Goal: Book appointment/travel/reservation

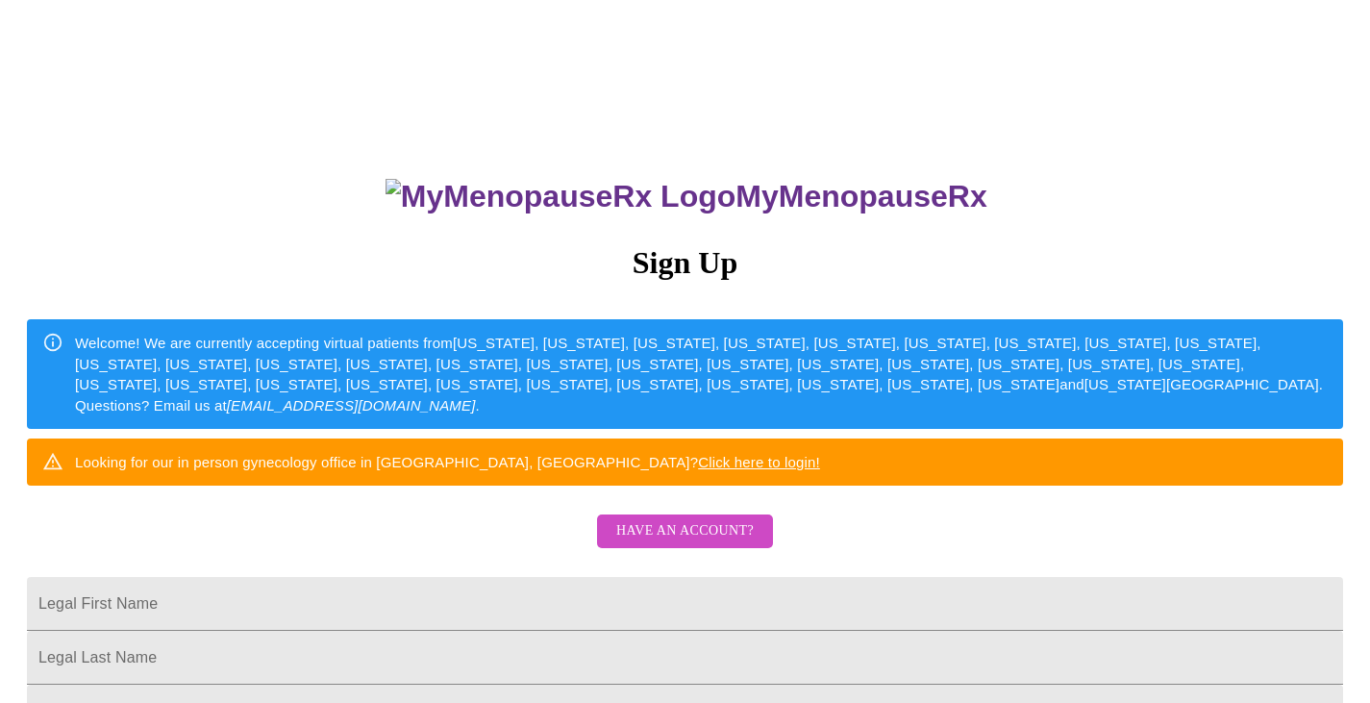
click at [820, 470] on link "Click here to login!" at bounding box center [759, 462] width 122 height 16
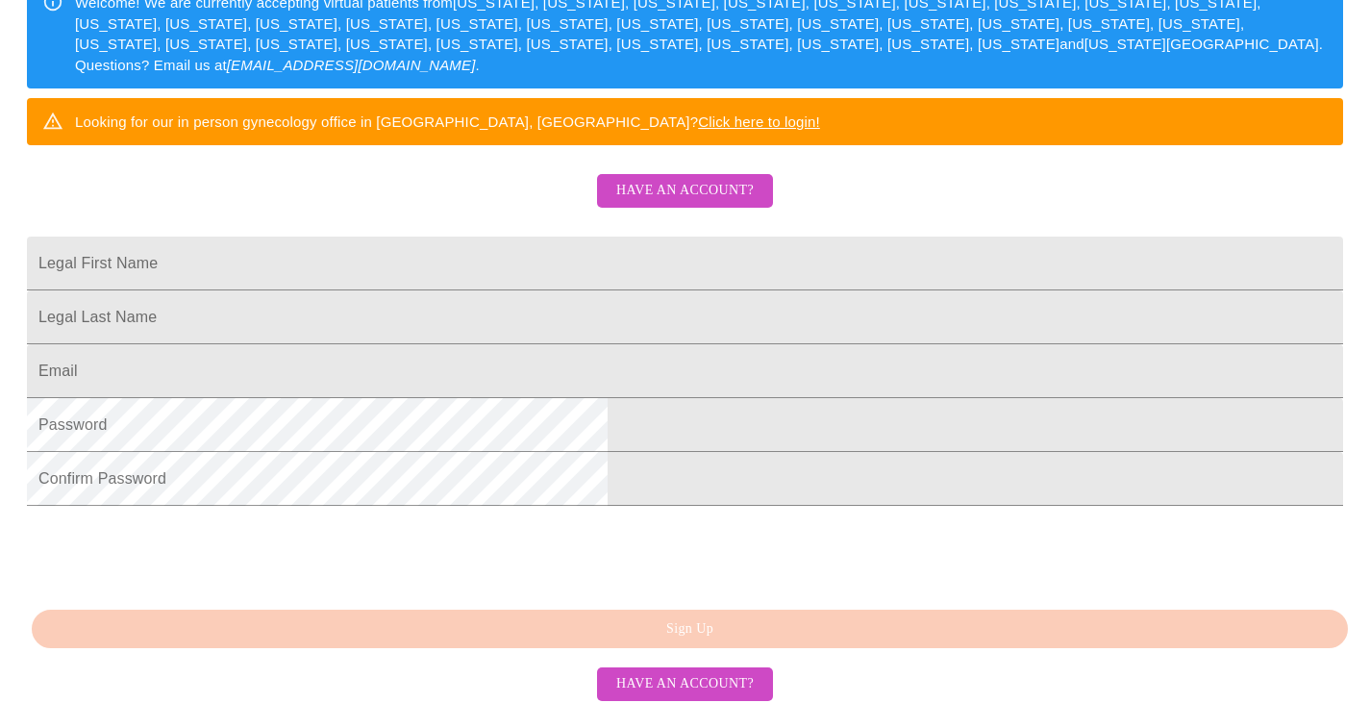
scroll to position [385, 0]
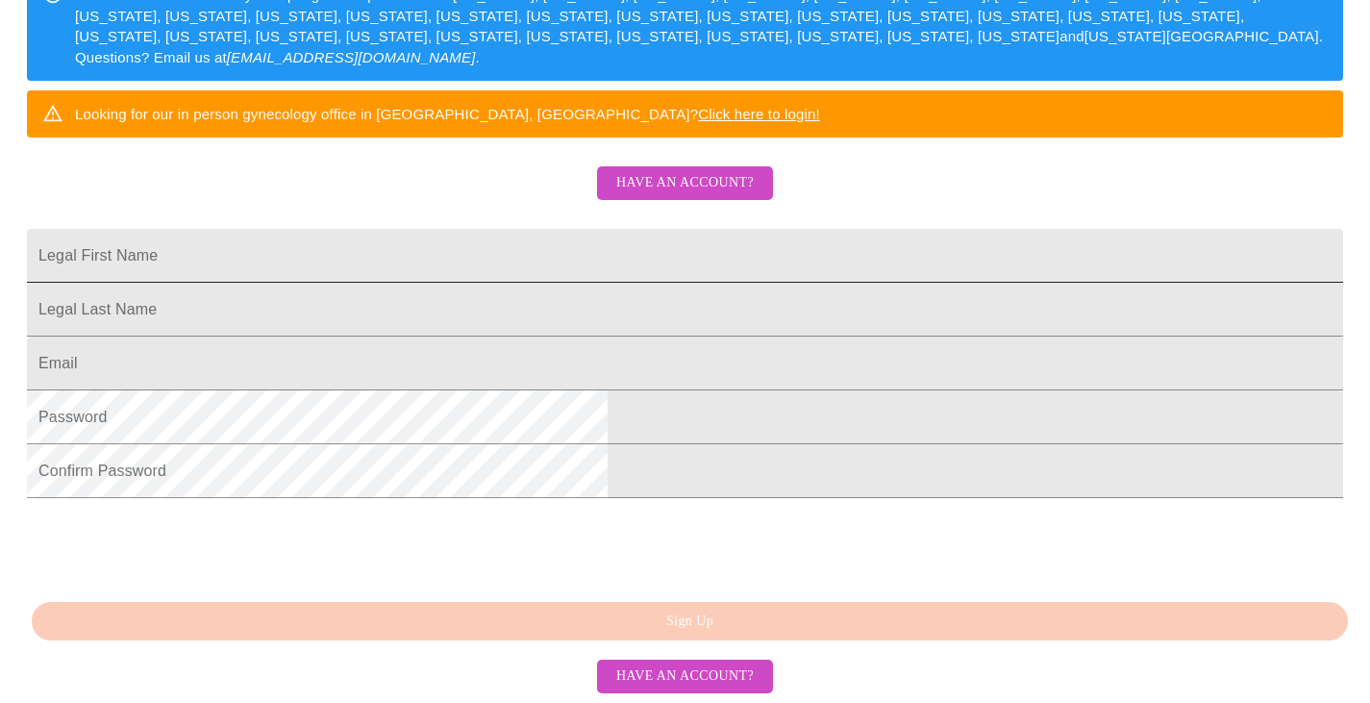
click at [721, 280] on input "Legal First Name" at bounding box center [685, 256] width 1316 height 54
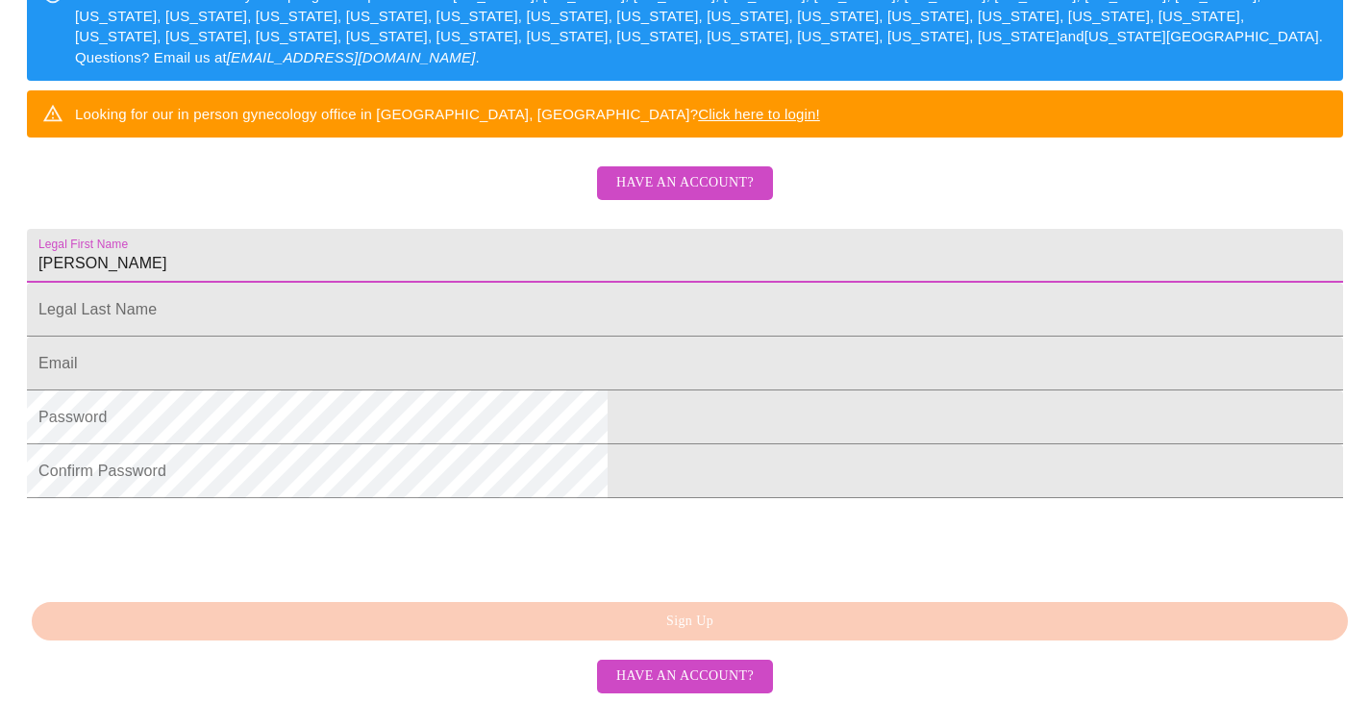
type input "[PERSON_NAME]"
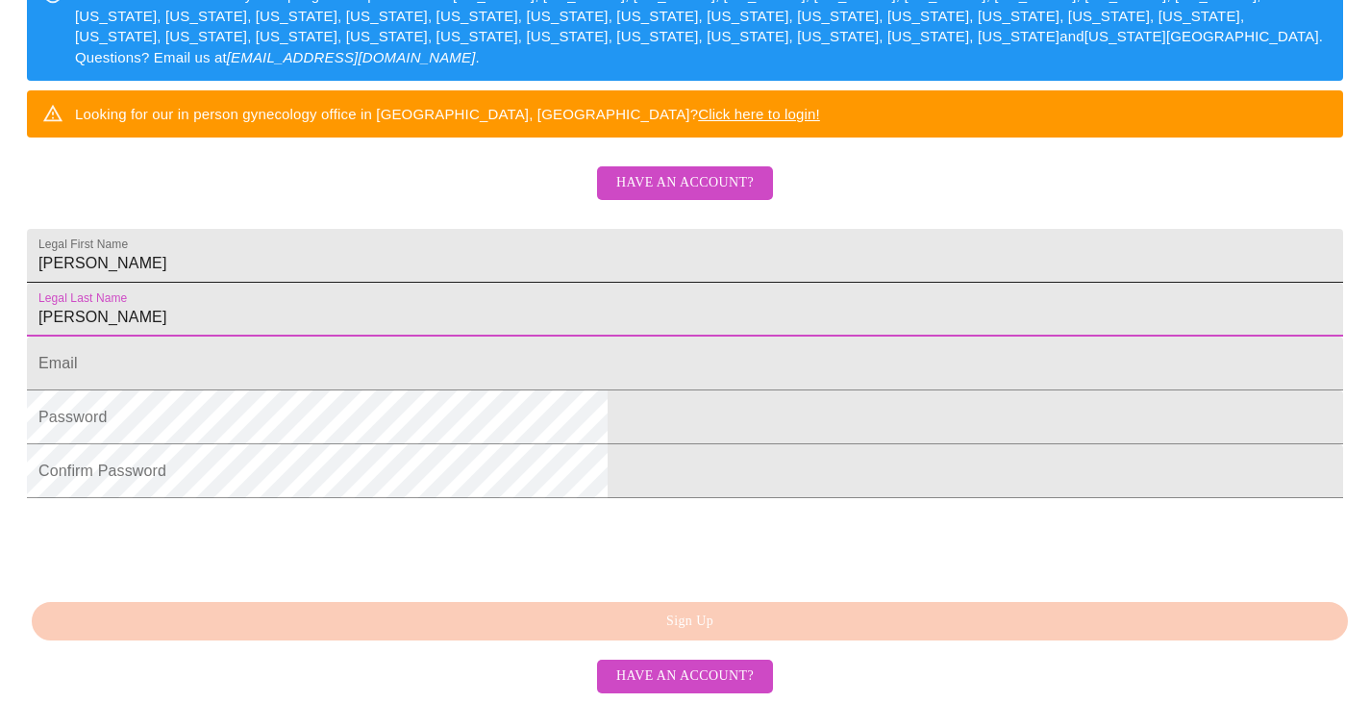
type input "[PERSON_NAME]"
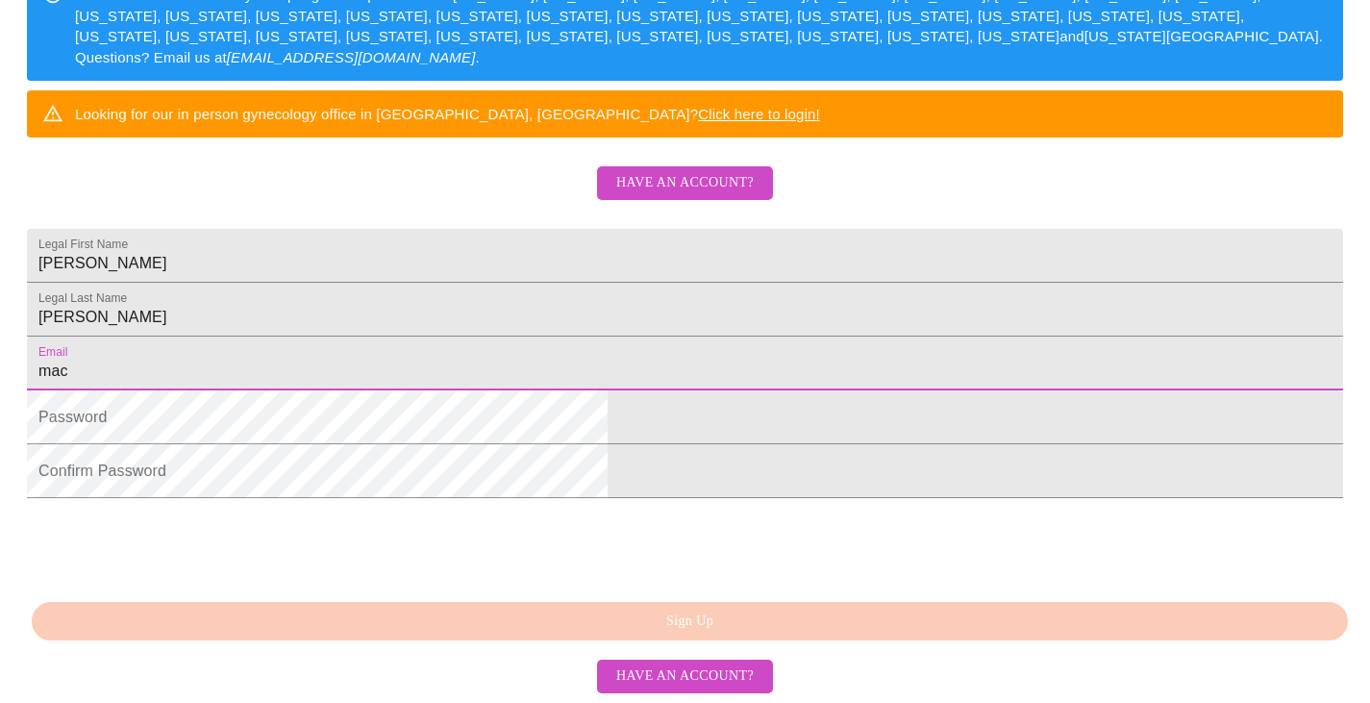
type input "[PERSON_NAME][EMAIL_ADDRESS][DOMAIN_NAME]"
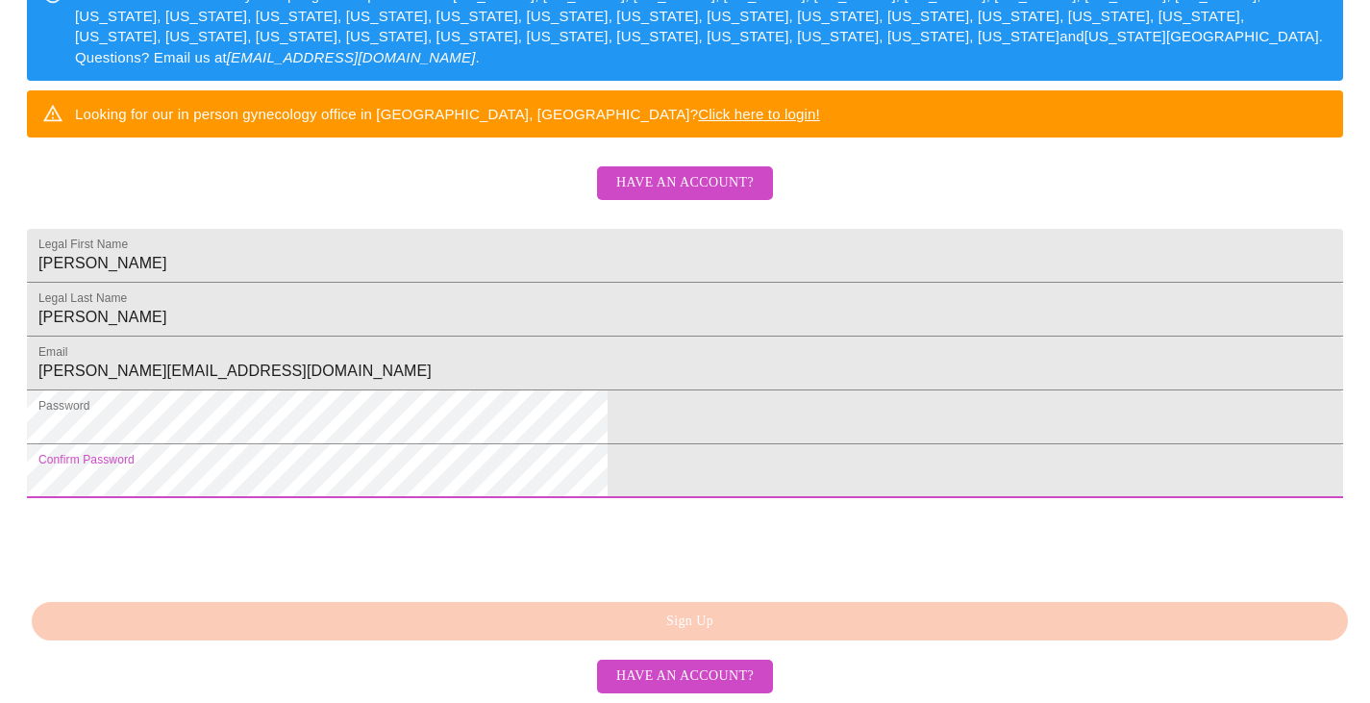
scroll to position [497, 0]
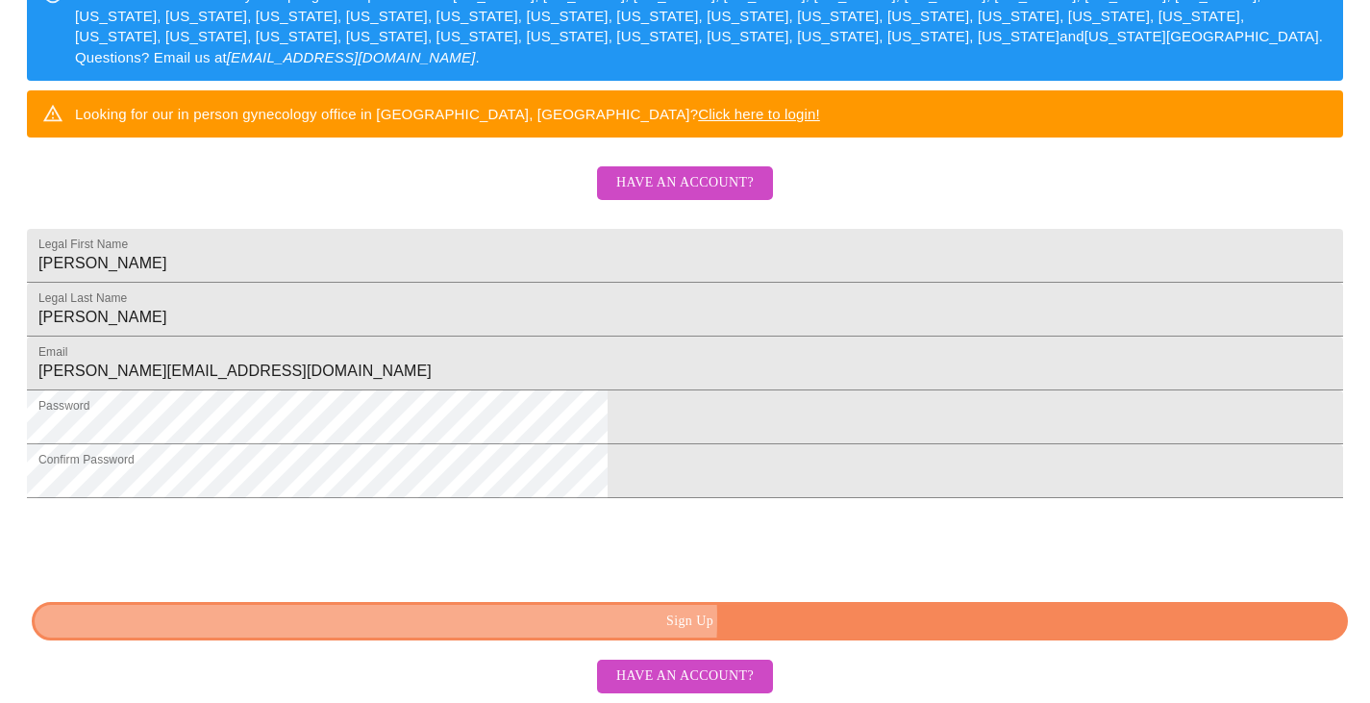
click at [743, 619] on span "Sign Up" at bounding box center [690, 622] width 1272 height 24
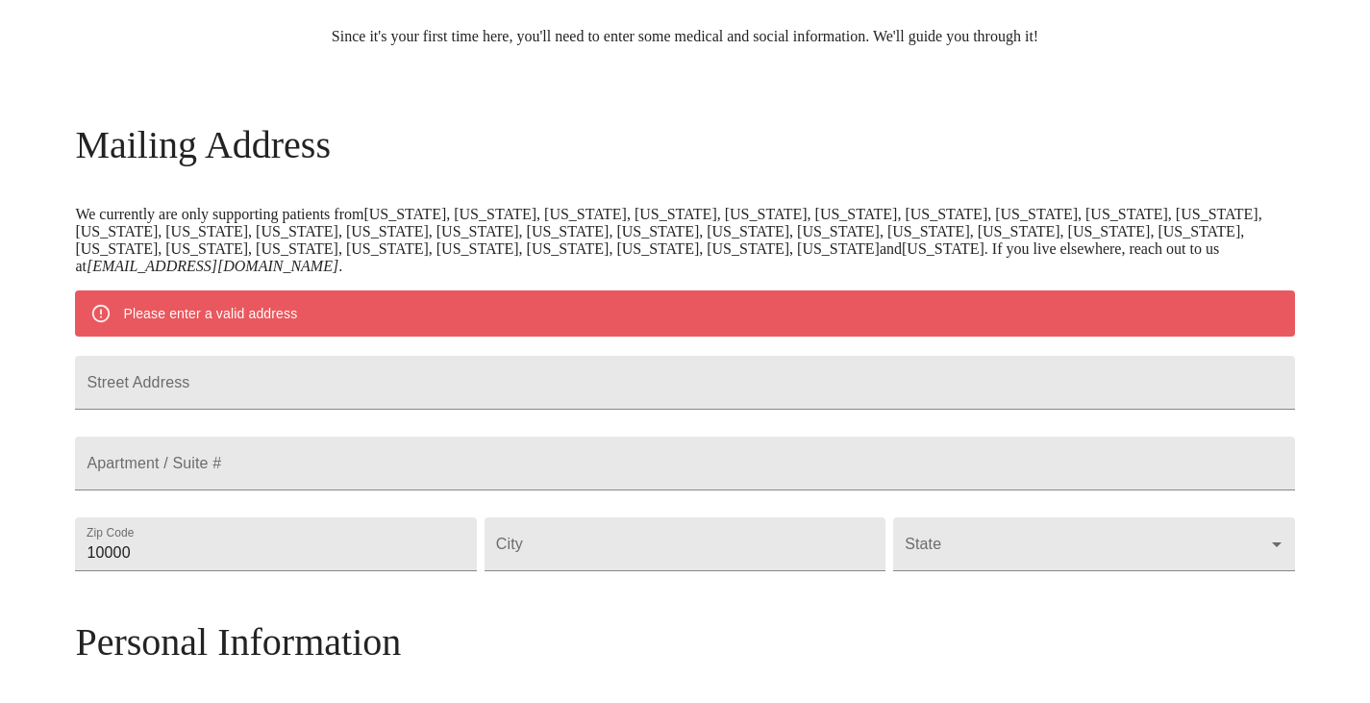
scroll to position [229, 0]
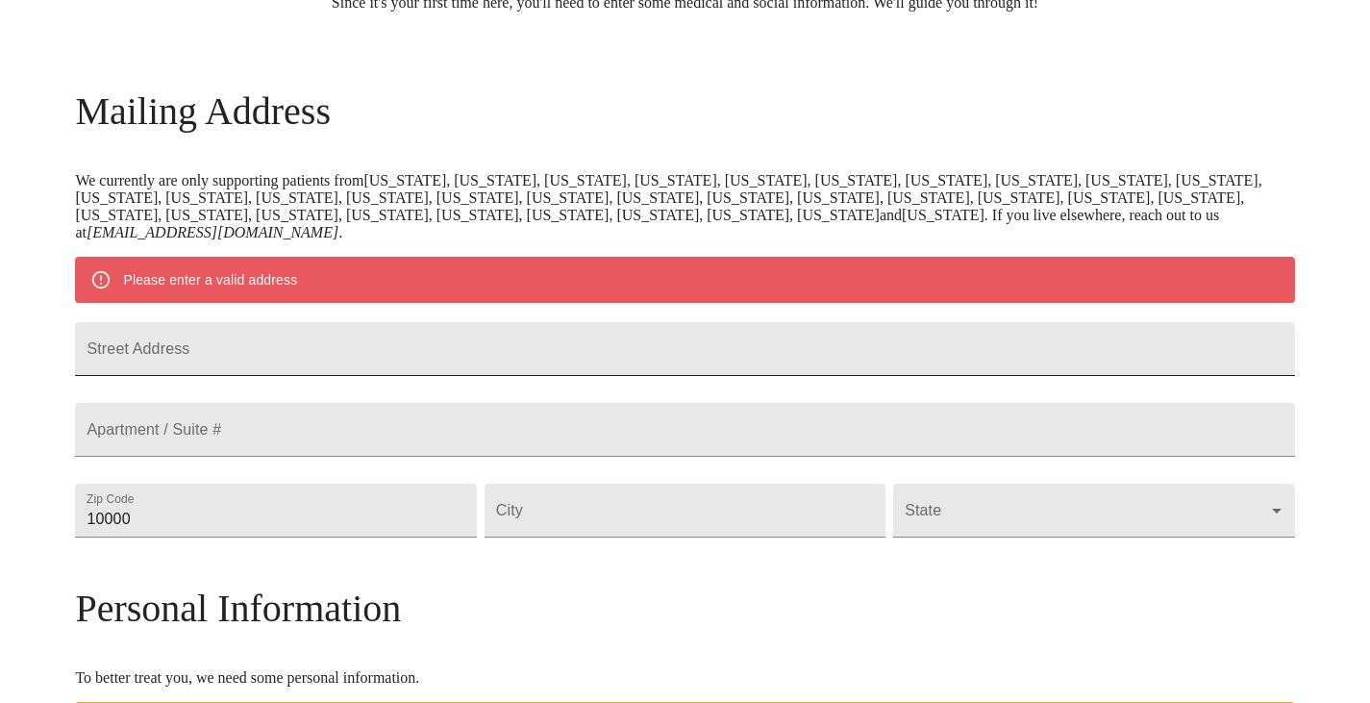
click at [805, 376] on input "Street Address" at bounding box center [684, 349] width 1219 height 54
type input "[STREET_ADDRESS][PERSON_NAME]"
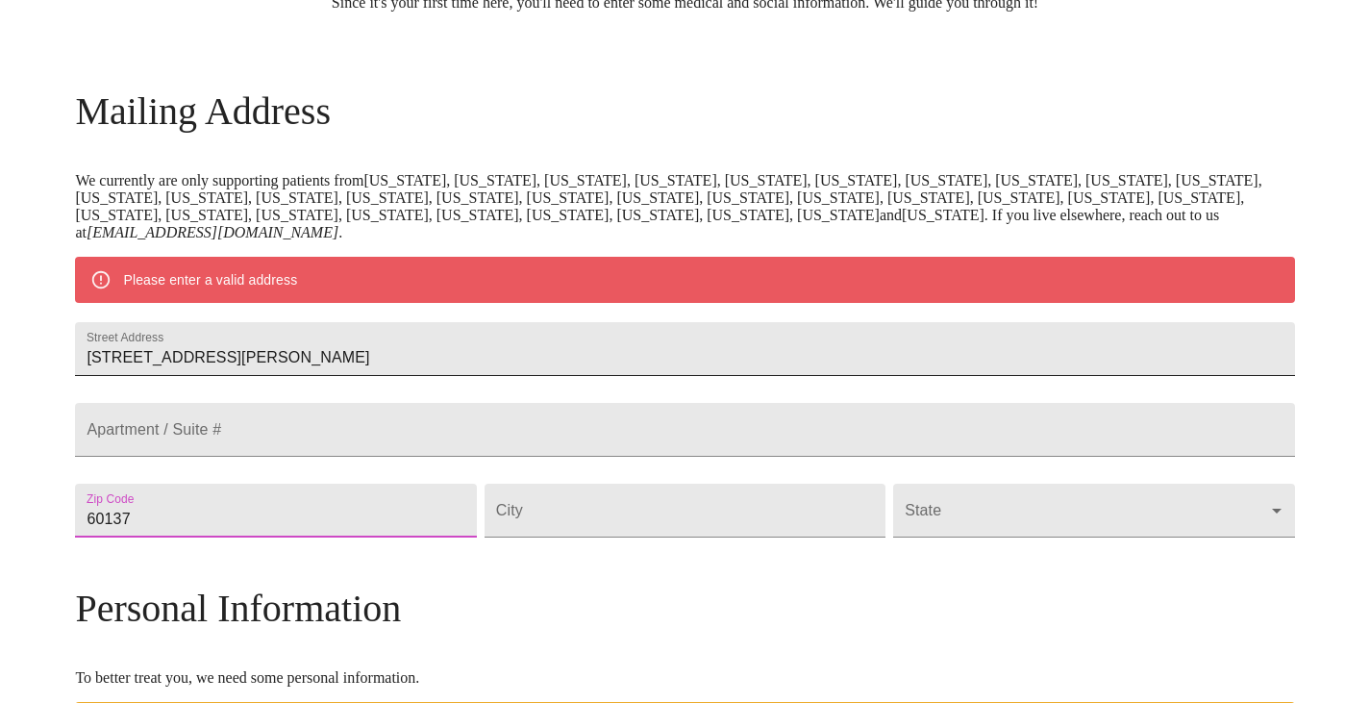
type input "60137"
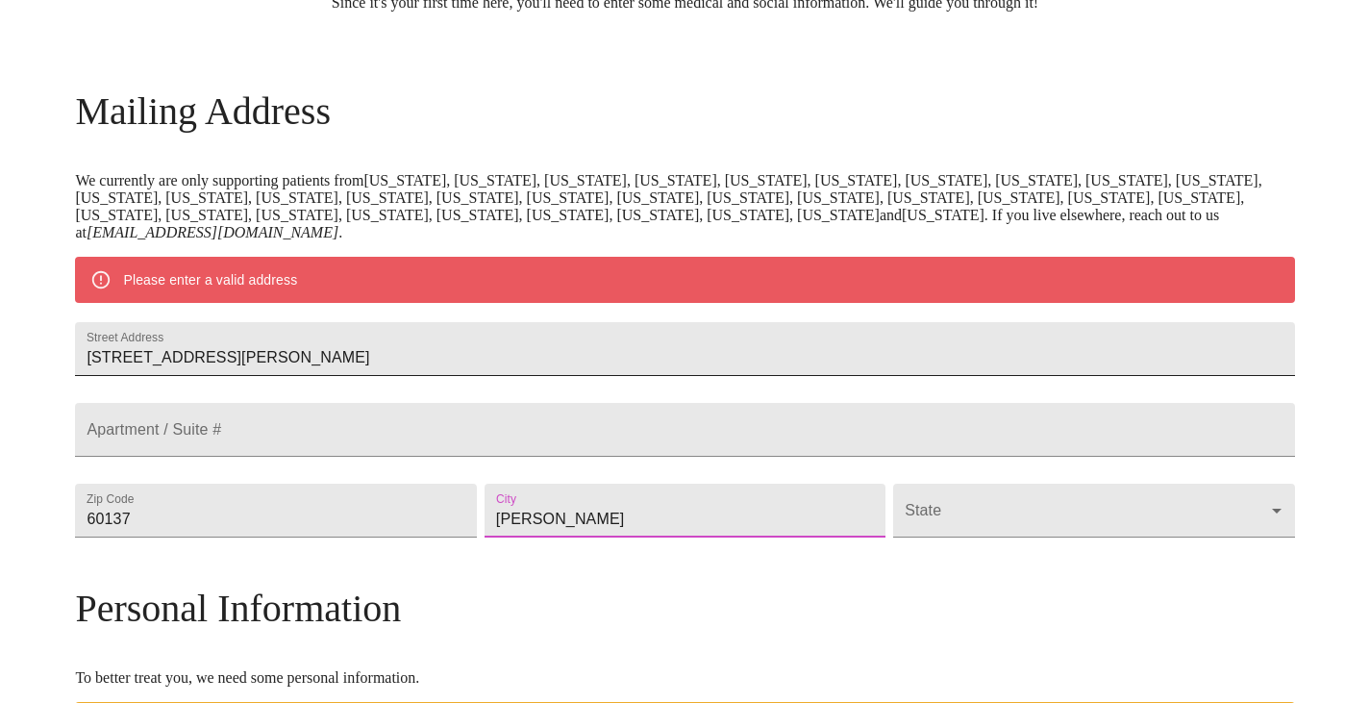
type input "[PERSON_NAME]"
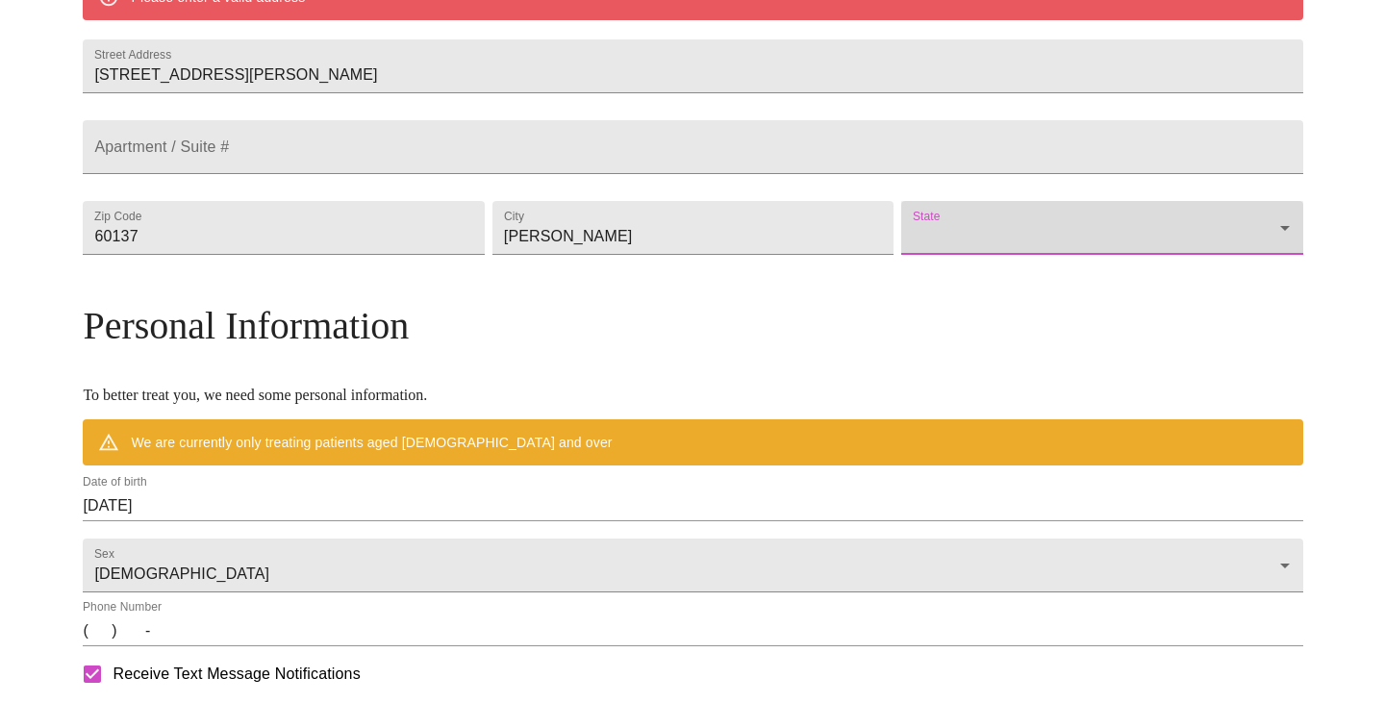
scroll to position [517, 0]
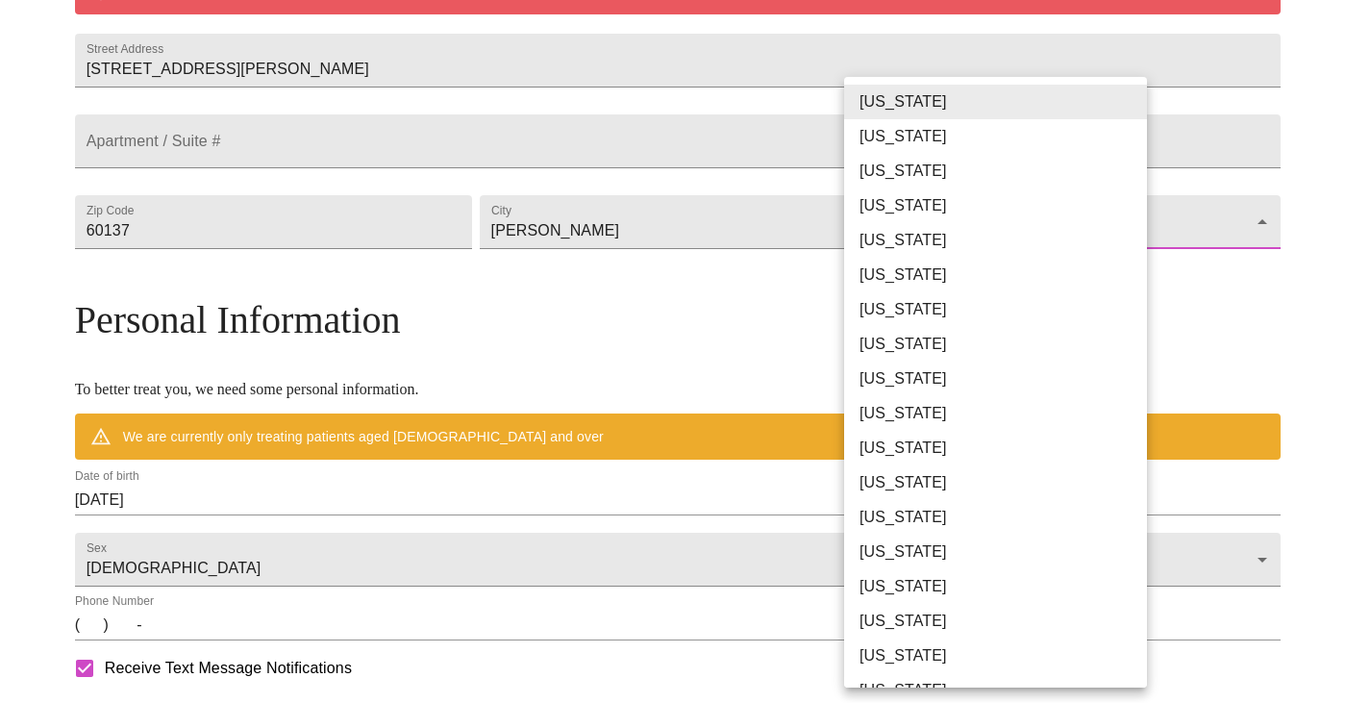
click at [1137, 284] on body "MyMenopauseRx Welcome to MyMenopauseRx Since it's your first time here, you'll …" at bounding box center [685, 248] width 1355 height 1517
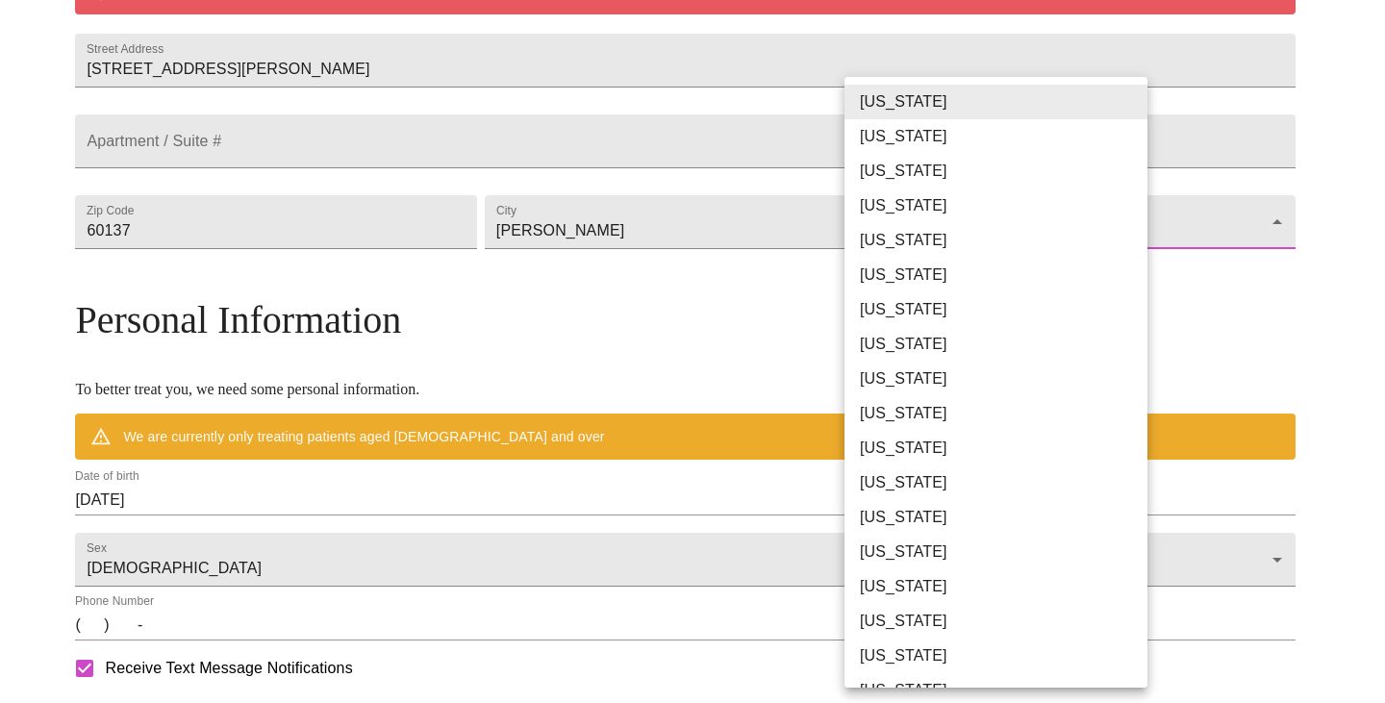
click at [893, 509] on li "[US_STATE]" at bounding box center [1002, 517] width 317 height 35
type input "[US_STATE]"
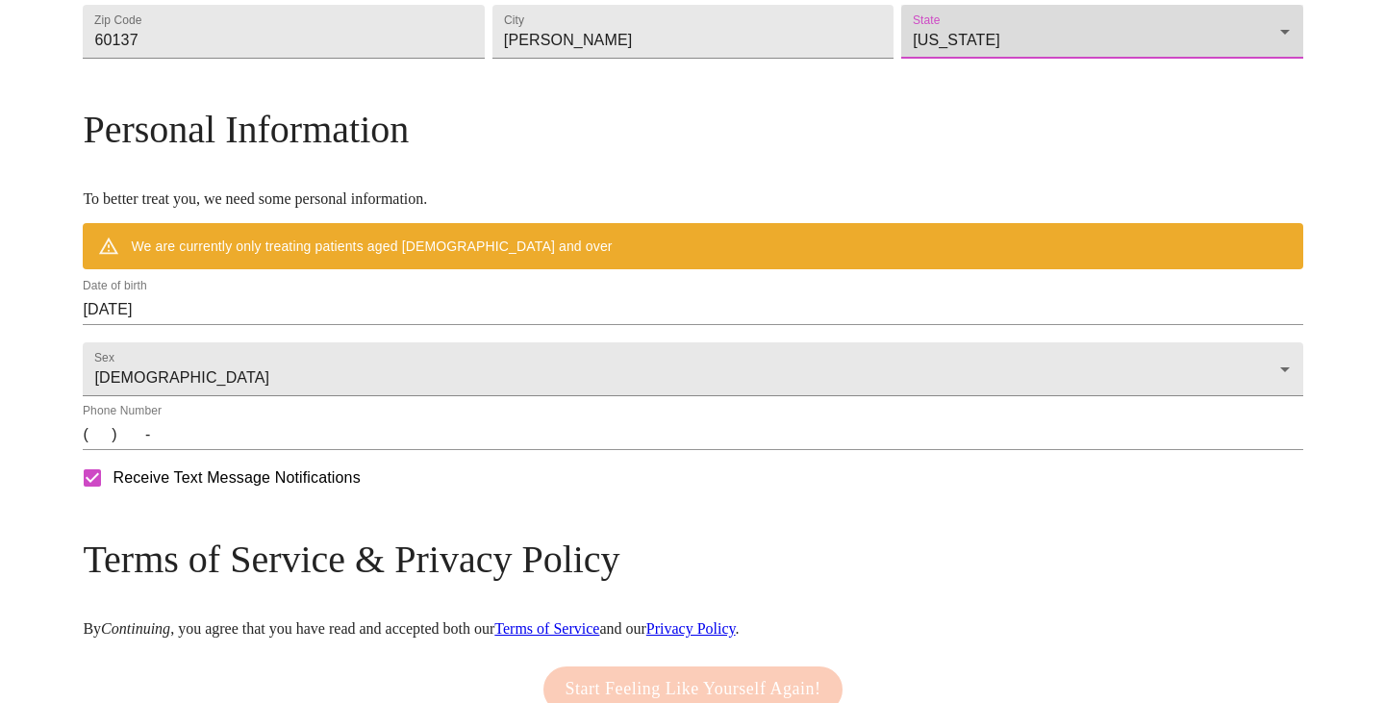
scroll to position [654, 0]
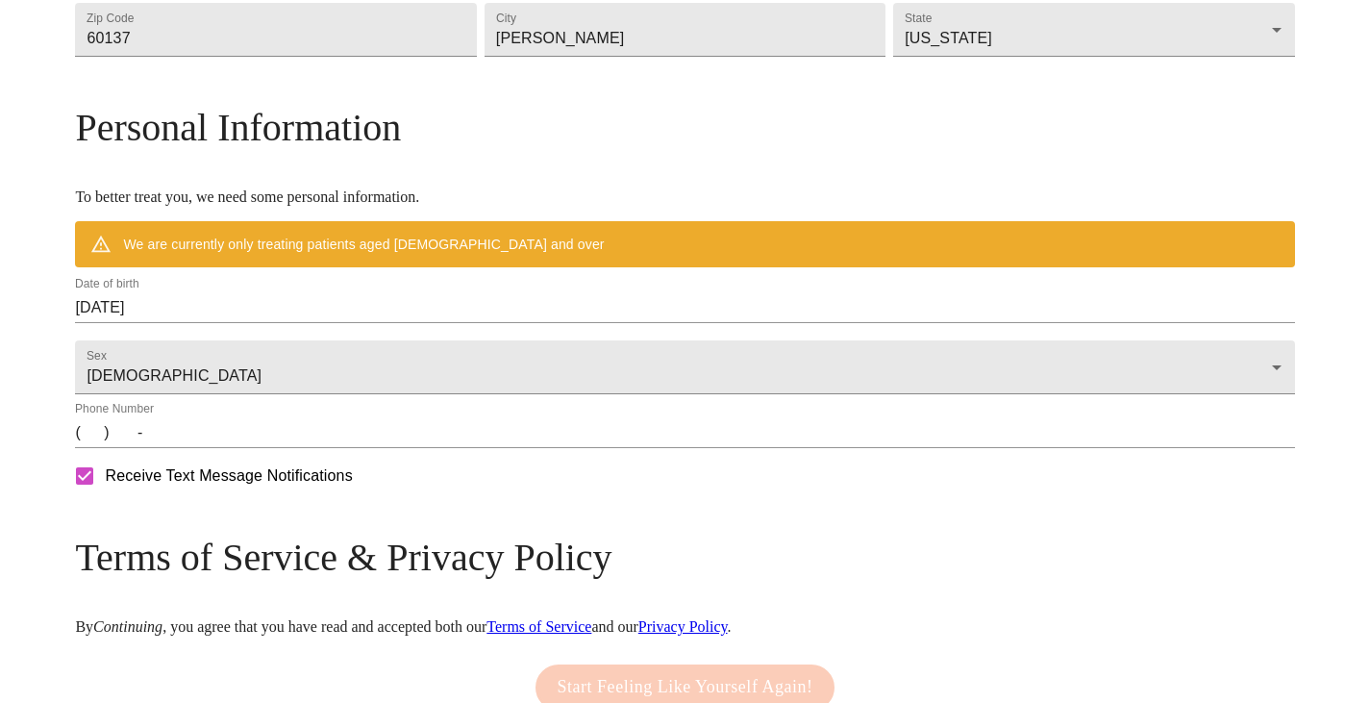
click at [323, 323] on input "[DATE]" at bounding box center [684, 307] width 1219 height 31
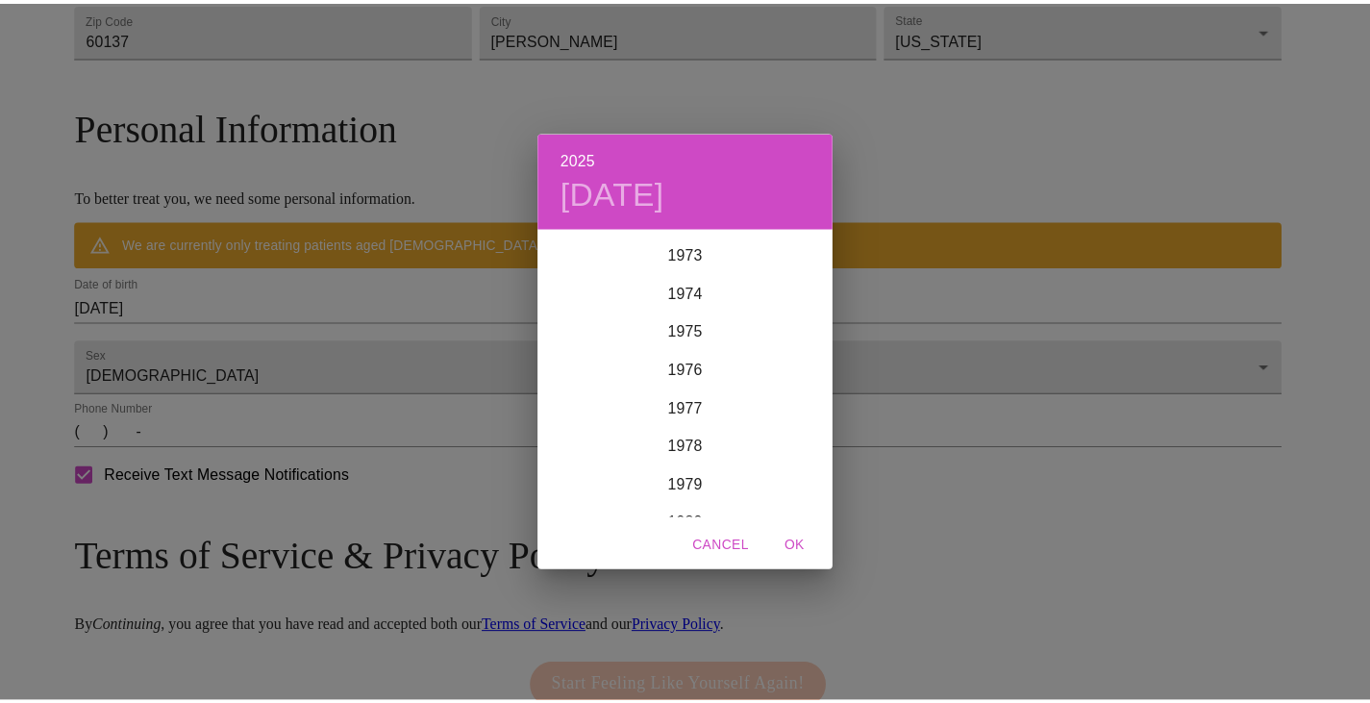
scroll to position [2808, 0]
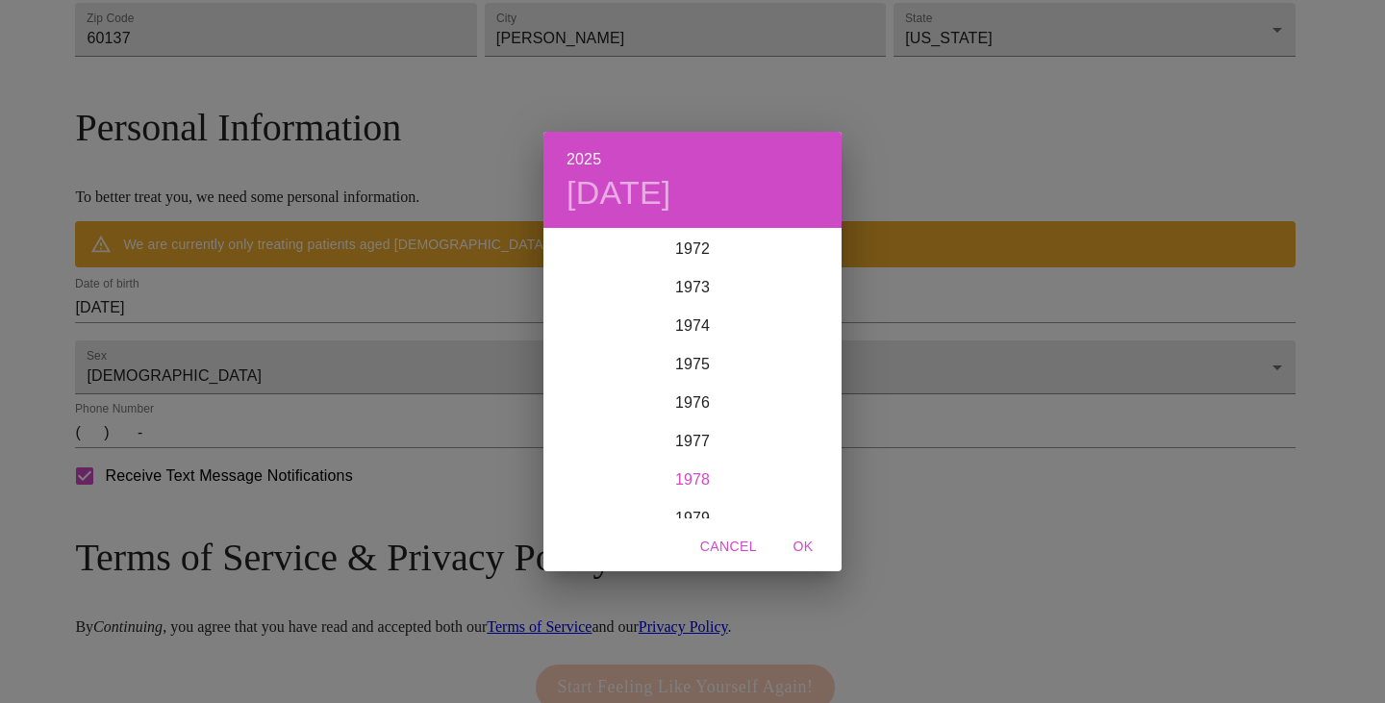
click at [685, 470] on div "1978" at bounding box center [692, 480] width 298 height 38
click at [793, 345] on div "Jun" at bounding box center [791, 338] width 99 height 72
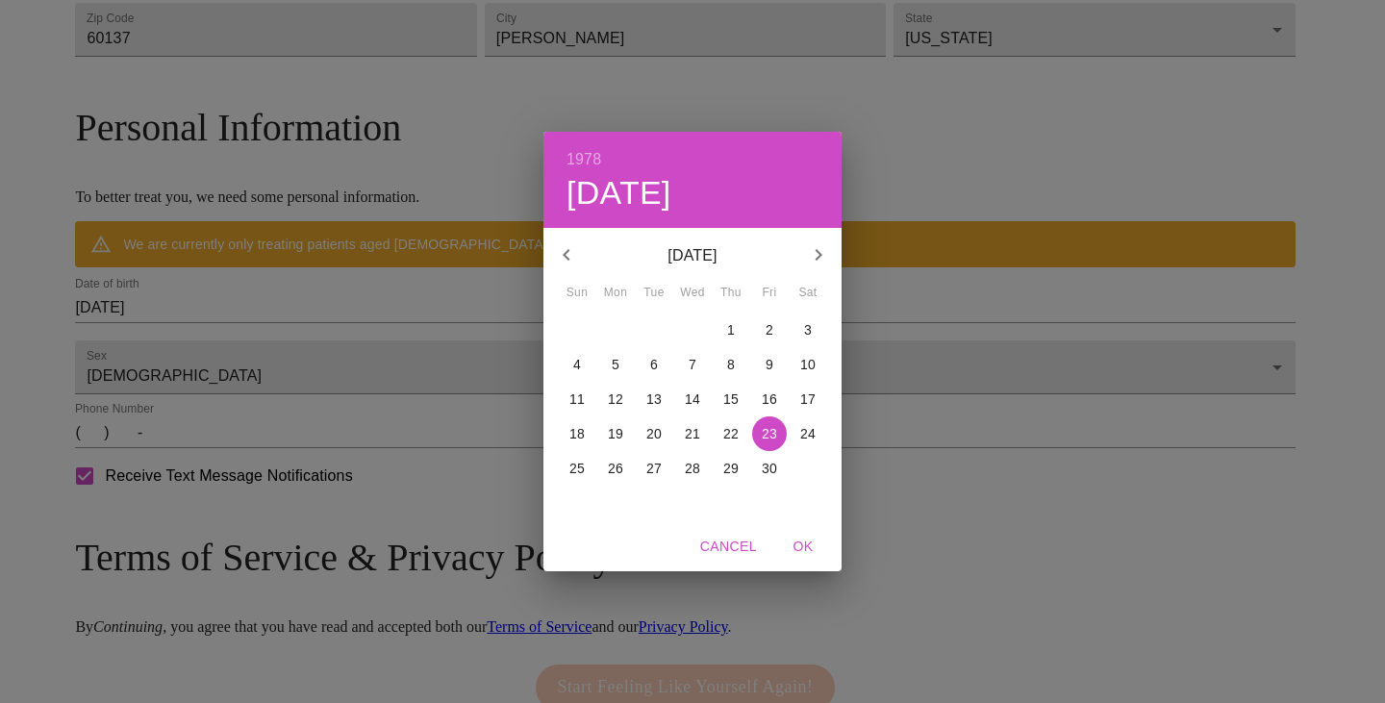
click at [692, 401] on p "14" at bounding box center [692, 398] width 15 height 19
click at [799, 548] on span "OK" at bounding box center [803, 547] width 46 height 24
type input "[DATE]"
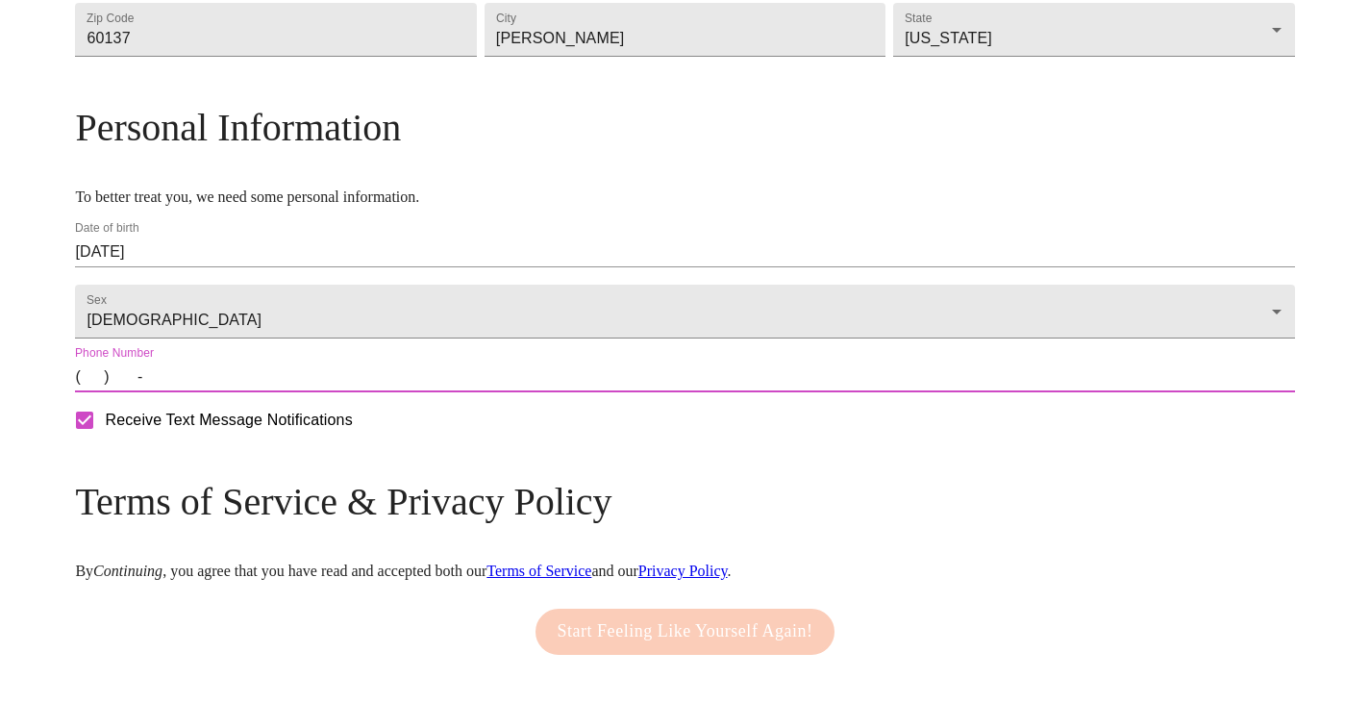
drag, startPoint x: 241, startPoint y: 439, endPoint x: 258, endPoint y: 452, distance: 21.2
click at [241, 392] on input "(   )    -" at bounding box center [684, 377] width 1219 height 31
type input "[PHONE_NUMBER]"
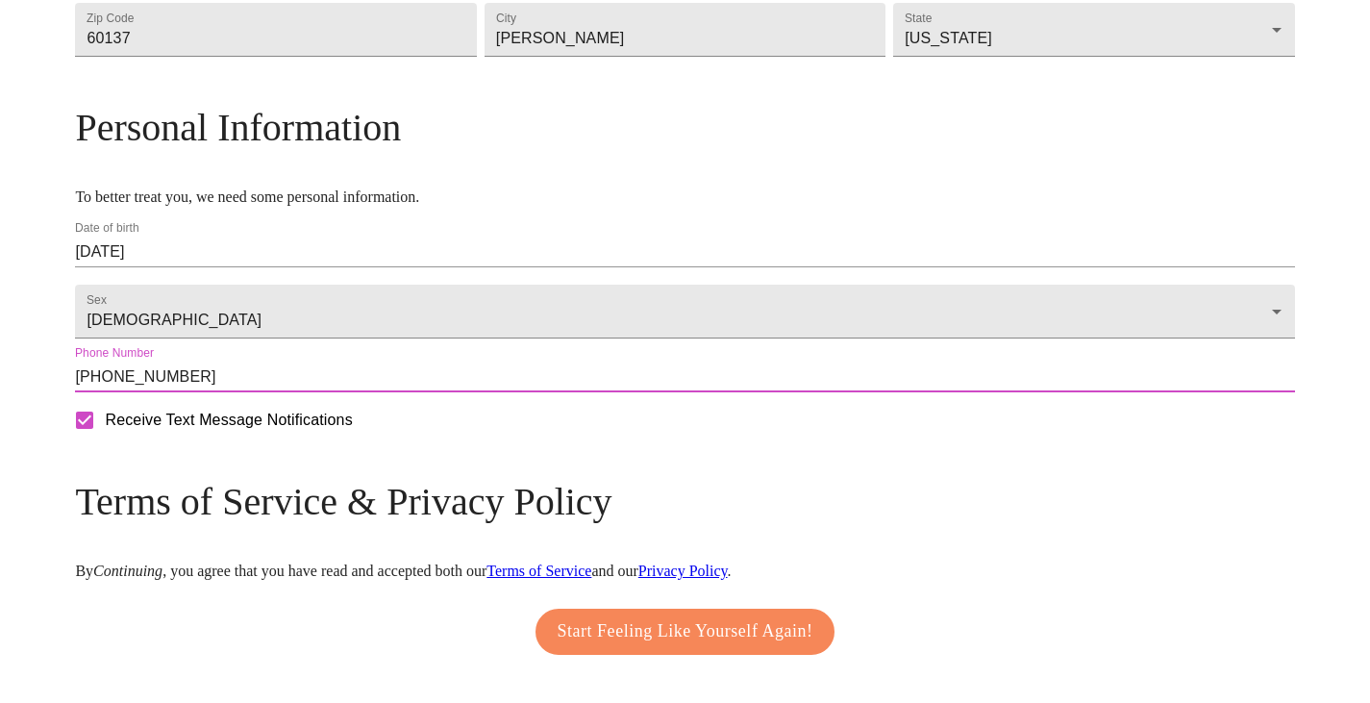
click at [1210, 527] on div "MyMenopauseRx Welcome to MyMenopauseRx Since it's your first time here, you'll …" at bounding box center [684, 56] width 1219 height 1405
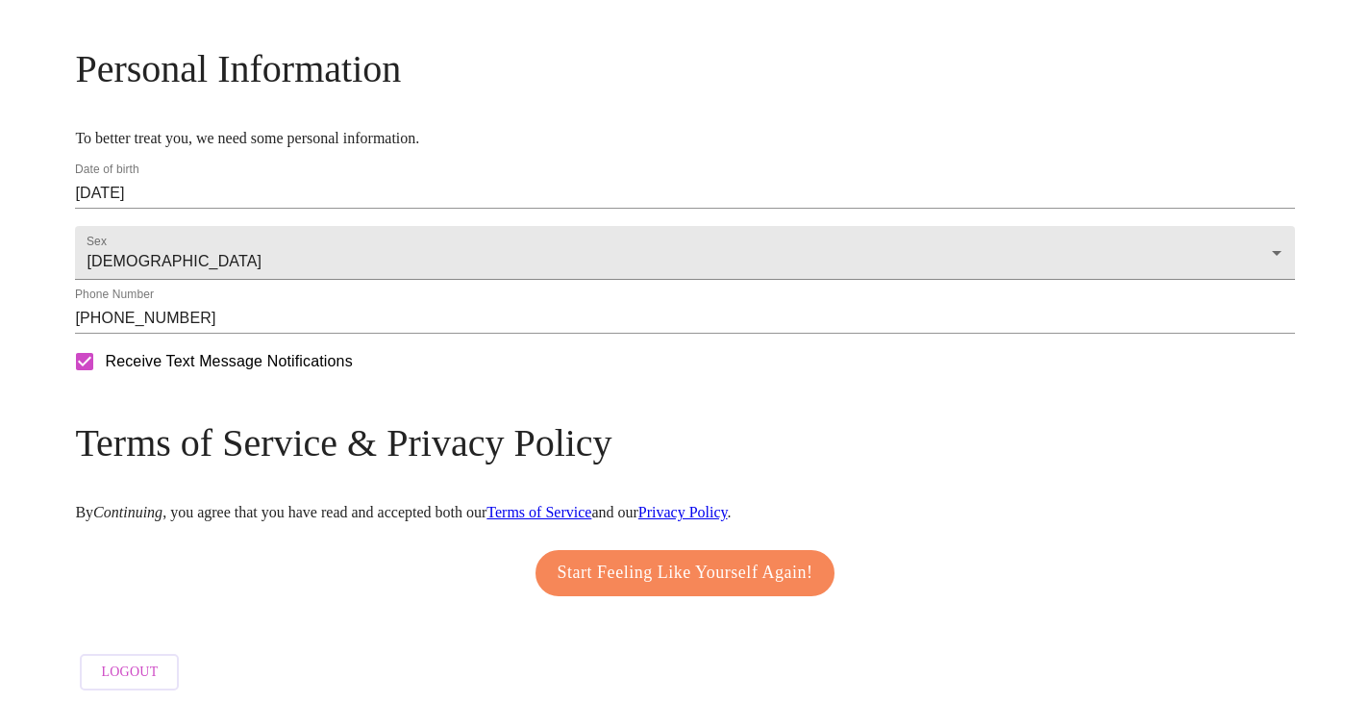
scroll to position [778, 0]
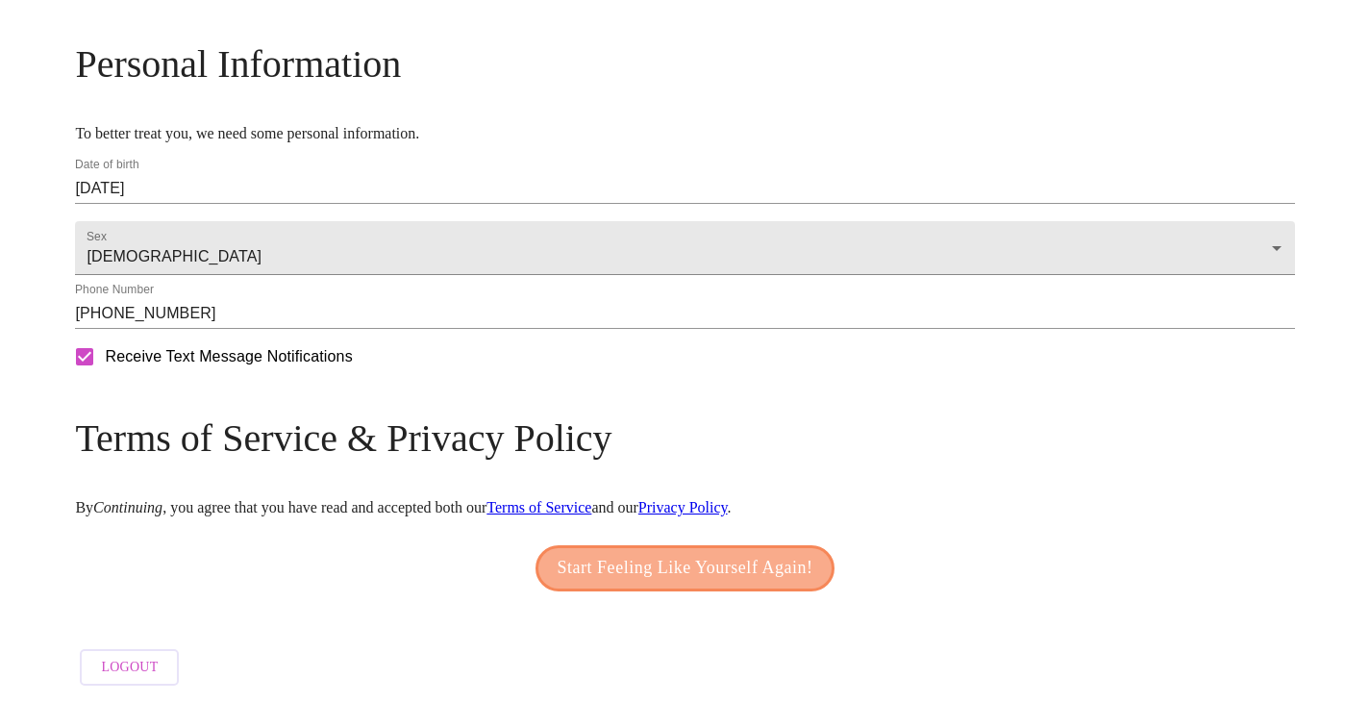
click at [722, 554] on span "Start Feeling Like Yourself Again!" at bounding box center [686, 568] width 256 height 31
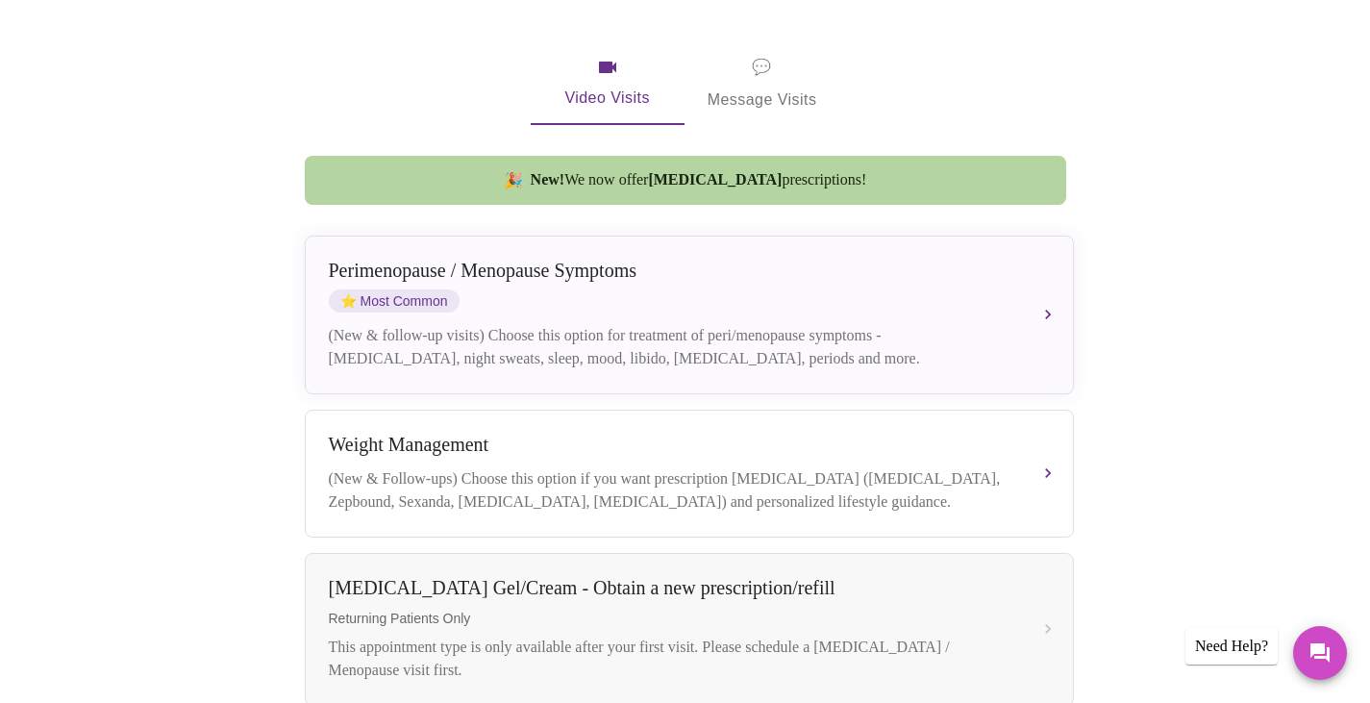
scroll to position [288, 0]
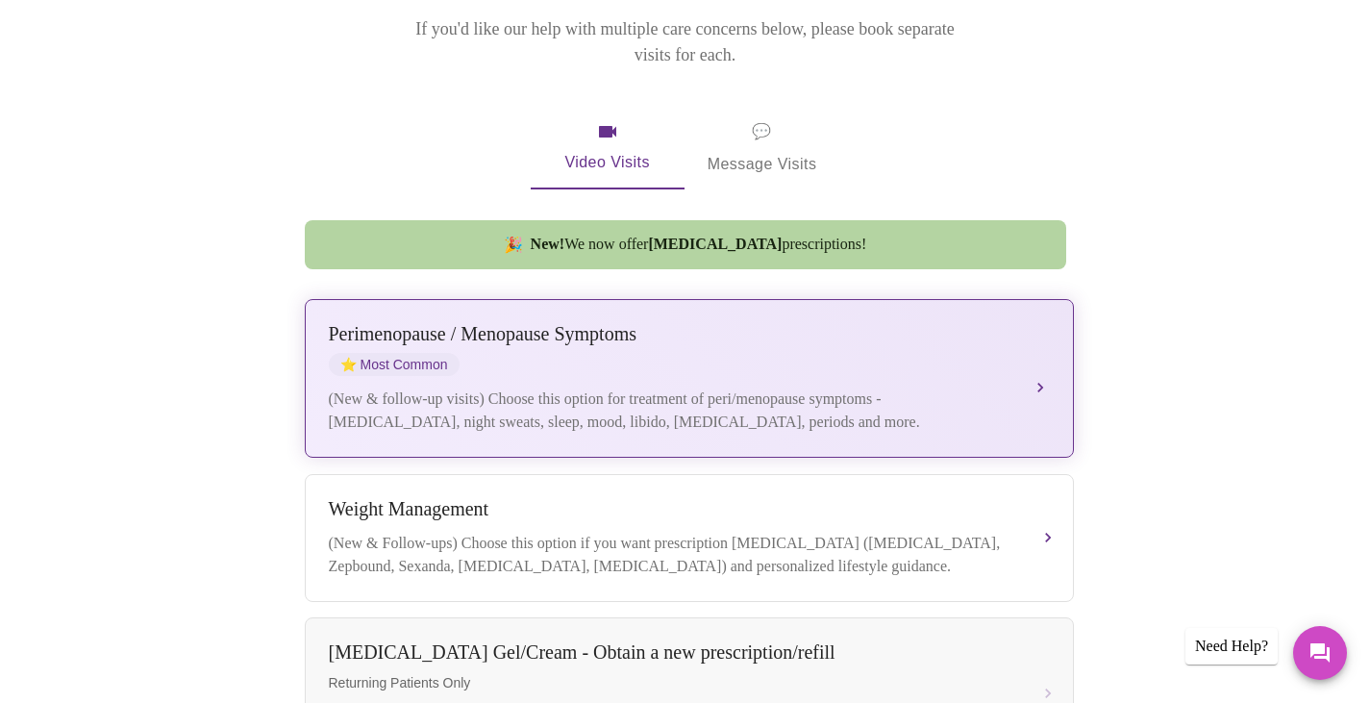
click at [536, 323] on div "Perimenopause / Menopause Symptoms" at bounding box center [670, 334] width 683 height 22
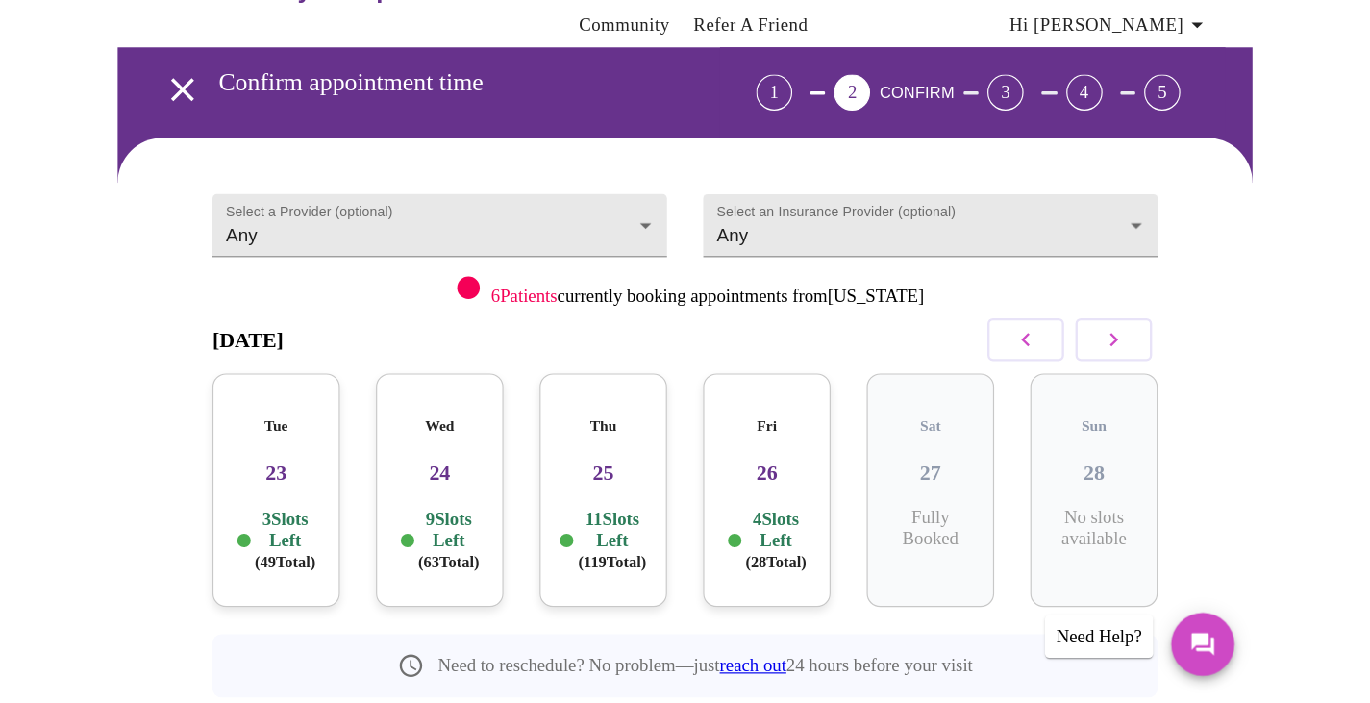
scroll to position [53, 0]
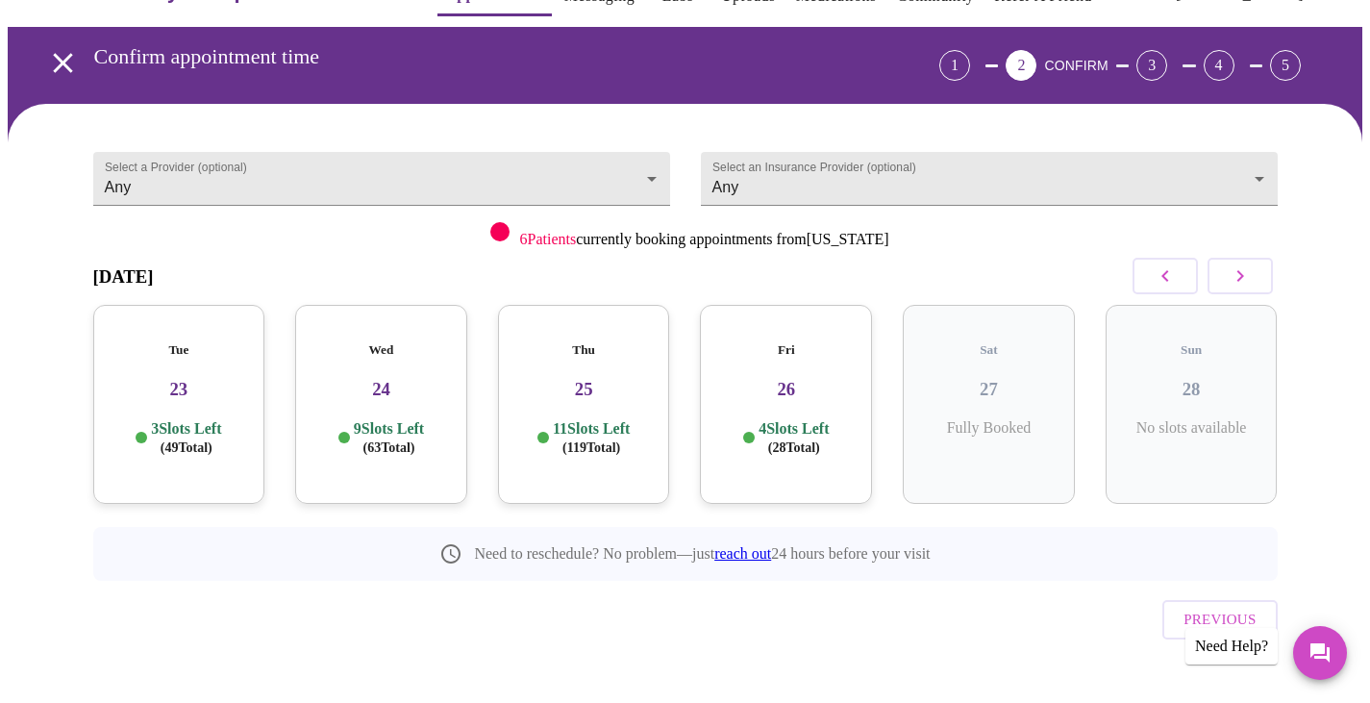
click at [381, 419] on p "9 Slots Left ( 63 Total)" at bounding box center [389, 438] width 70 height 38
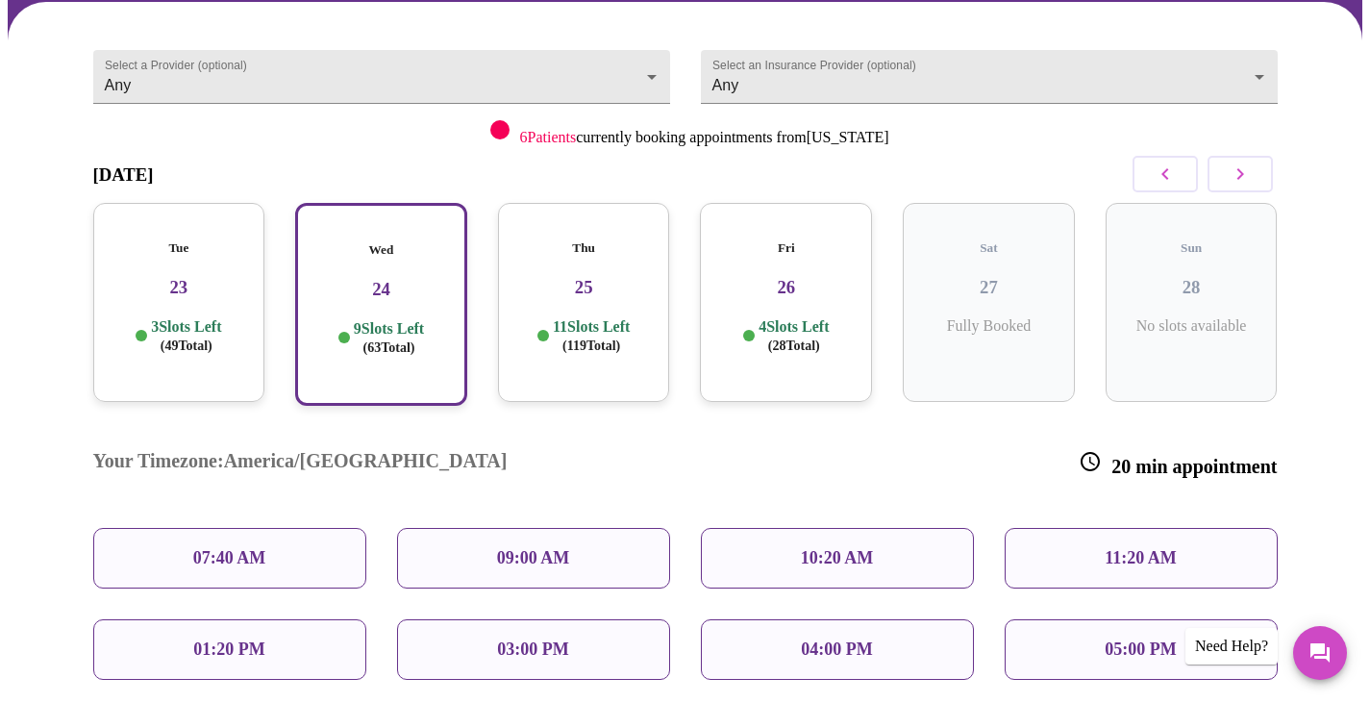
scroll to position [245, 0]
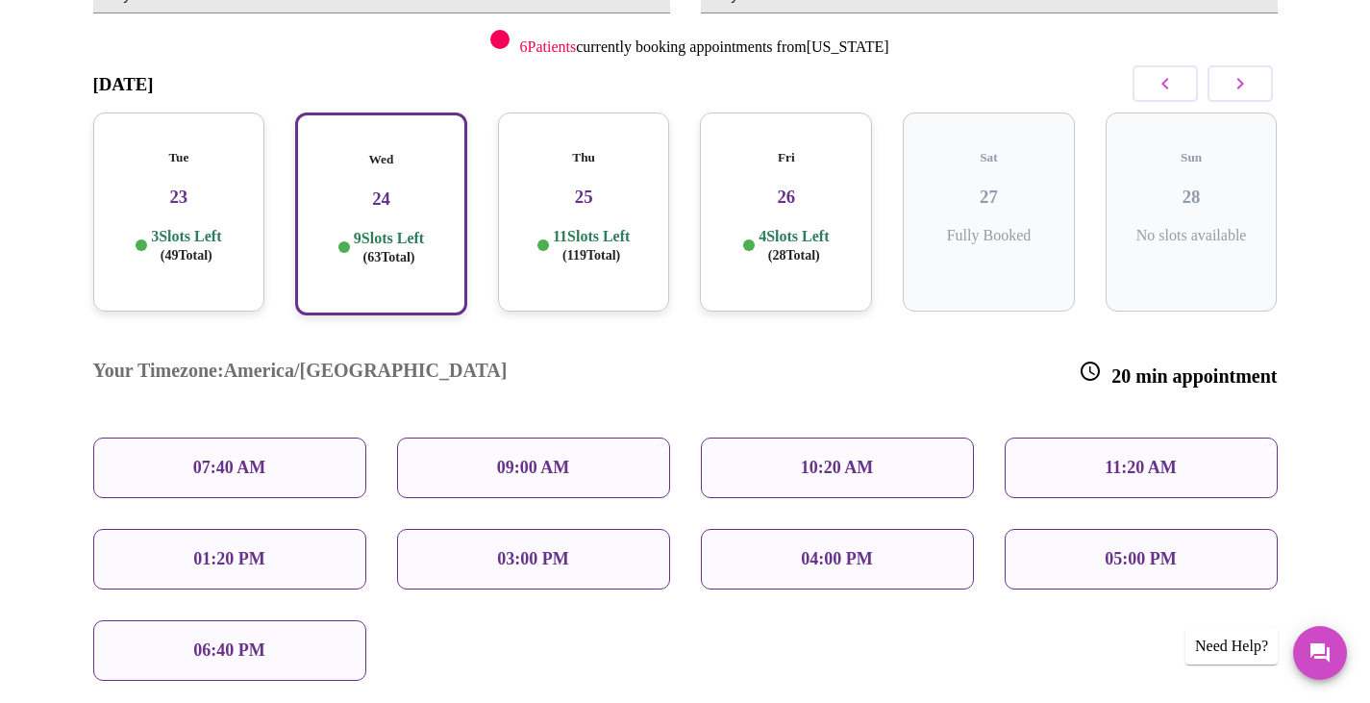
click at [553, 549] on p "03:00 PM" at bounding box center [532, 559] width 71 height 20
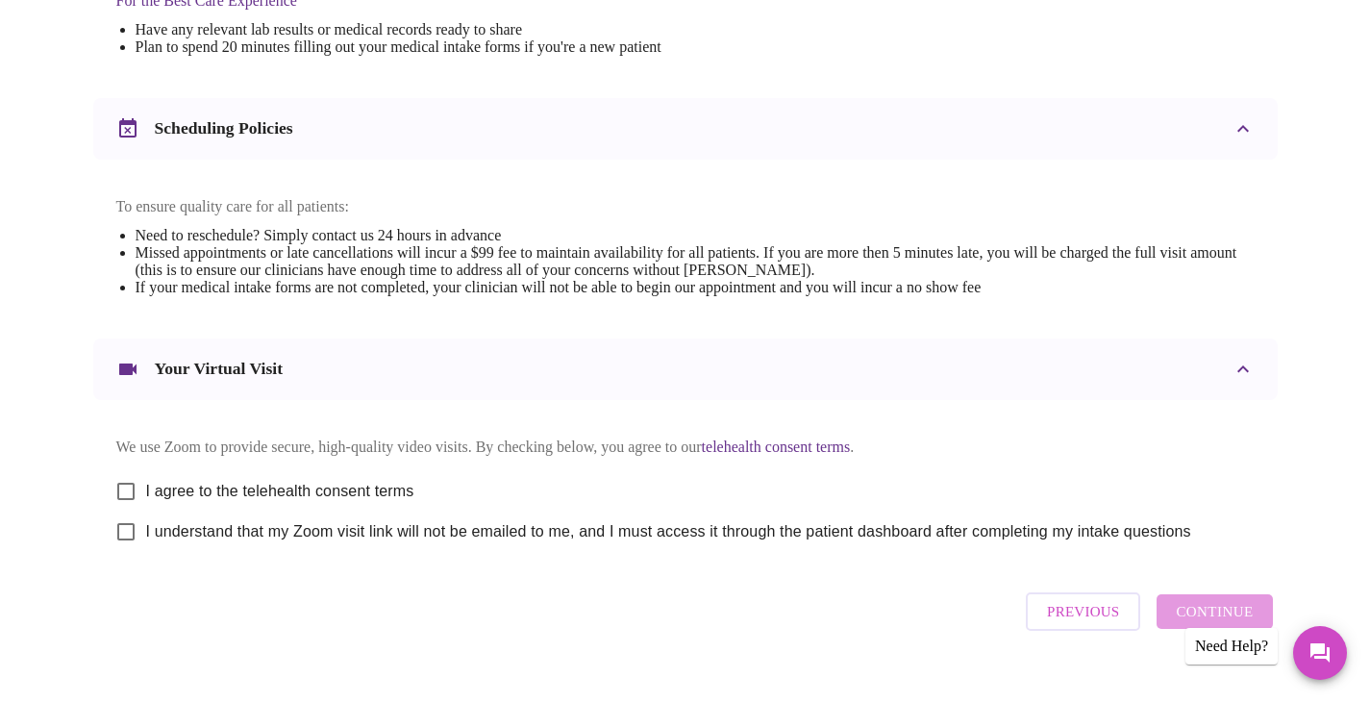
scroll to position [673, 0]
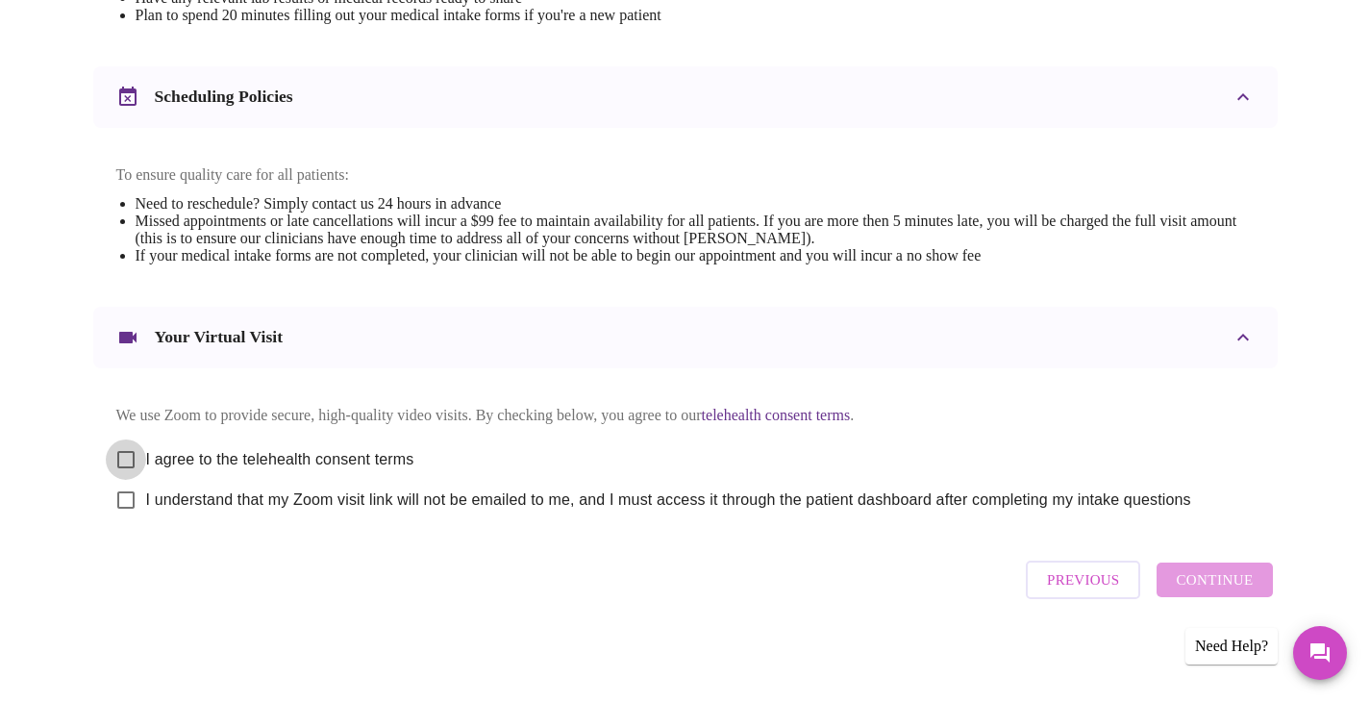
click at [129, 472] on input "I agree to the telehealth consent terms" at bounding box center [126, 459] width 40 height 40
checkbox input "true"
click at [123, 518] on input "I understand that my Zoom visit link will not be emailed to me, and I must acce…" at bounding box center [126, 500] width 40 height 40
checkbox input "true"
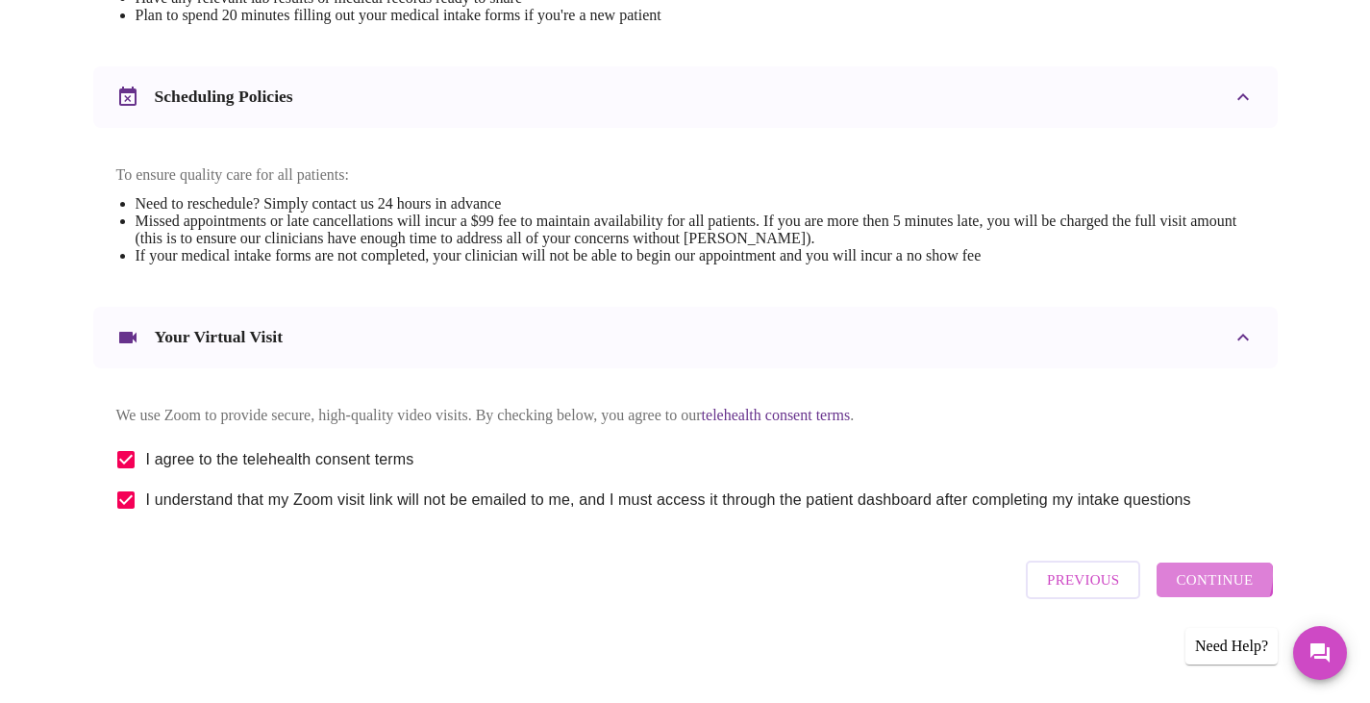
click at [1201, 582] on span "Continue" at bounding box center [1214, 579] width 77 height 25
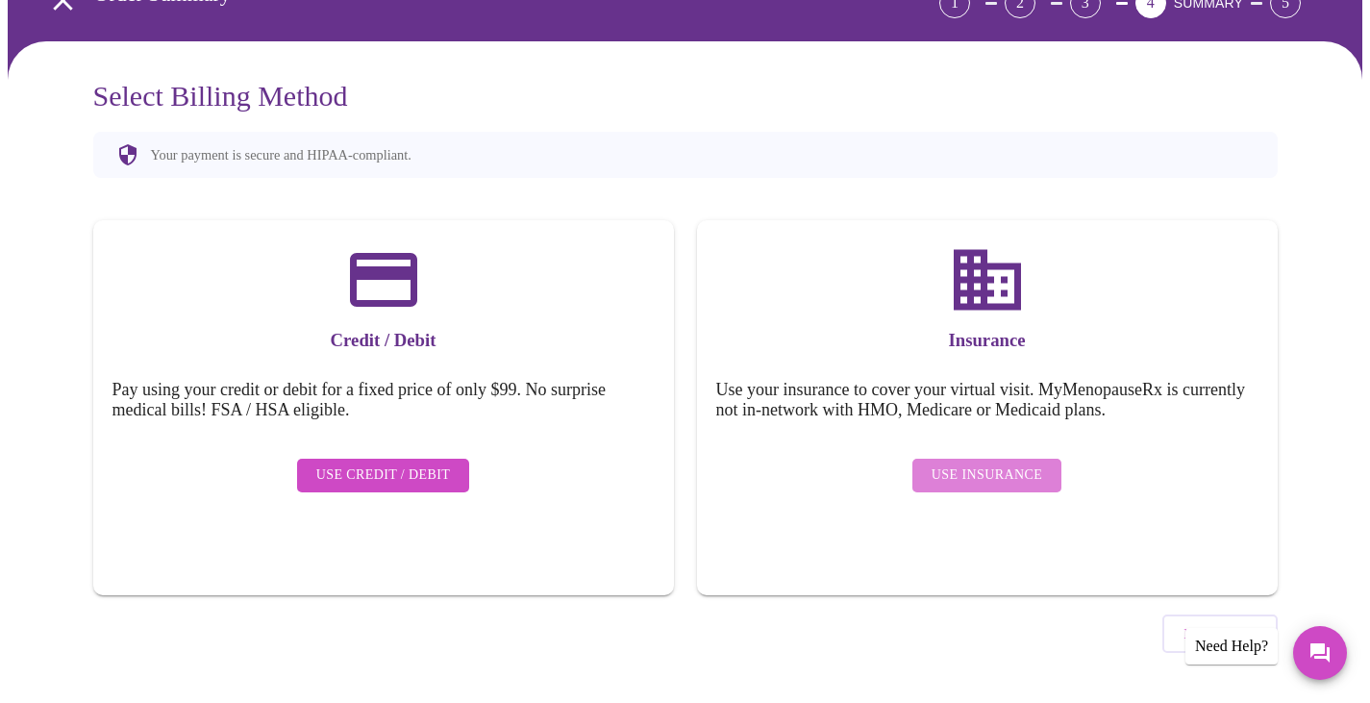
click at [1001, 464] on span "Use Insurance" at bounding box center [987, 476] width 111 height 24
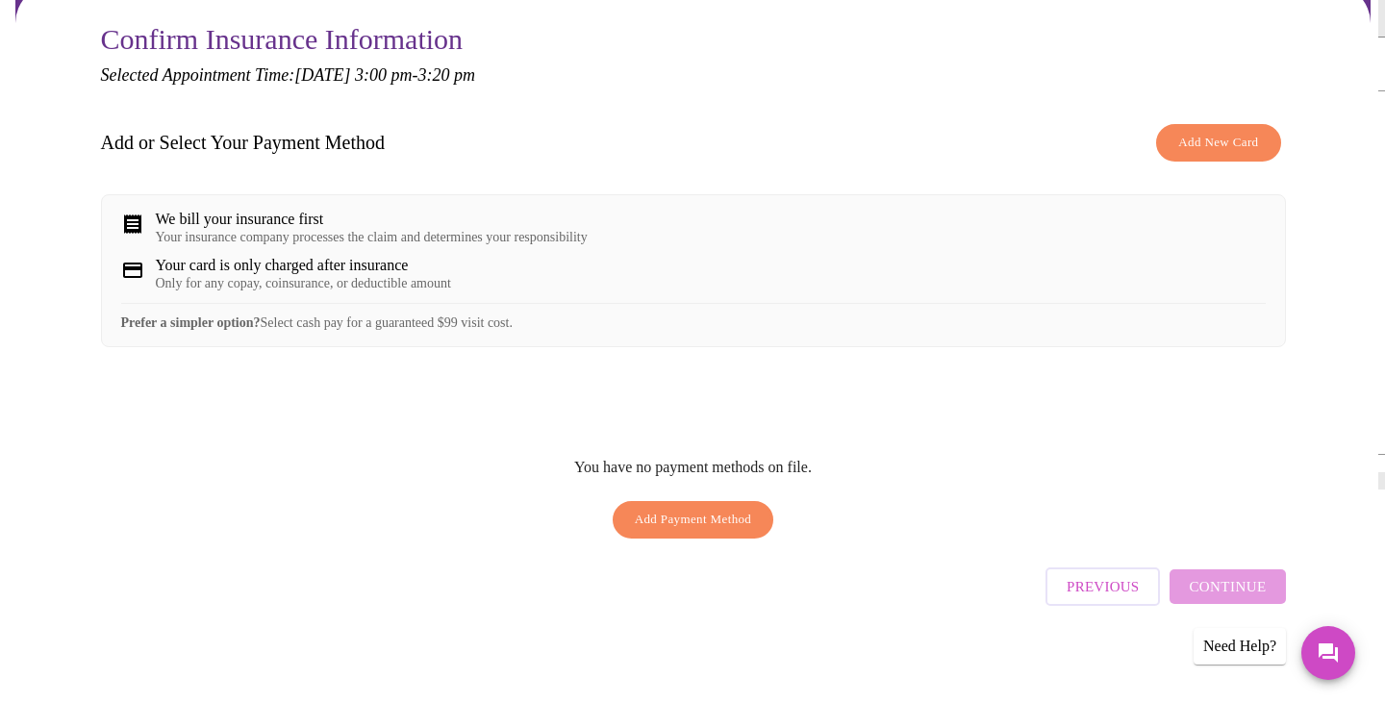
scroll to position [186, 0]
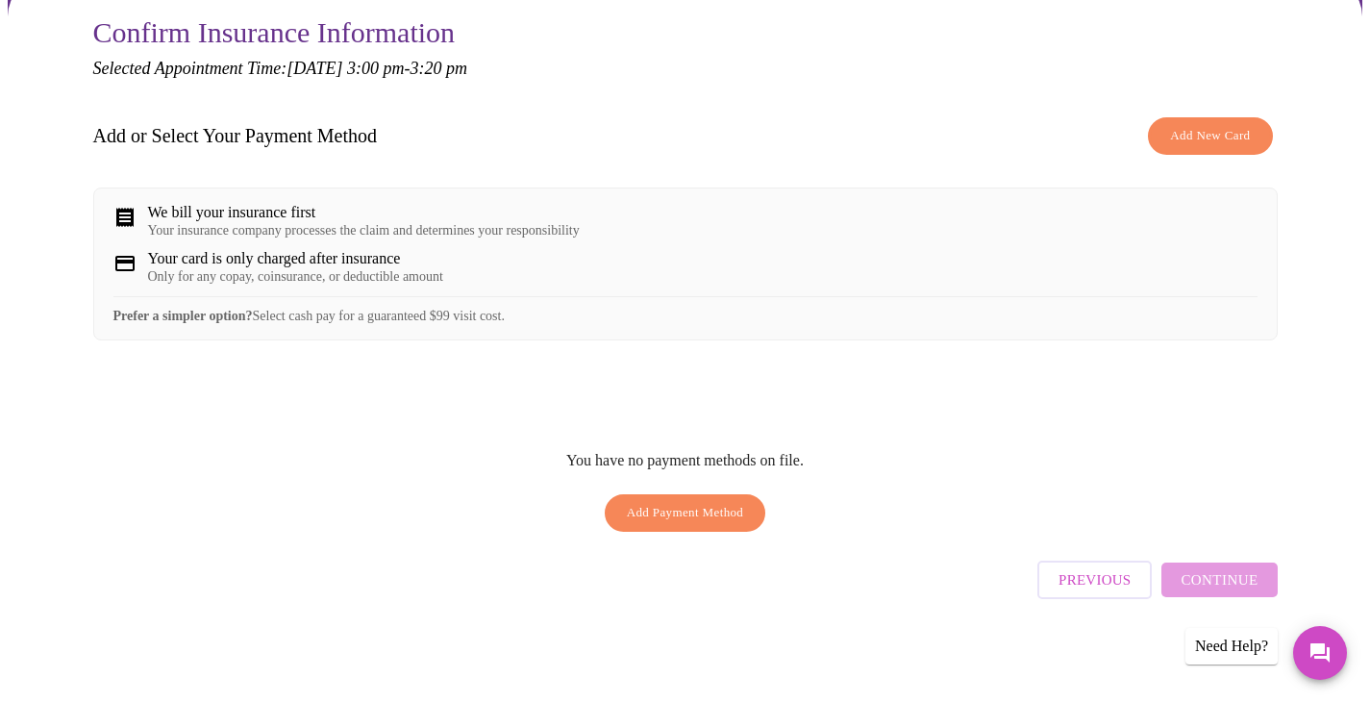
click at [1186, 131] on span "Add New Card" at bounding box center [1210, 136] width 80 height 22
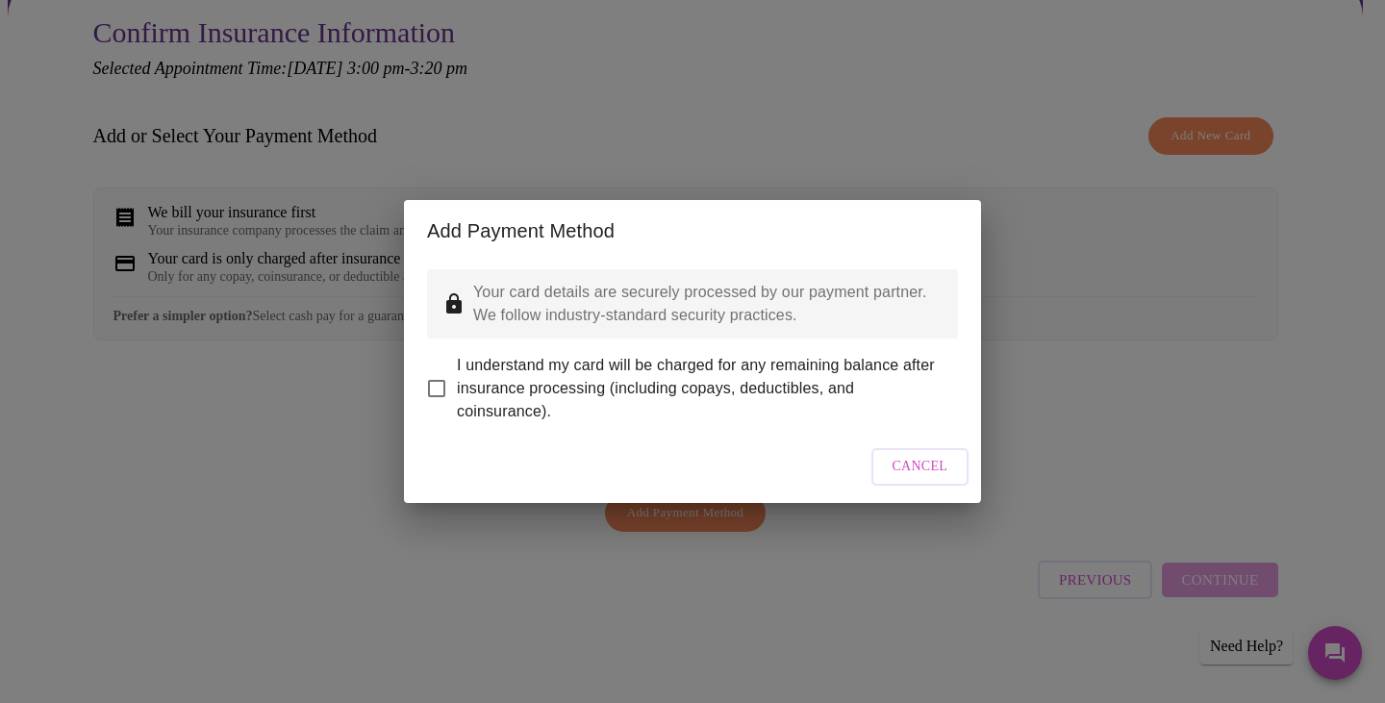
click at [445, 376] on input "I understand my card will be charged for any remaining balance after insurance …" at bounding box center [436, 388] width 40 height 40
checkbox input "true"
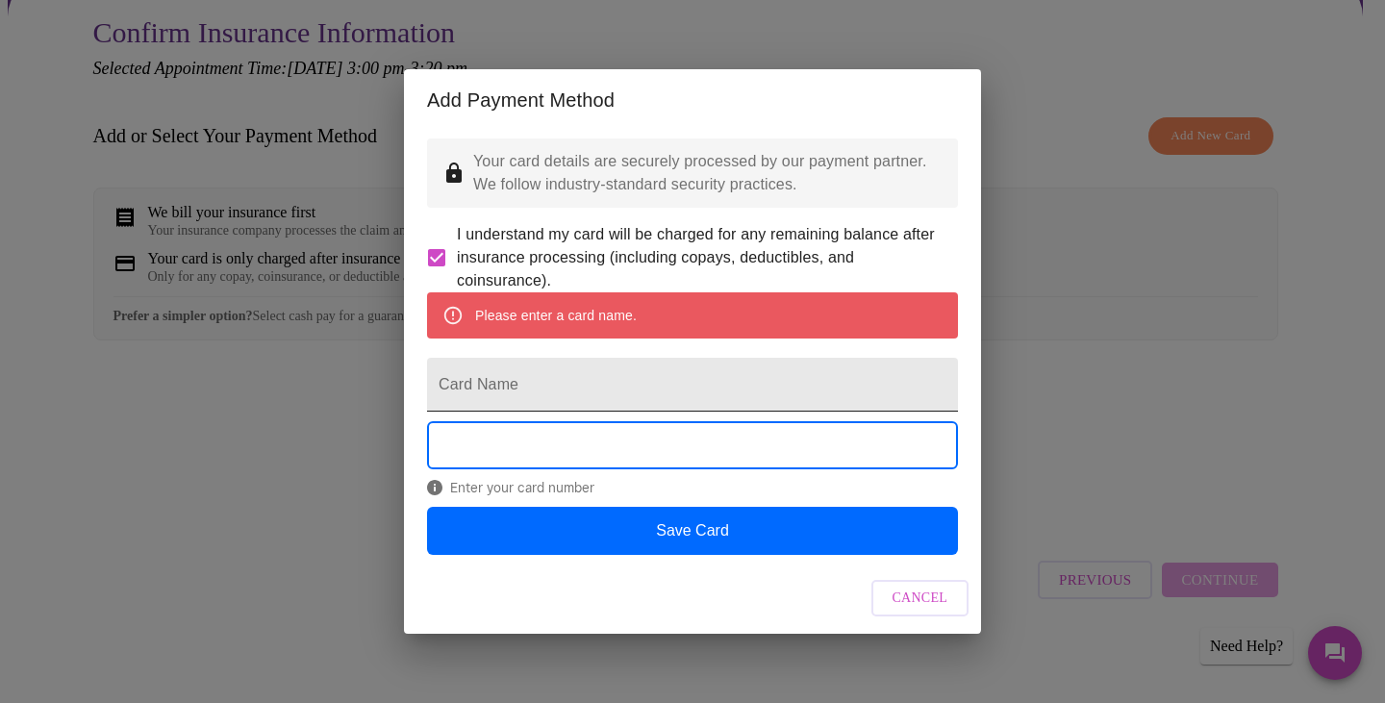
click at [595, 389] on input "Card Name" at bounding box center [692, 385] width 531 height 54
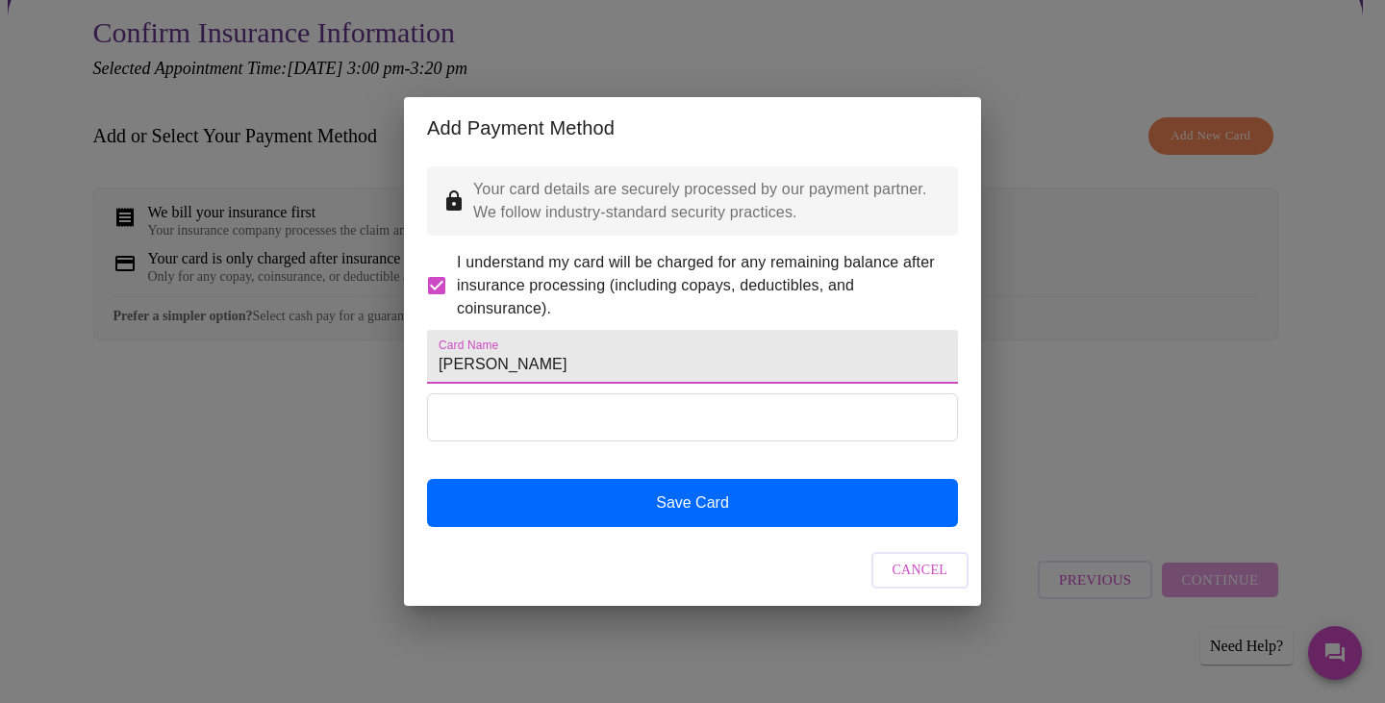
type input "[PERSON_NAME]"
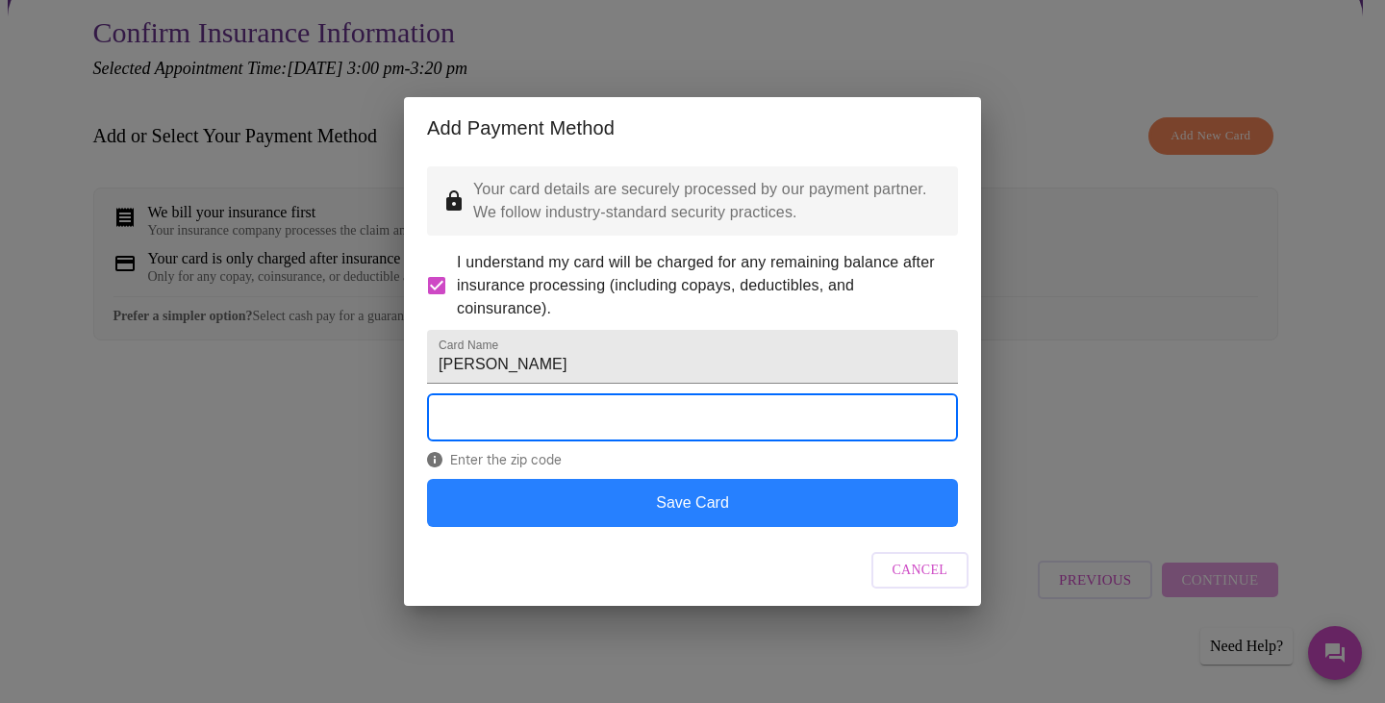
click at [654, 525] on button "Save Card" at bounding box center [692, 503] width 531 height 48
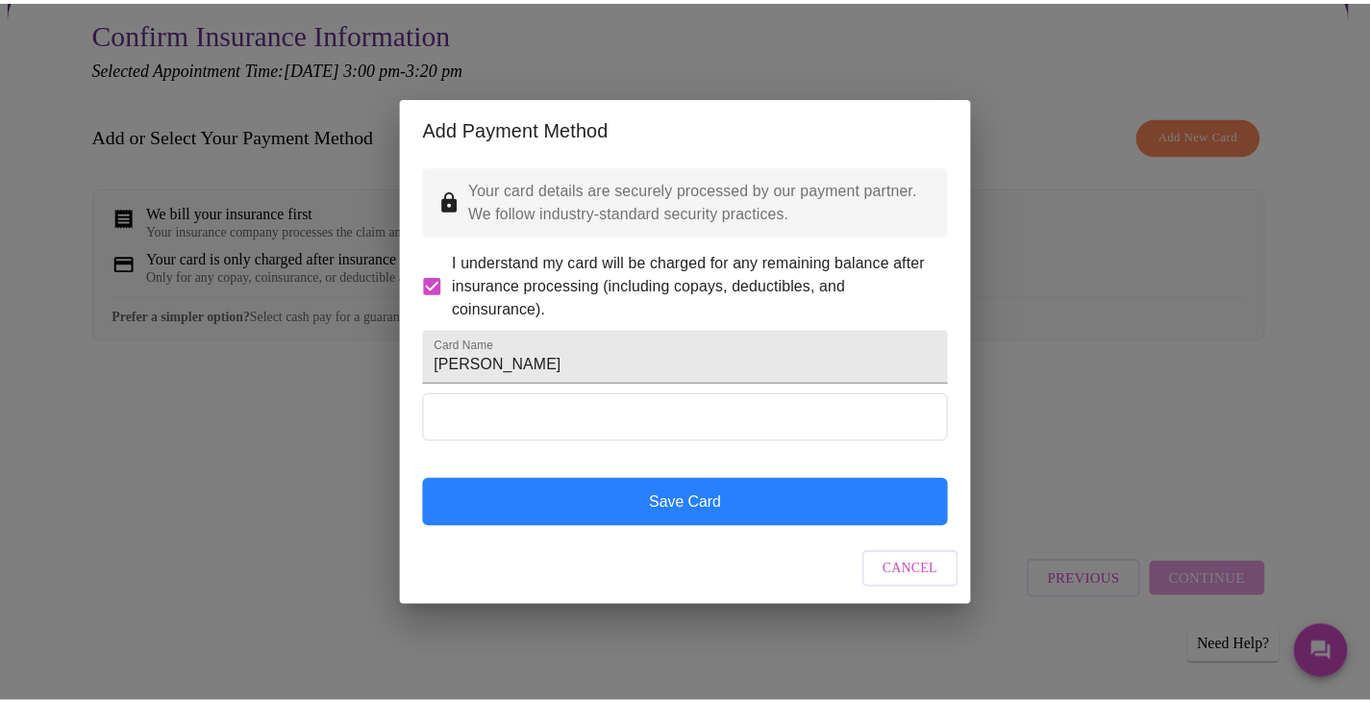
scroll to position [0, 0]
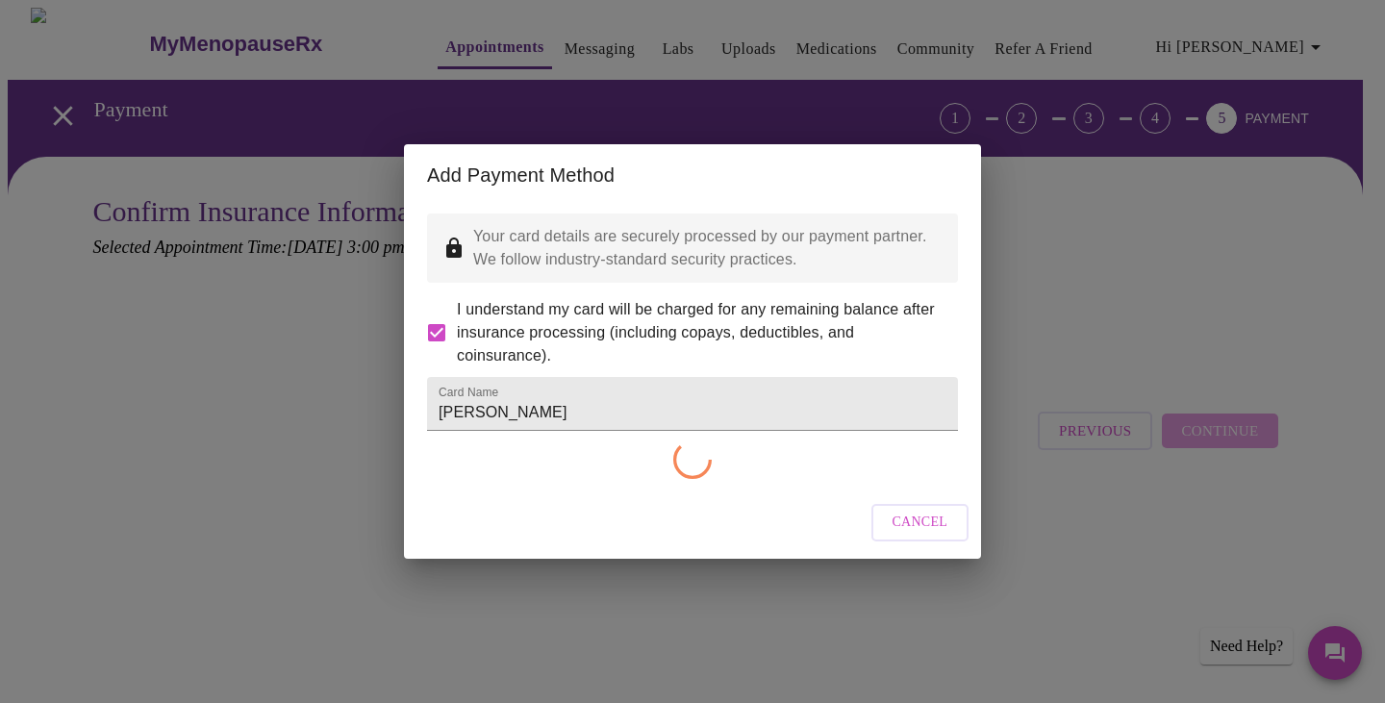
checkbox input "false"
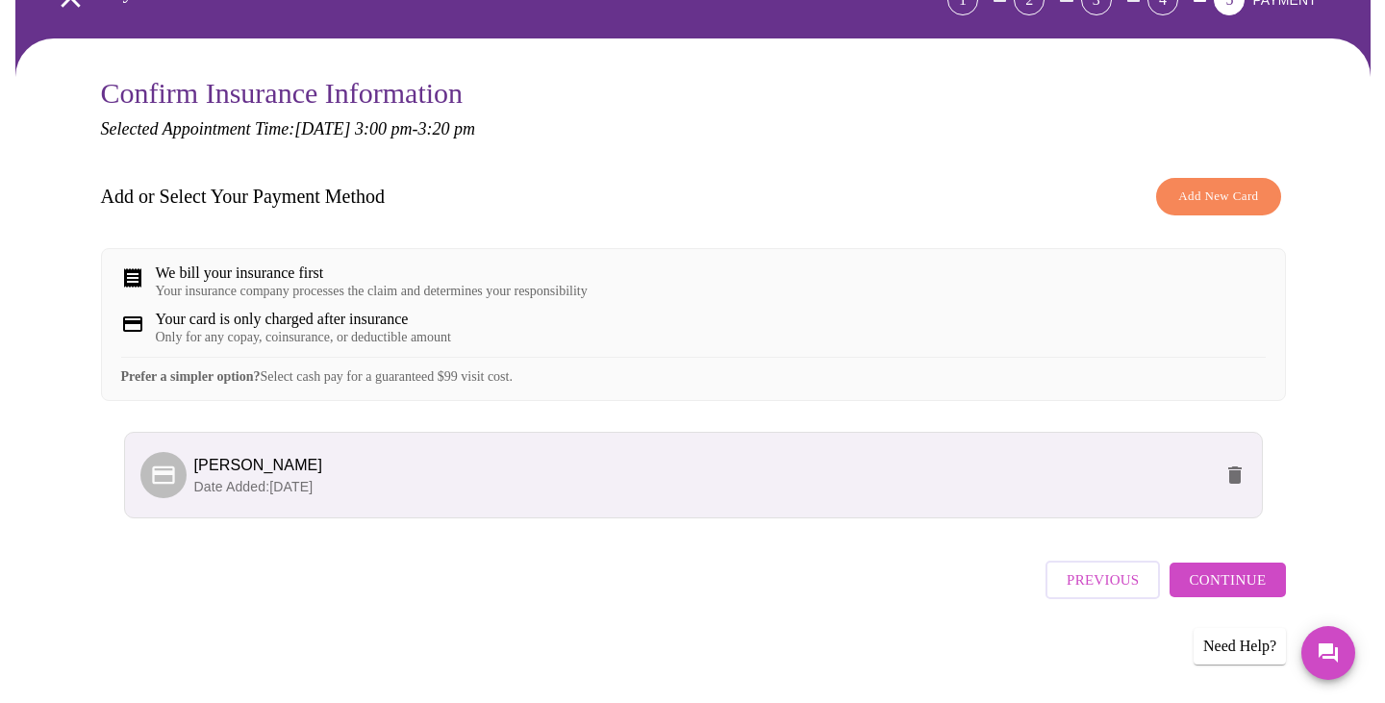
scroll to position [135, 0]
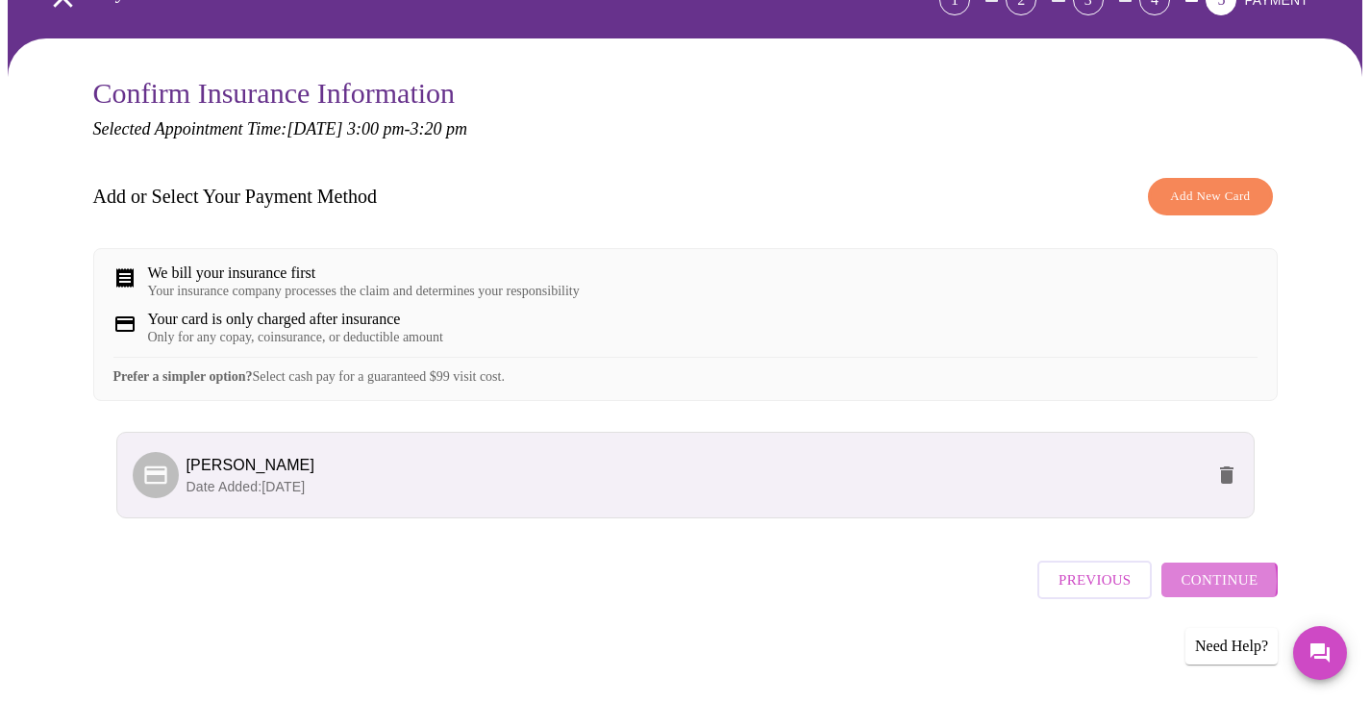
click at [1210, 589] on span "Continue" at bounding box center [1219, 579] width 77 height 25
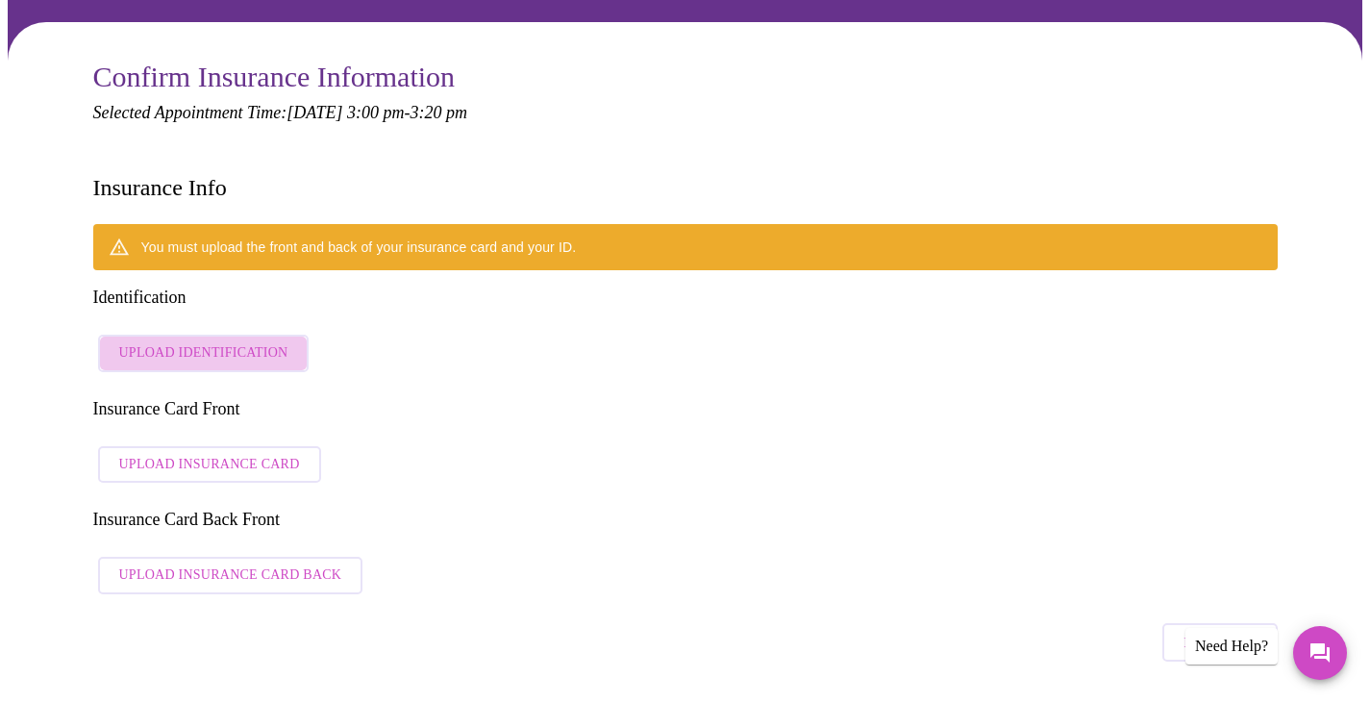
click at [269, 341] on span "Upload Identification" at bounding box center [203, 353] width 169 height 24
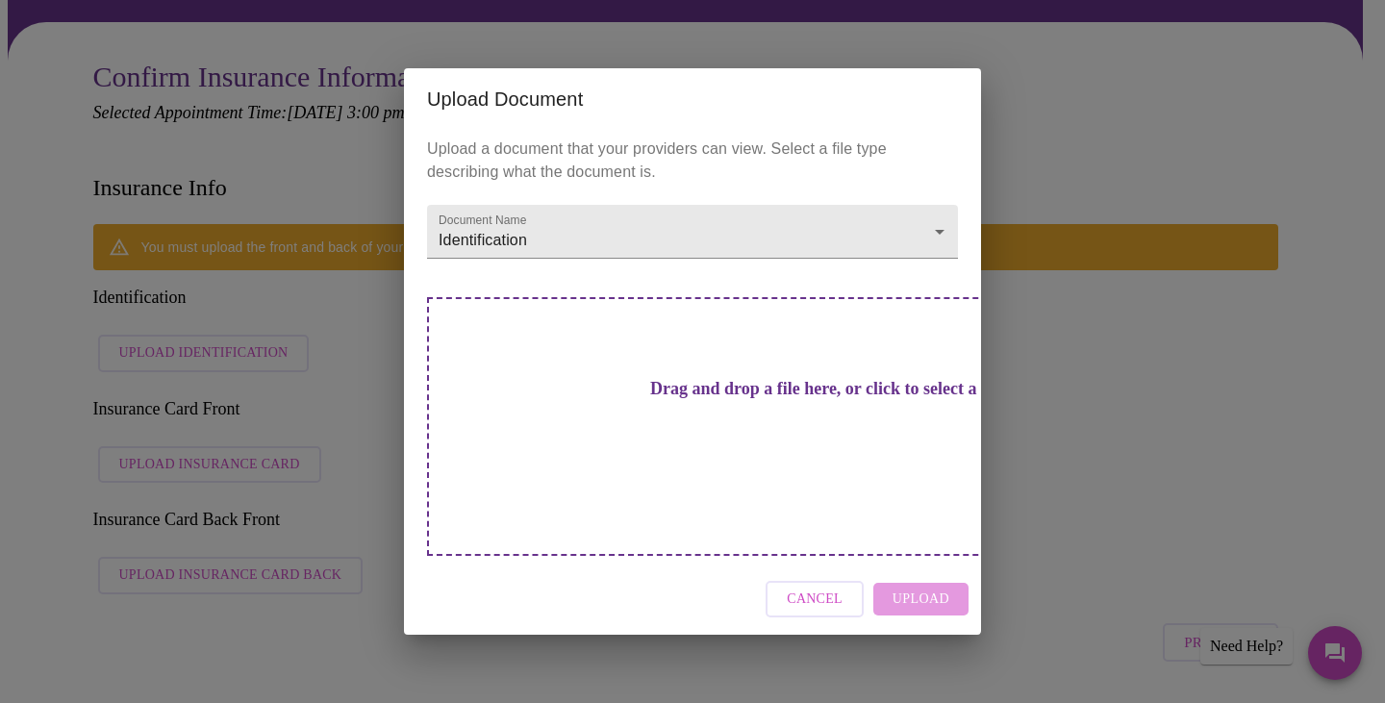
click at [814, 588] on span "Cancel" at bounding box center [815, 600] width 56 height 24
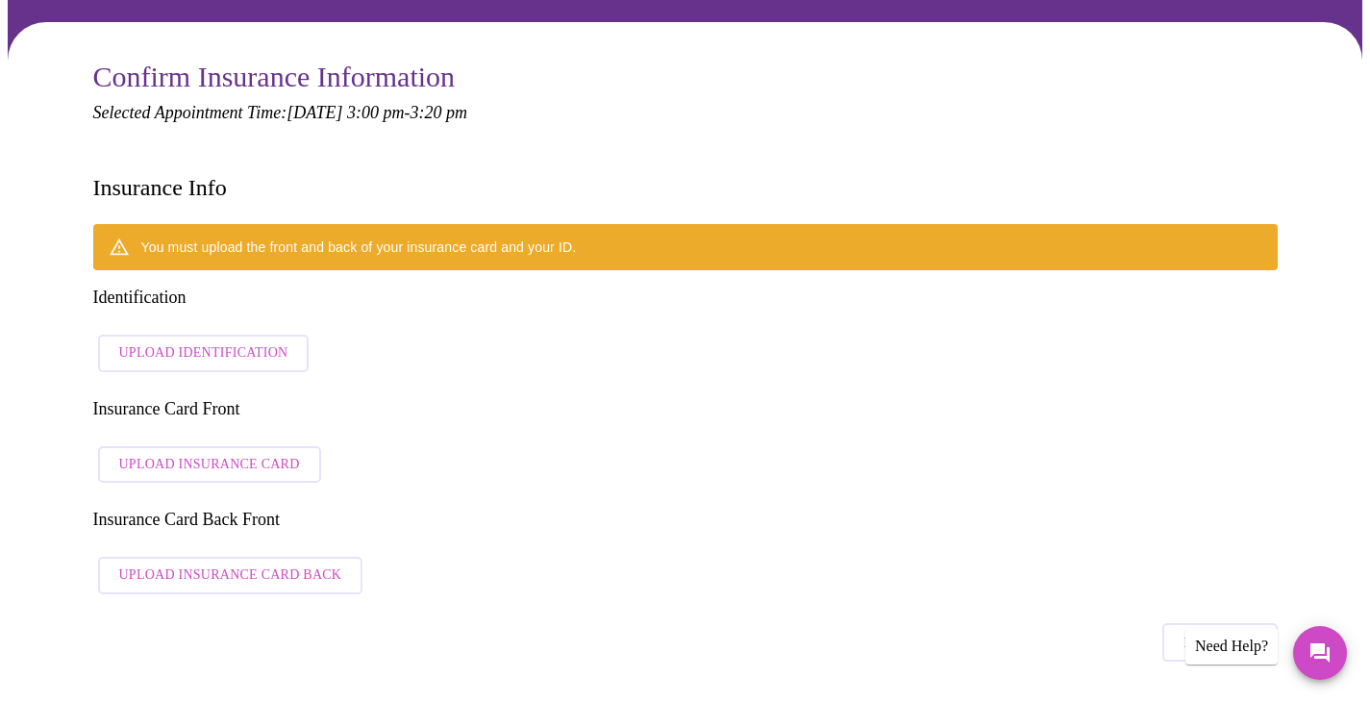
click at [232, 341] on span "Upload Identification" at bounding box center [203, 353] width 169 height 24
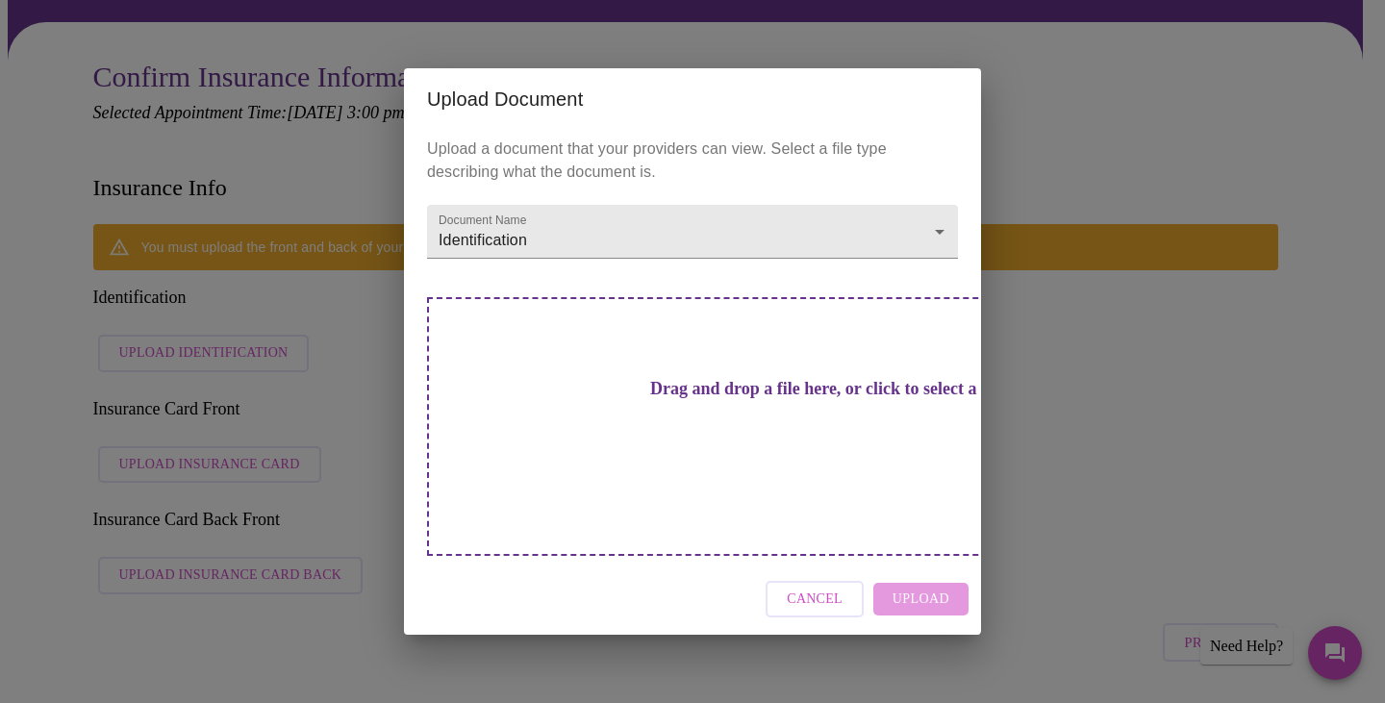
click at [777, 439] on div "Drag and drop a file here, or click to select a file" at bounding box center [827, 426] width 800 height 259
click at [1315, 420] on div "Upload Document Upload a document that your providers can view. Select a file t…" at bounding box center [692, 351] width 1385 height 703
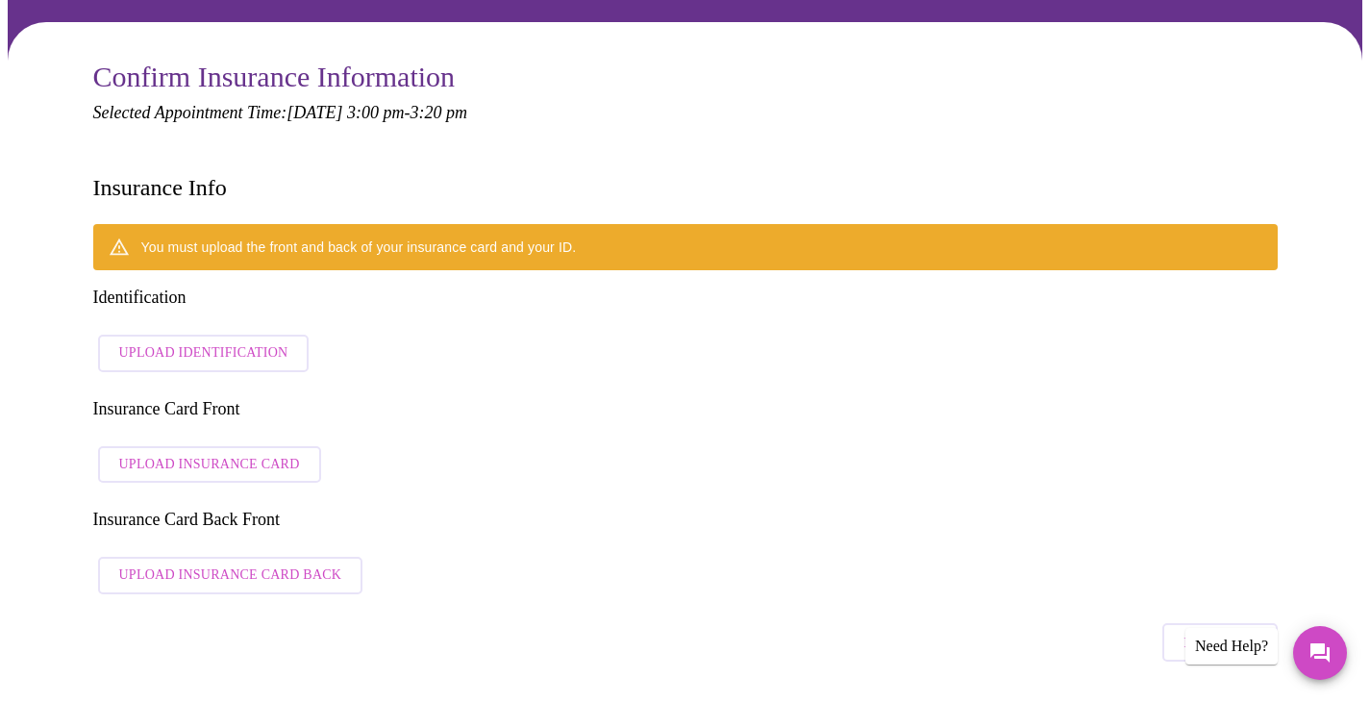
click at [208, 341] on span "Upload Identification" at bounding box center [203, 353] width 169 height 24
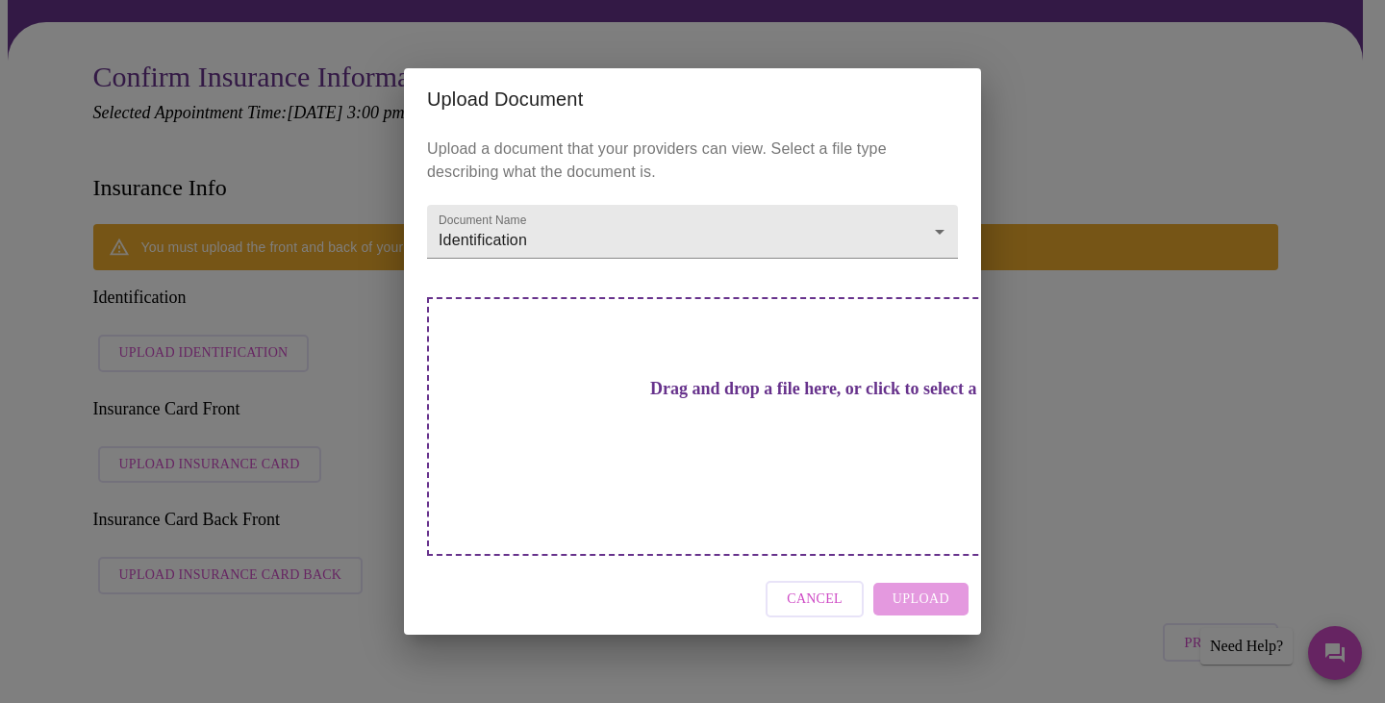
click at [848, 473] on div "Drag and drop a file here, or click to select a file" at bounding box center [827, 426] width 800 height 259
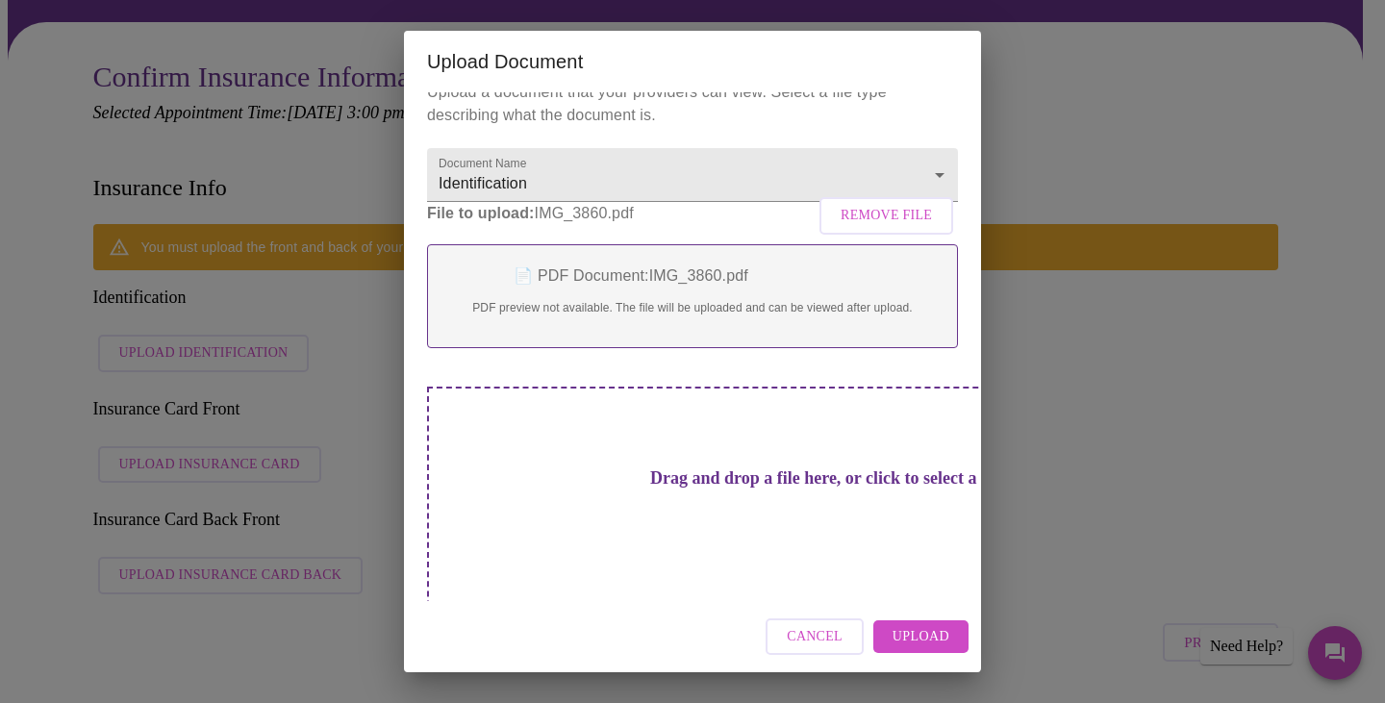
scroll to position [24, 0]
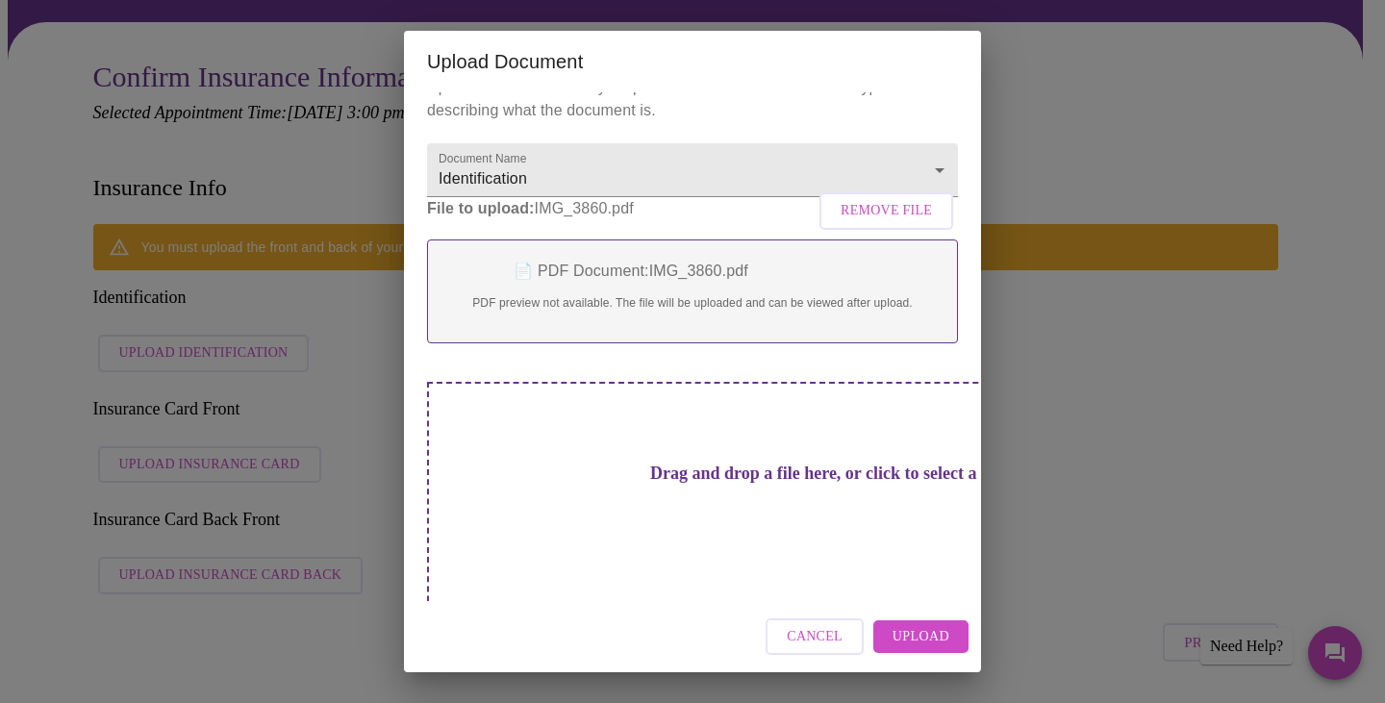
click at [916, 635] on span "Upload" at bounding box center [920, 637] width 57 height 24
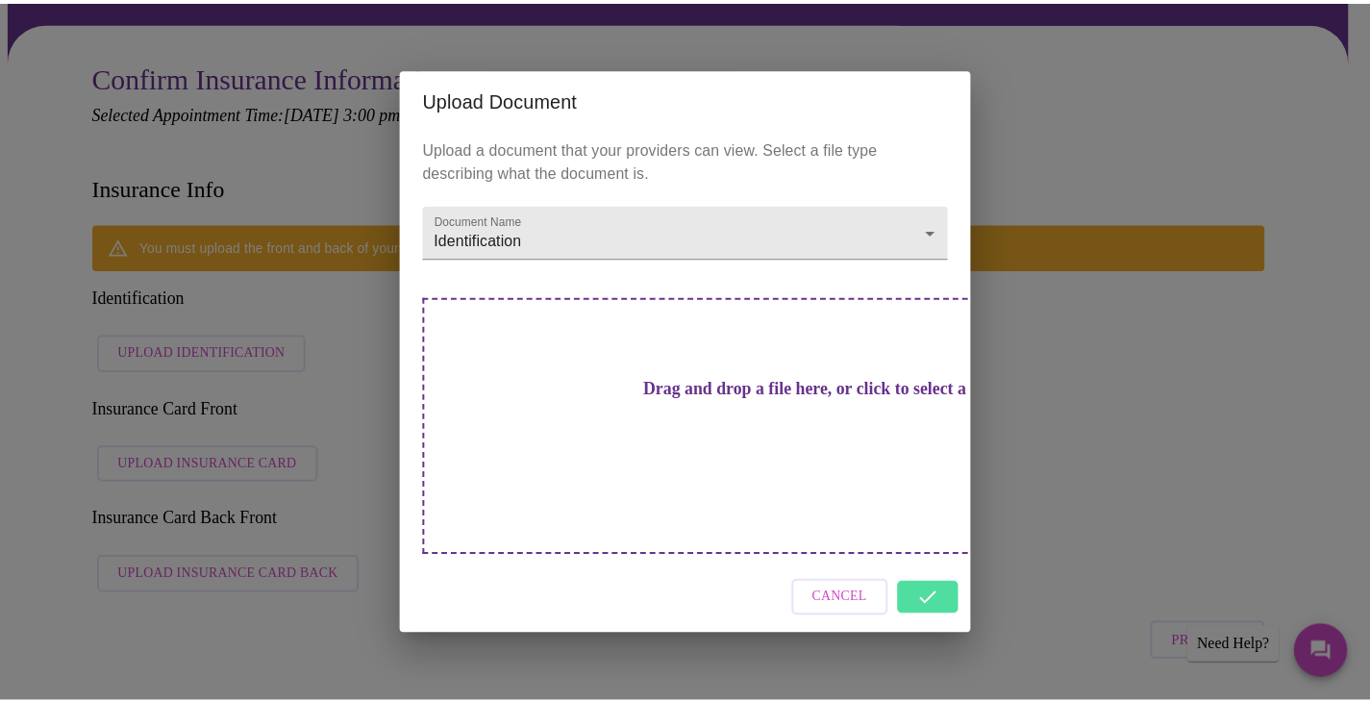
scroll to position [0, 0]
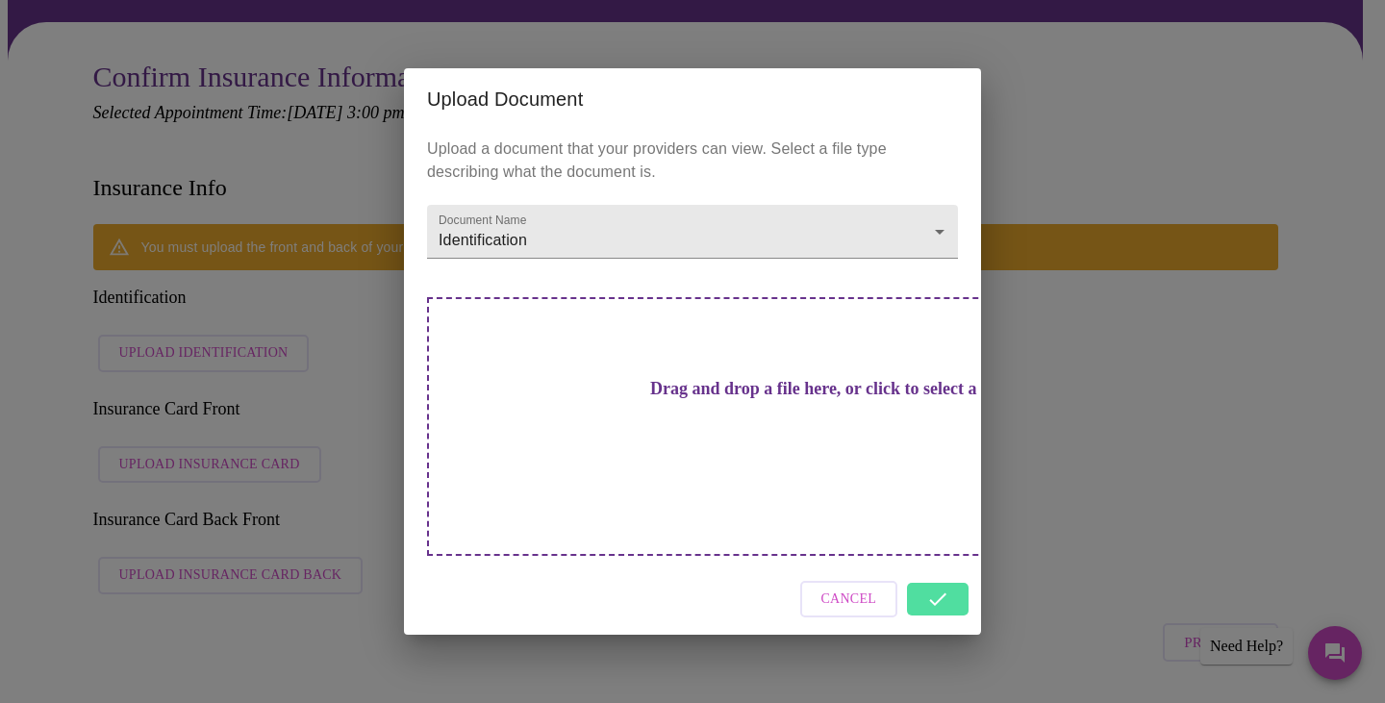
click at [851, 588] on span "Cancel" at bounding box center [849, 600] width 56 height 24
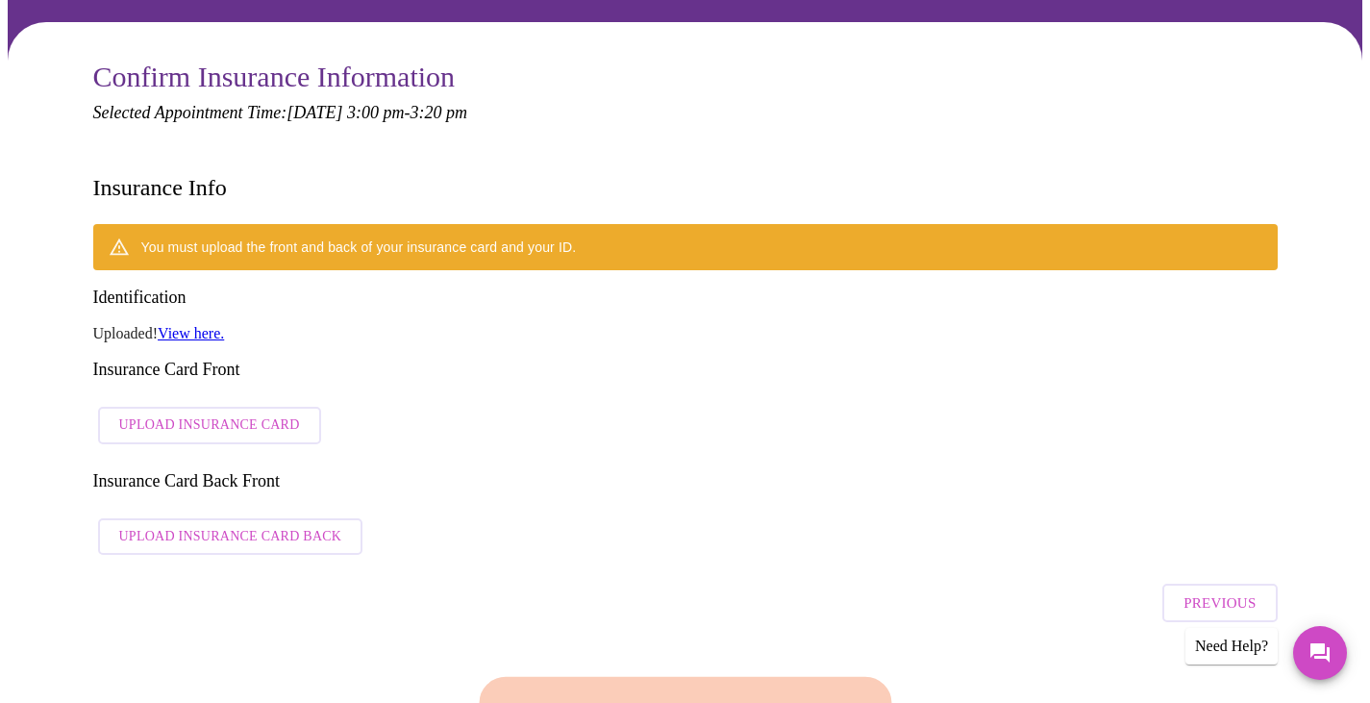
click at [237, 414] on span "Upload Insurance Card" at bounding box center [209, 426] width 181 height 24
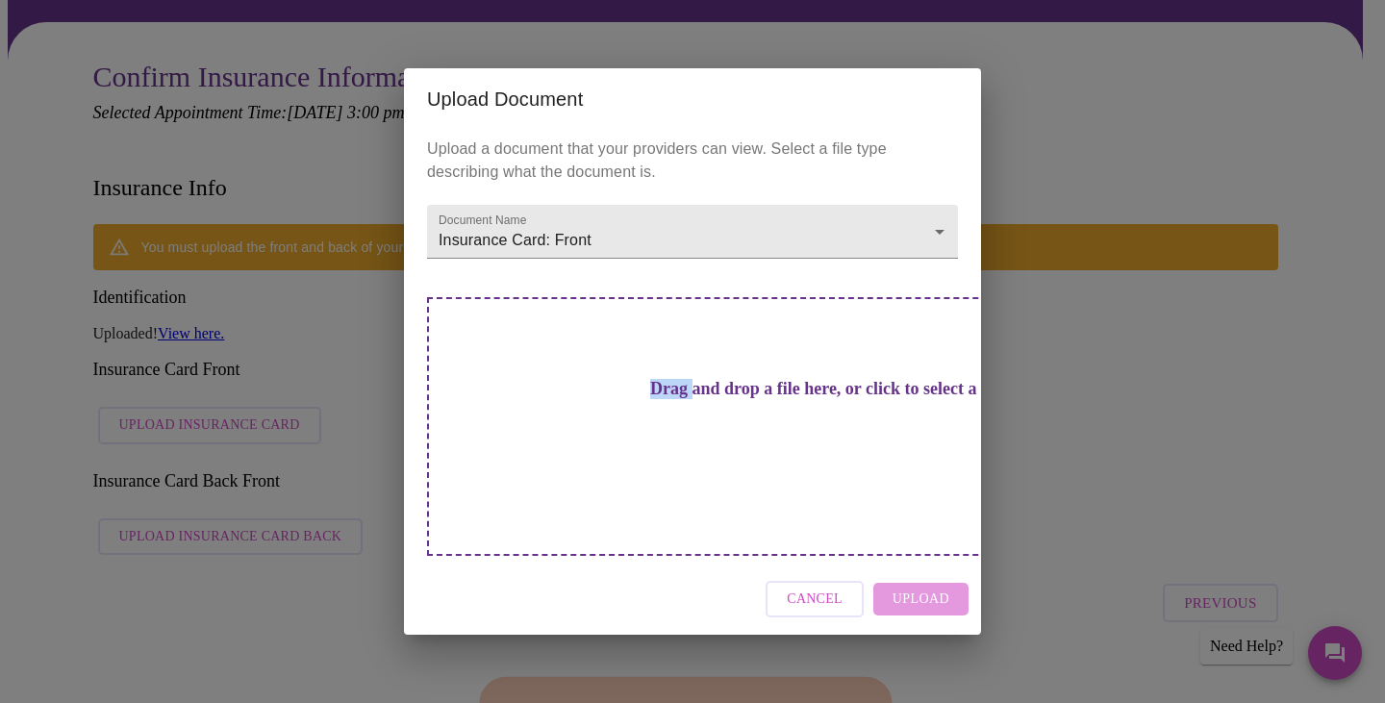
click at [237, 365] on div "Upload Document Upload a document that your providers can view. Select a file t…" at bounding box center [692, 351] width 1385 height 703
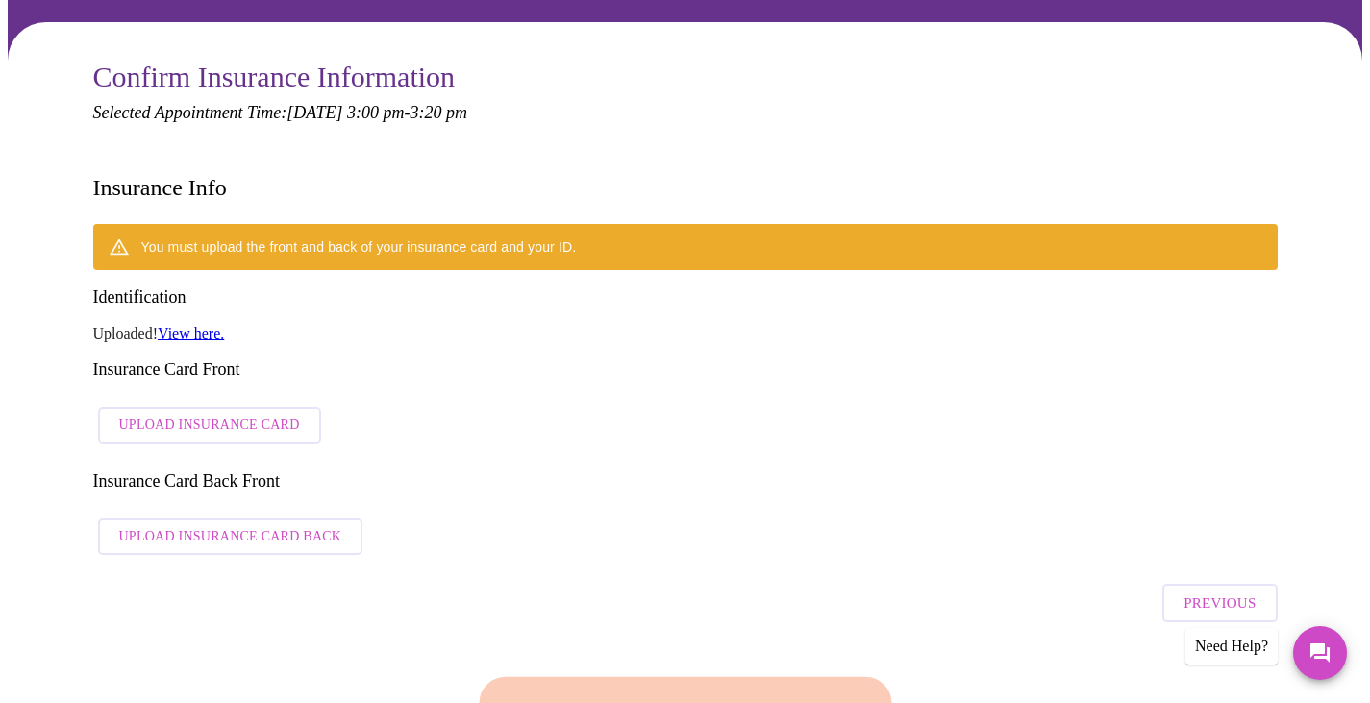
click at [219, 414] on span "Upload Insurance Card" at bounding box center [209, 426] width 181 height 24
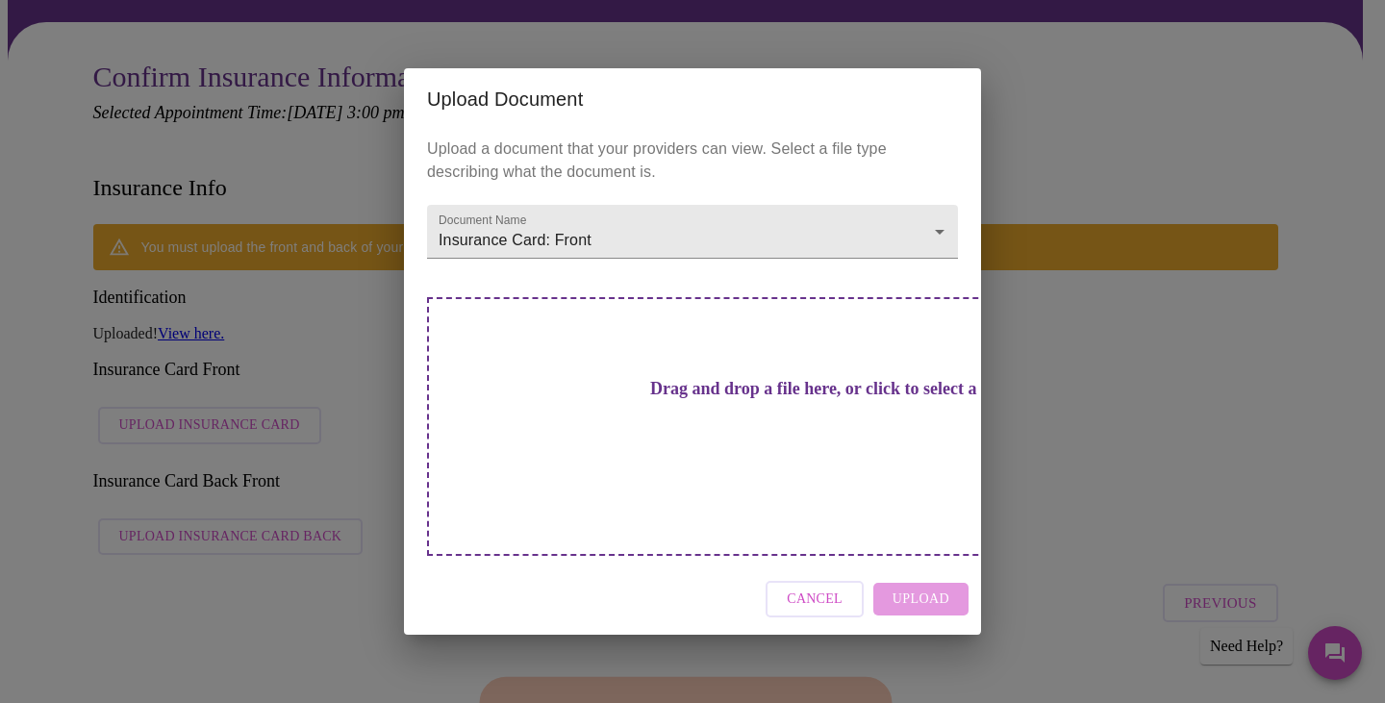
click at [782, 391] on div "Drag and drop a file here, or click to select a file" at bounding box center [827, 426] width 800 height 259
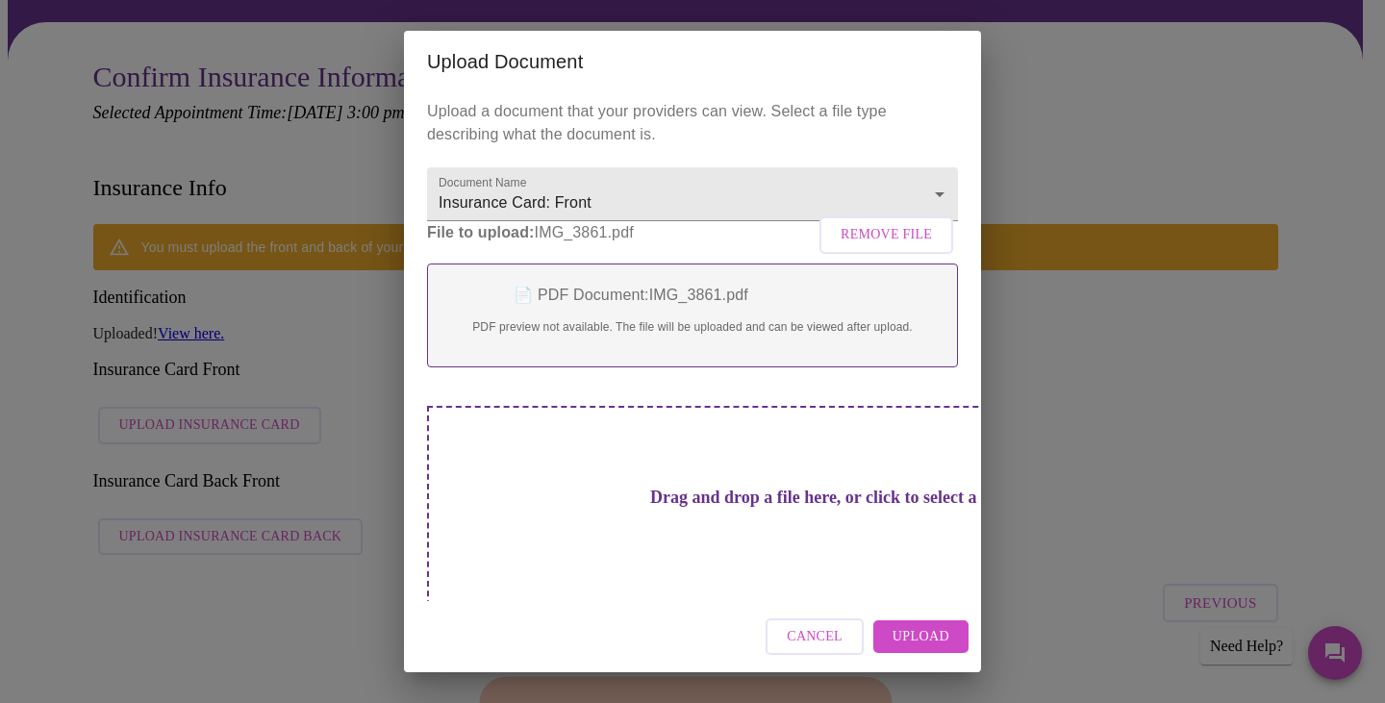
click at [905, 633] on span "Upload" at bounding box center [920, 637] width 57 height 24
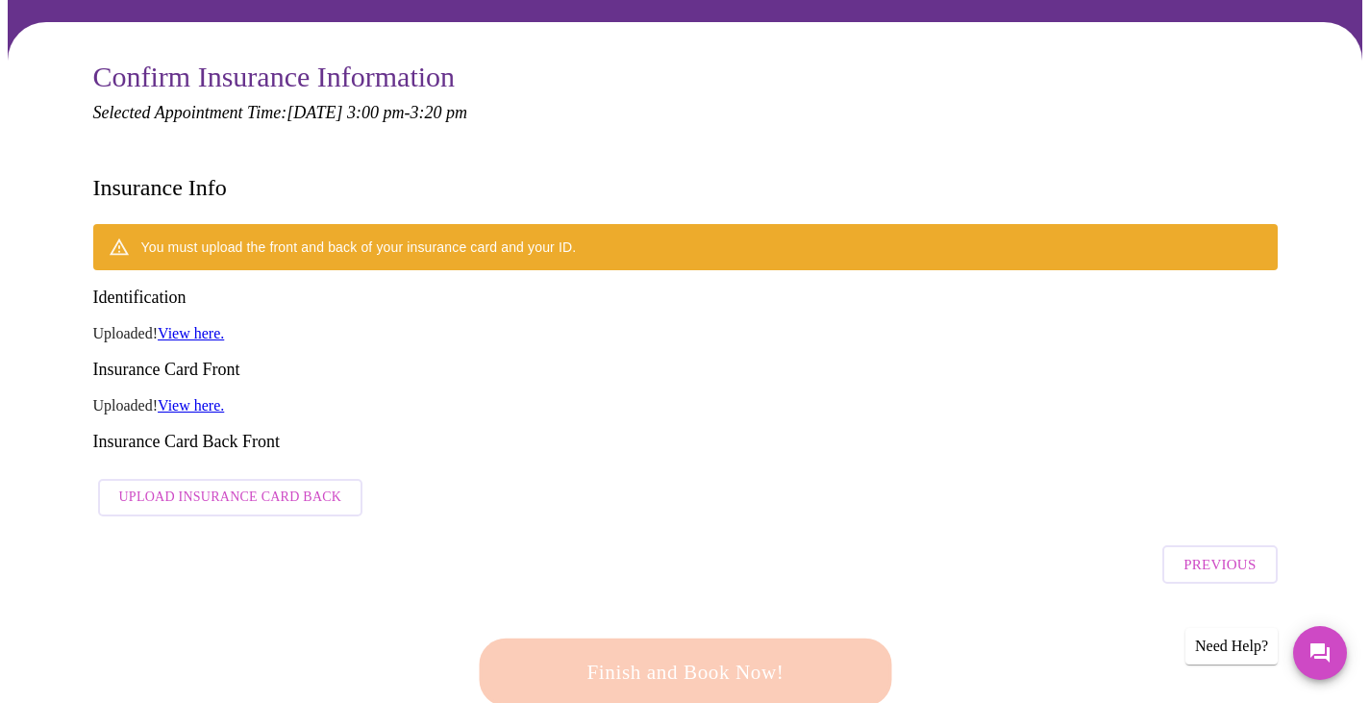
click at [190, 486] on span "Upload Insurance Card Back" at bounding box center [230, 498] width 223 height 24
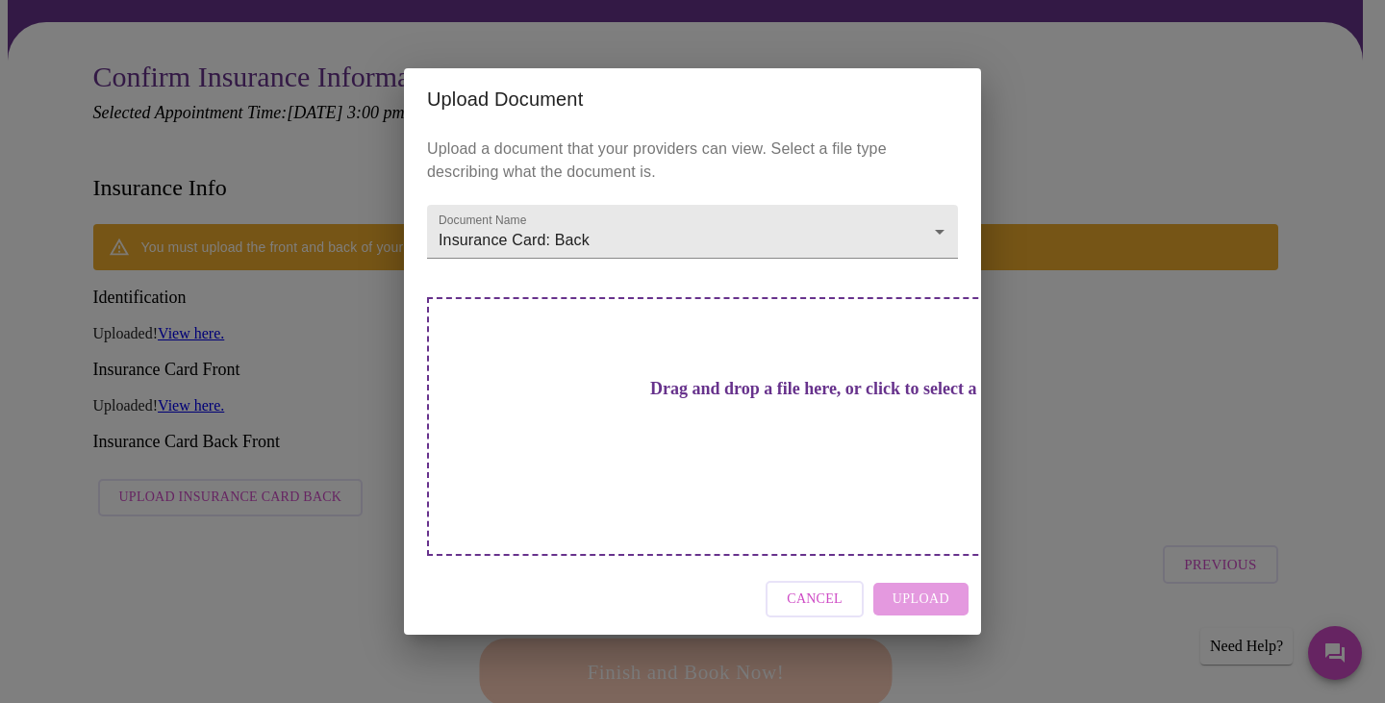
click at [750, 399] on h3 "Drag and drop a file here, or click to select a file" at bounding box center [827, 389] width 531 height 20
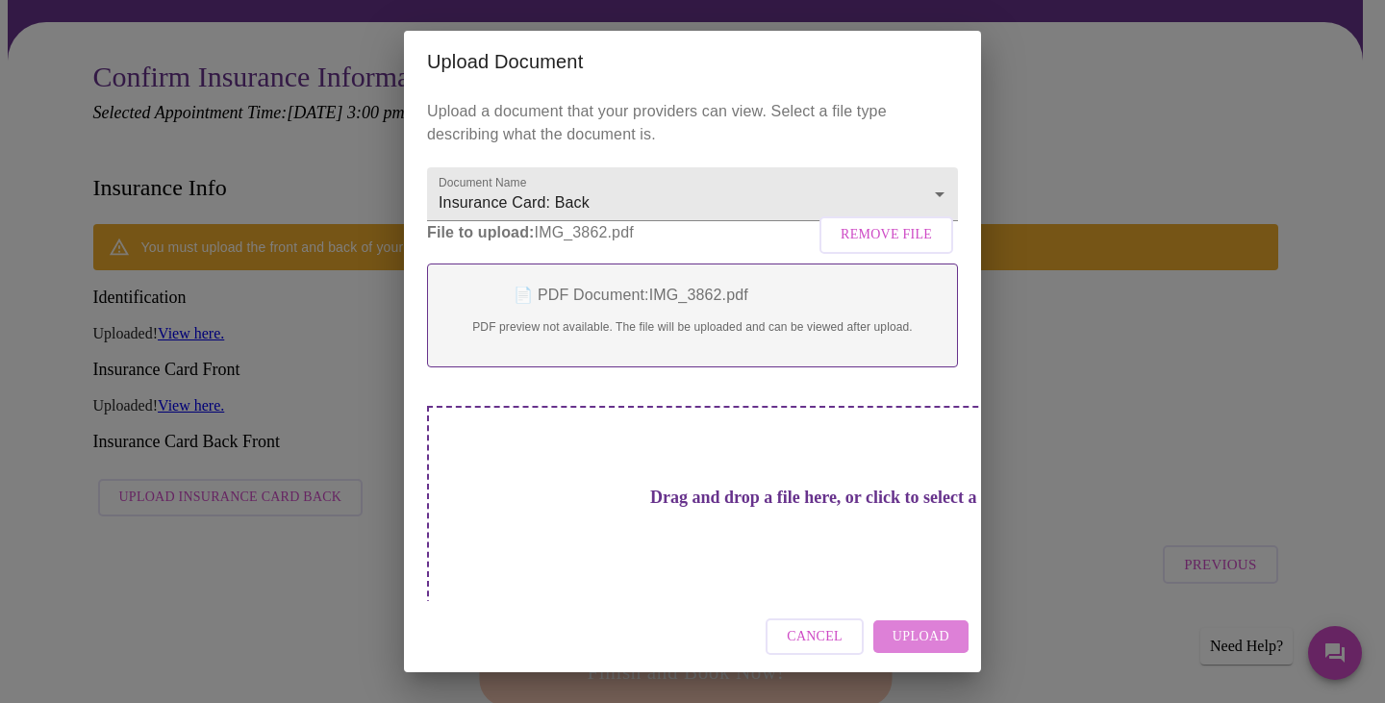
click at [917, 630] on span "Upload" at bounding box center [920, 637] width 57 height 24
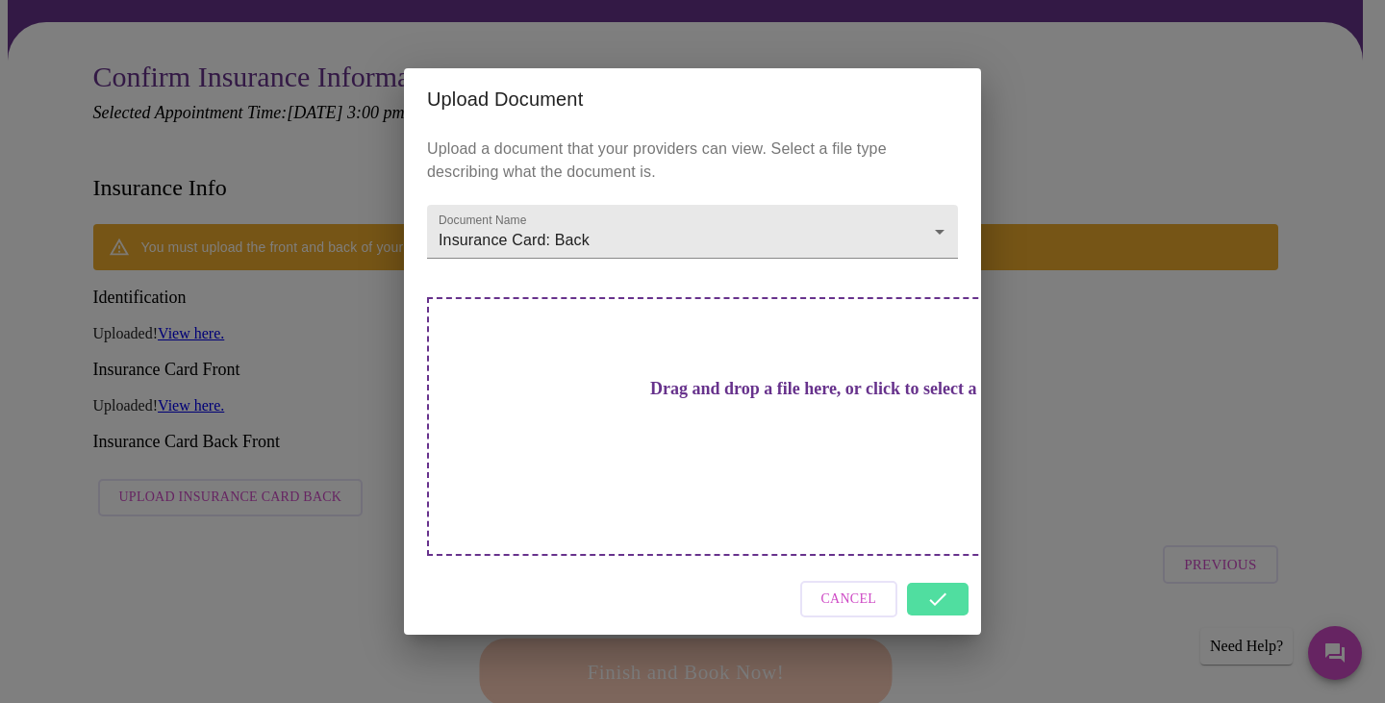
click at [935, 577] on div "Cancel" at bounding box center [692, 600] width 577 height 72
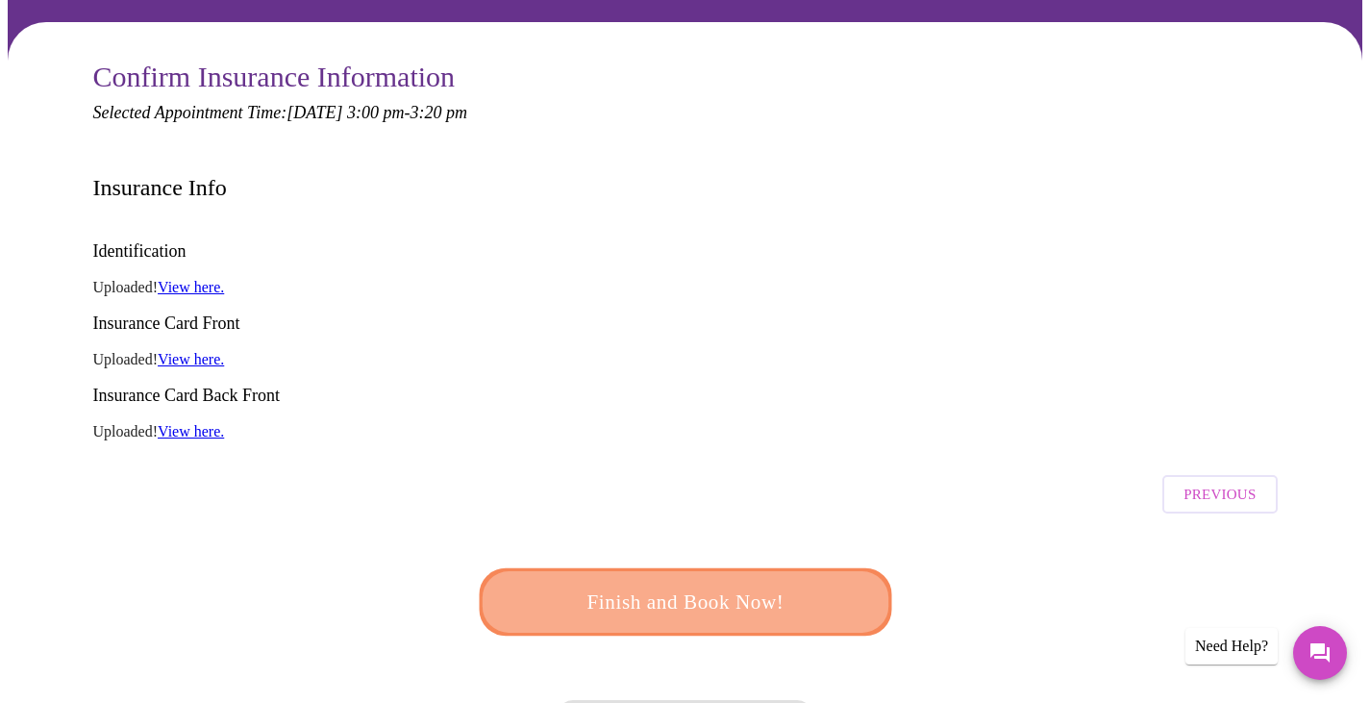
click at [748, 585] on span "Finish and Book Now!" at bounding box center [686, 603] width 356 height 36
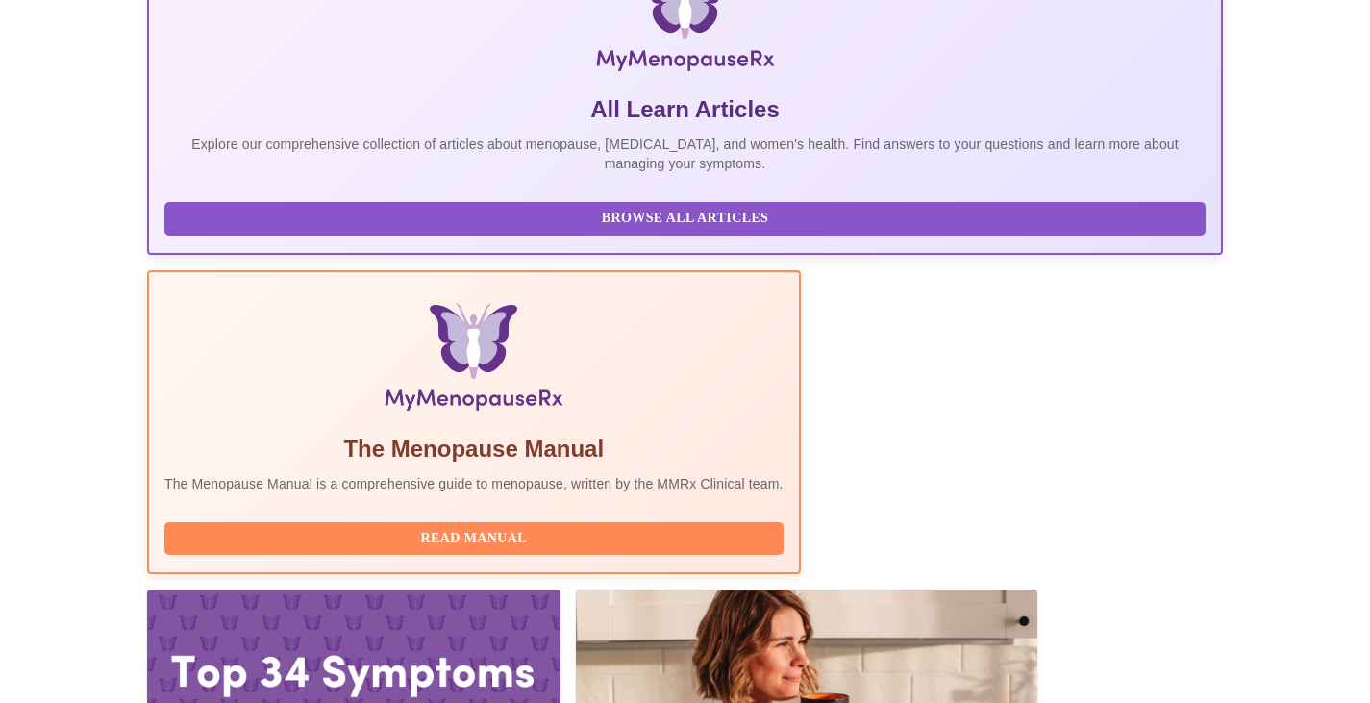
scroll to position [449, 0]
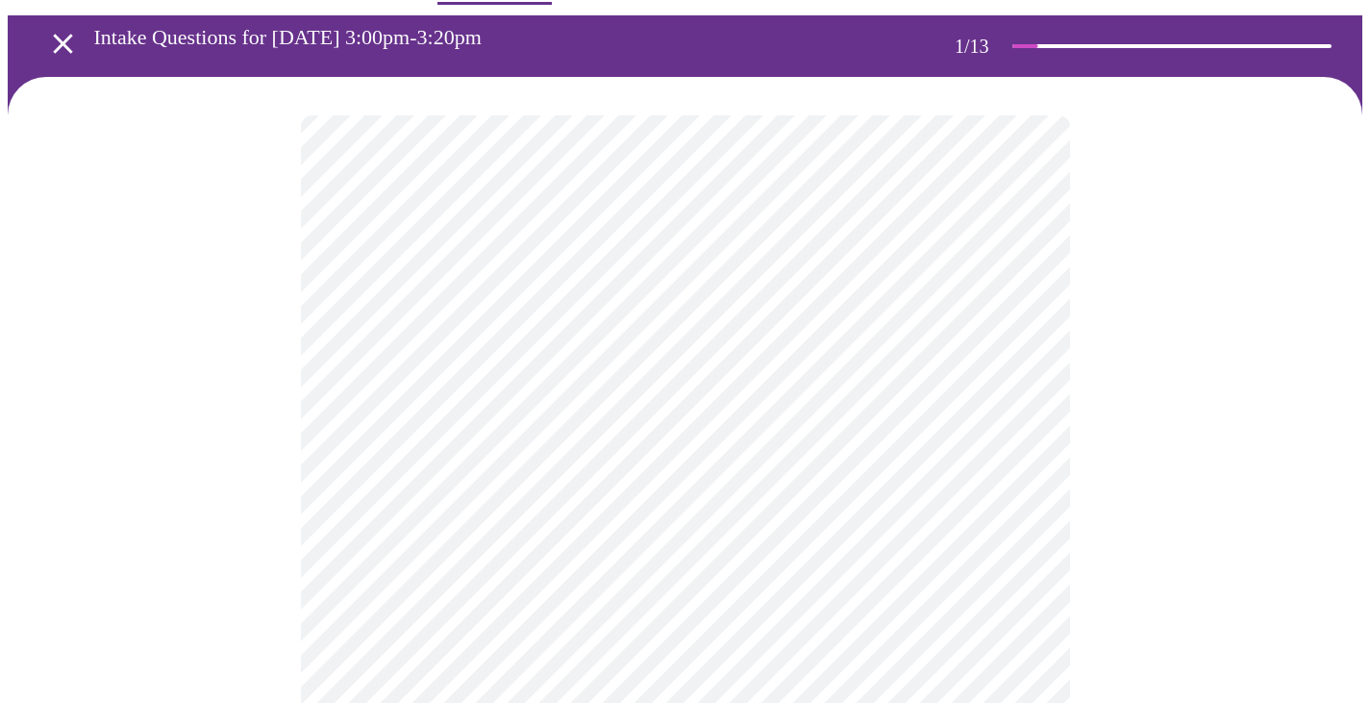
scroll to position [96, 0]
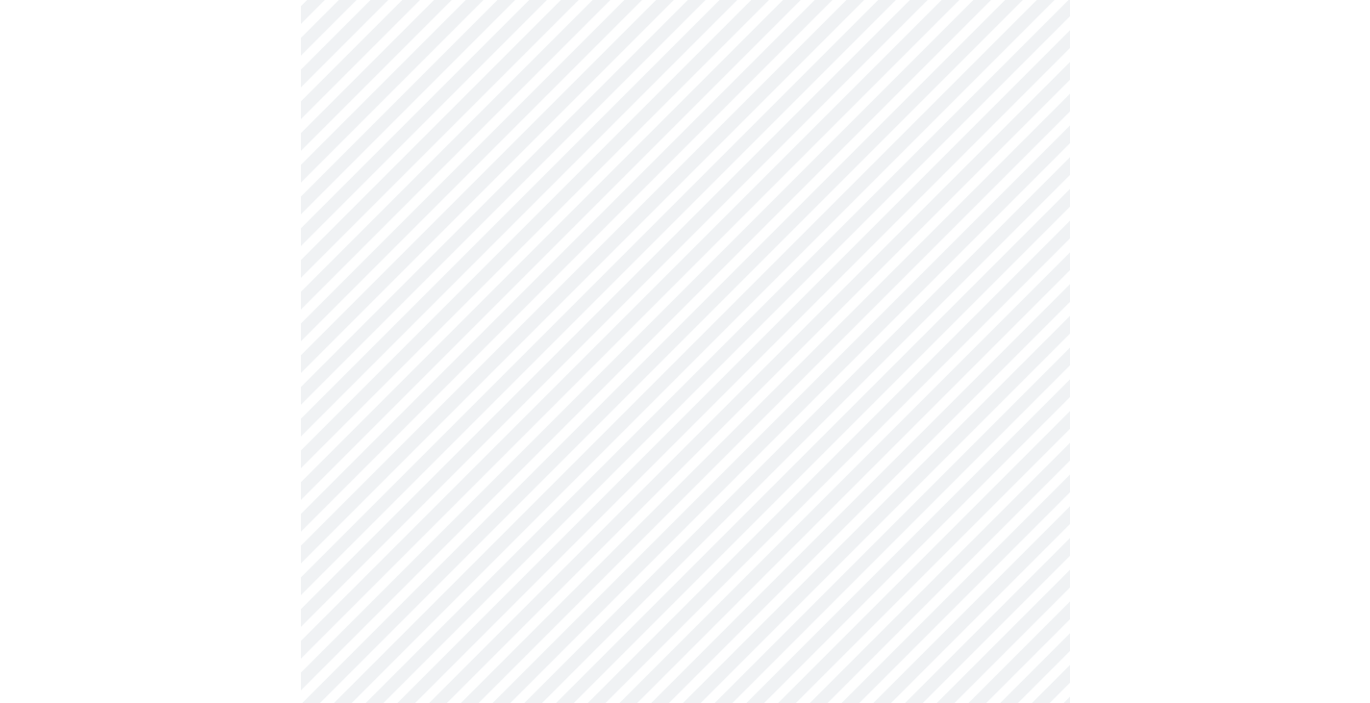
scroll to position [288, 0]
click at [649, 269] on body "MyMenopauseRx Appointments Messaging Labs Uploads Medications Community Refer a…" at bounding box center [692, 597] width 1369 height 1757
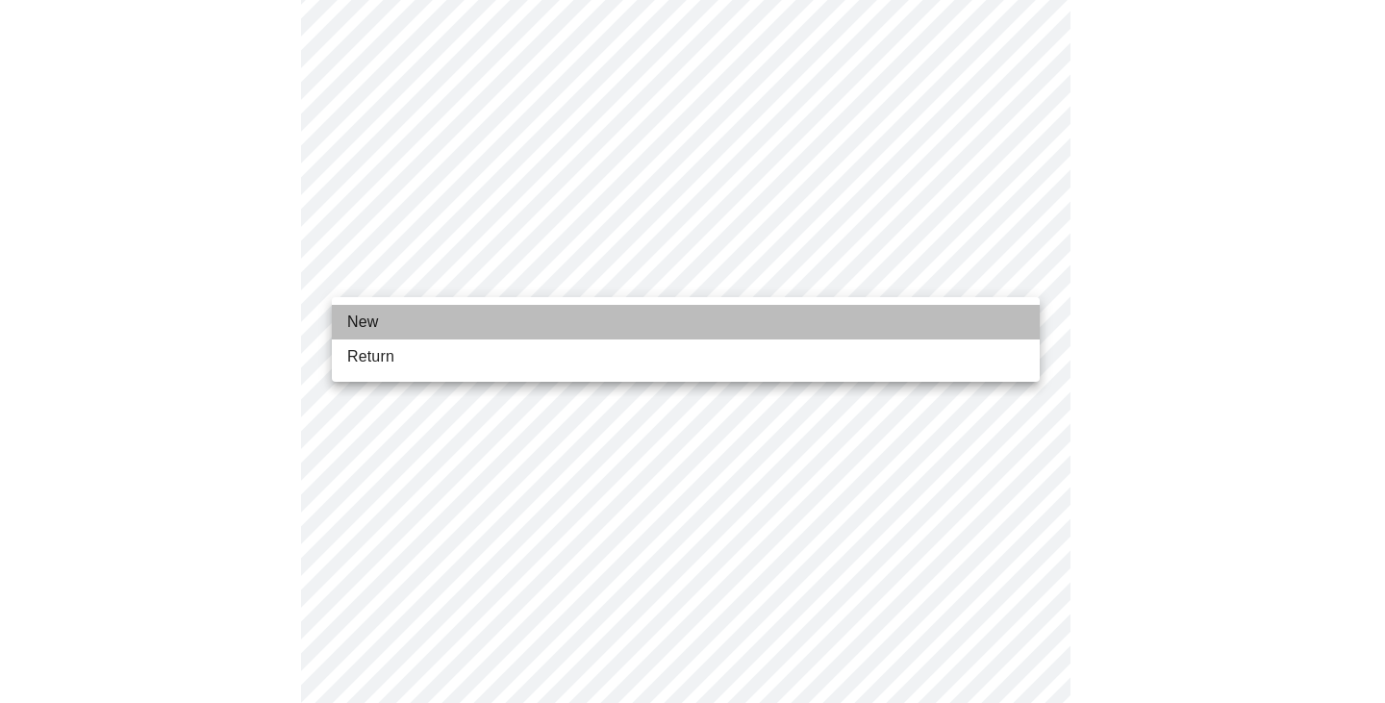
click at [397, 316] on li "New" at bounding box center [686, 322] width 708 height 35
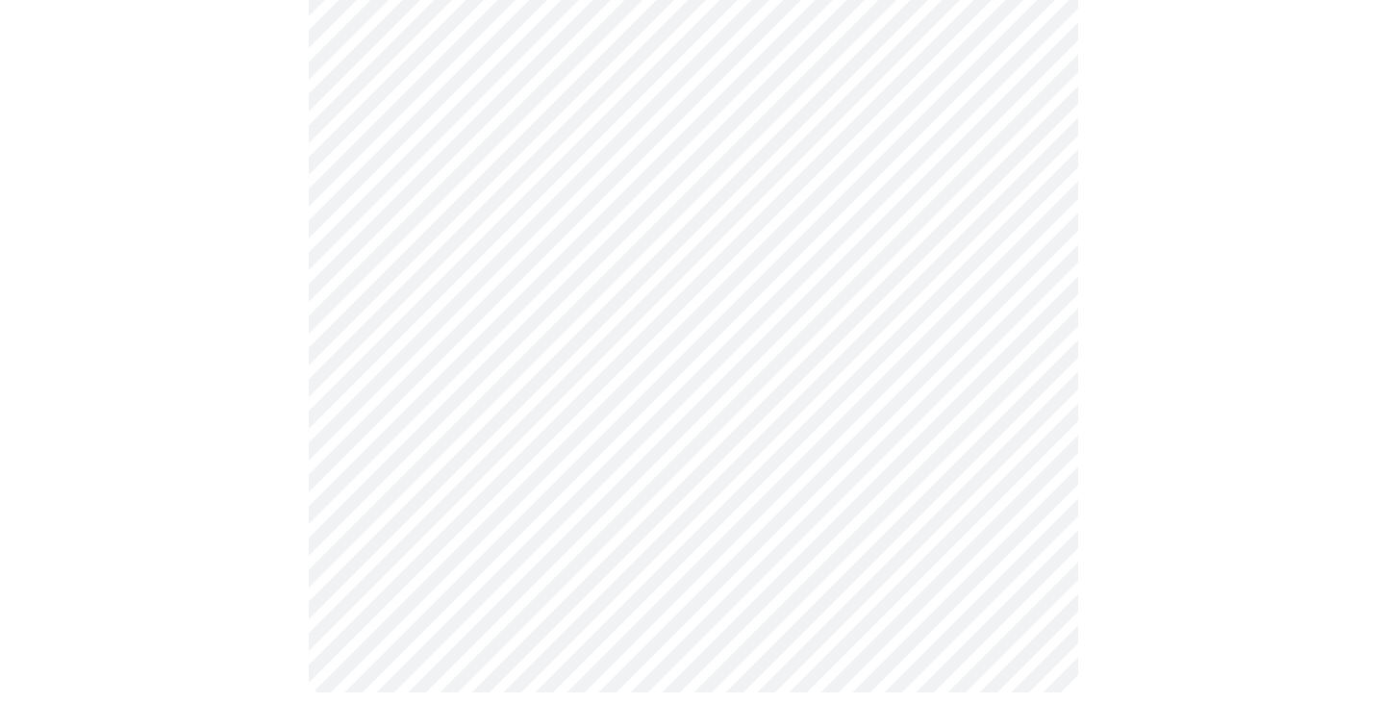
scroll to position [1027, 0]
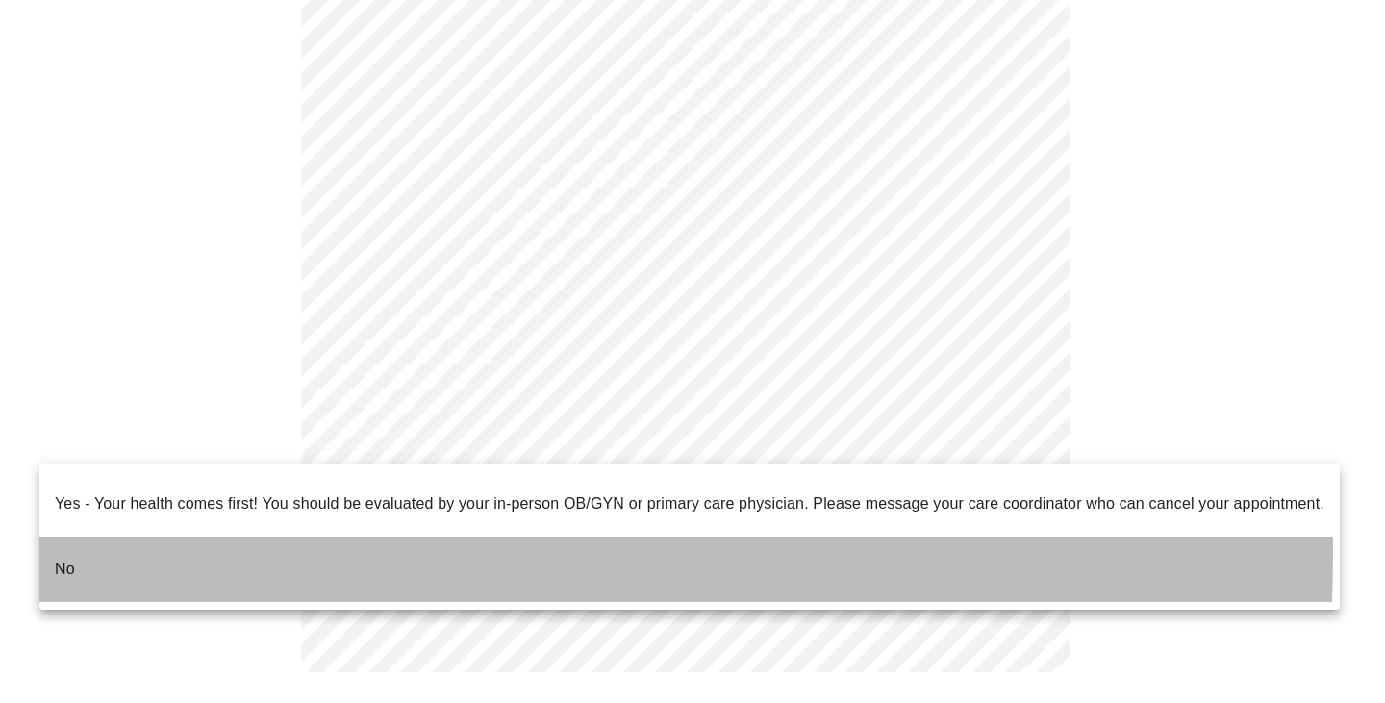
click at [149, 538] on li "No" at bounding box center [689, 569] width 1300 height 65
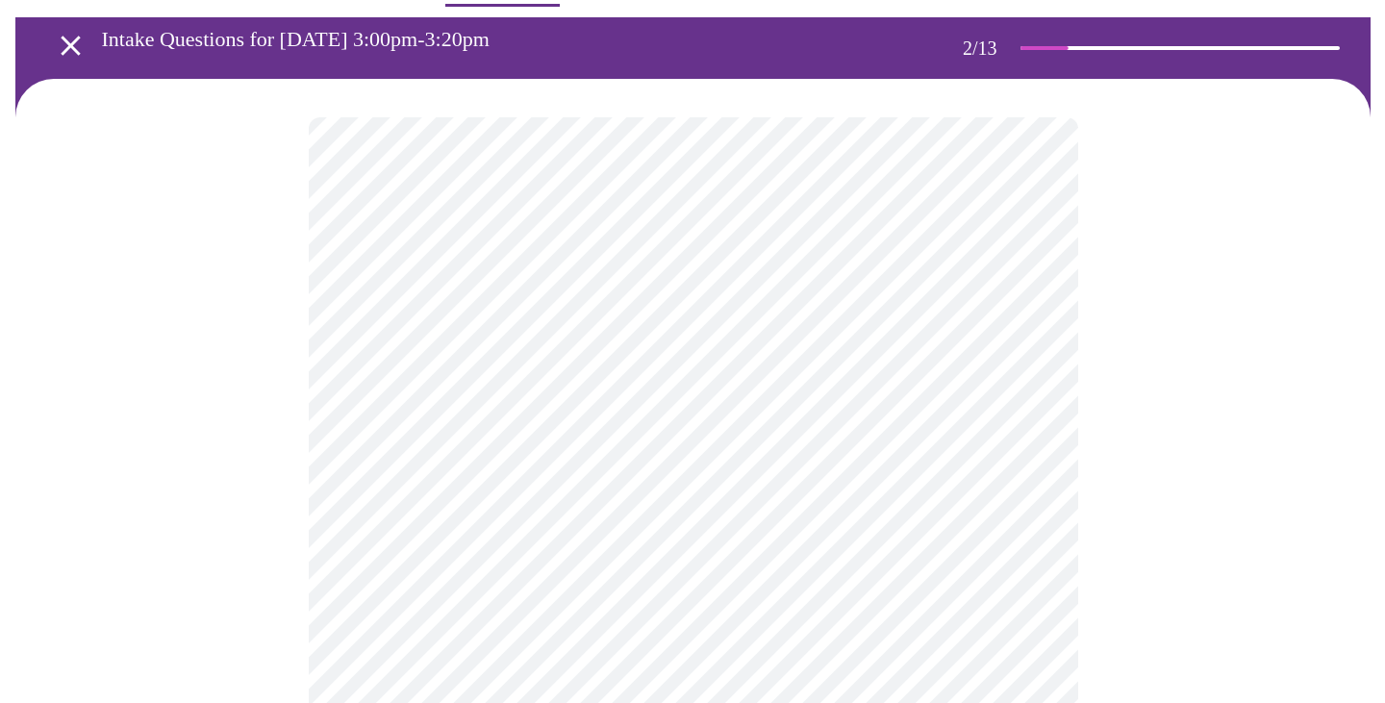
scroll to position [96, 0]
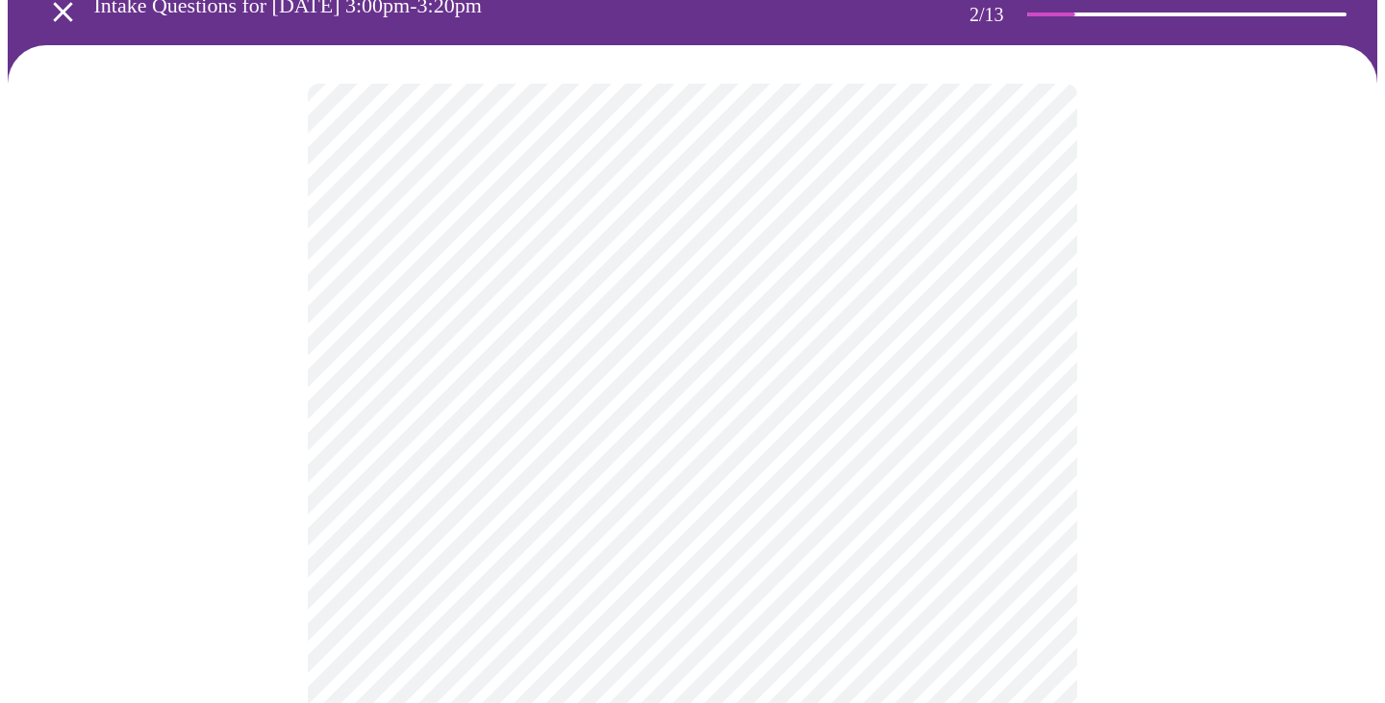
click at [1022, 296] on body "MyMenopauseRx Appointments Messaging Labs Uploads Medications Community Refer a…" at bounding box center [692, 490] width 1369 height 1156
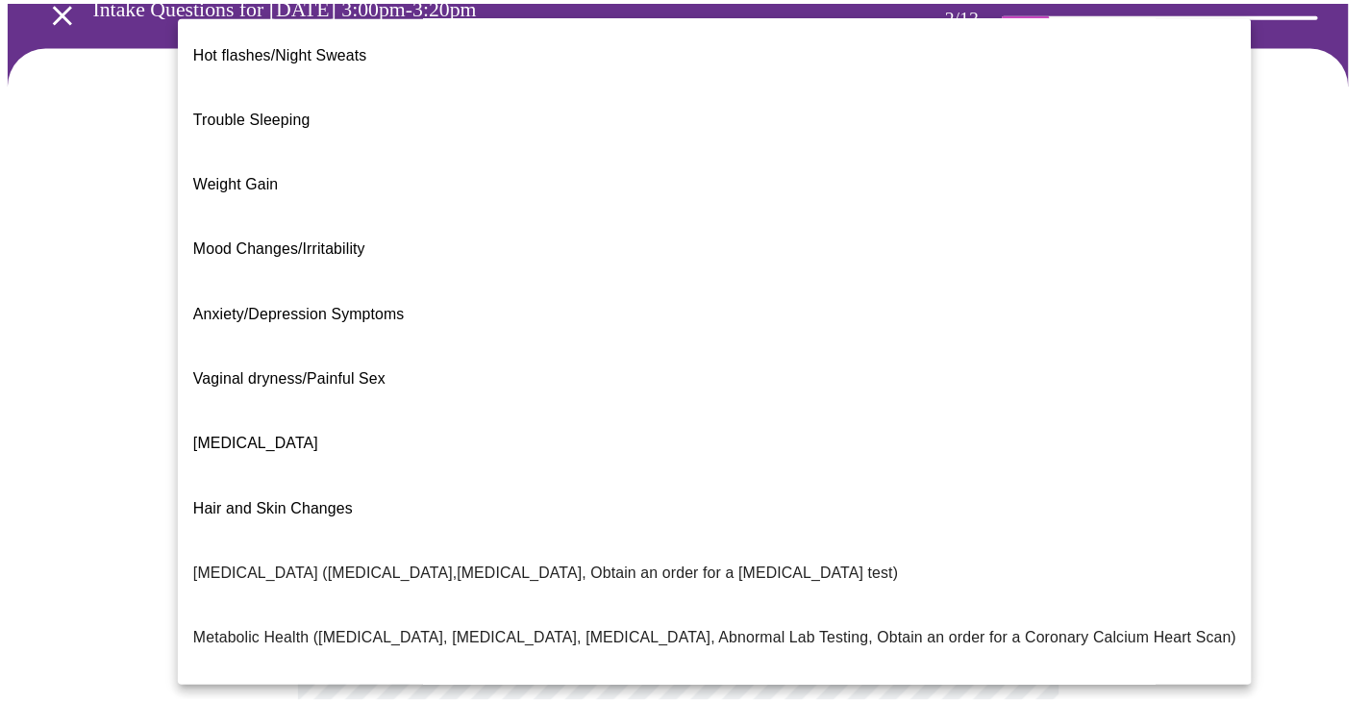
scroll to position [0, 0]
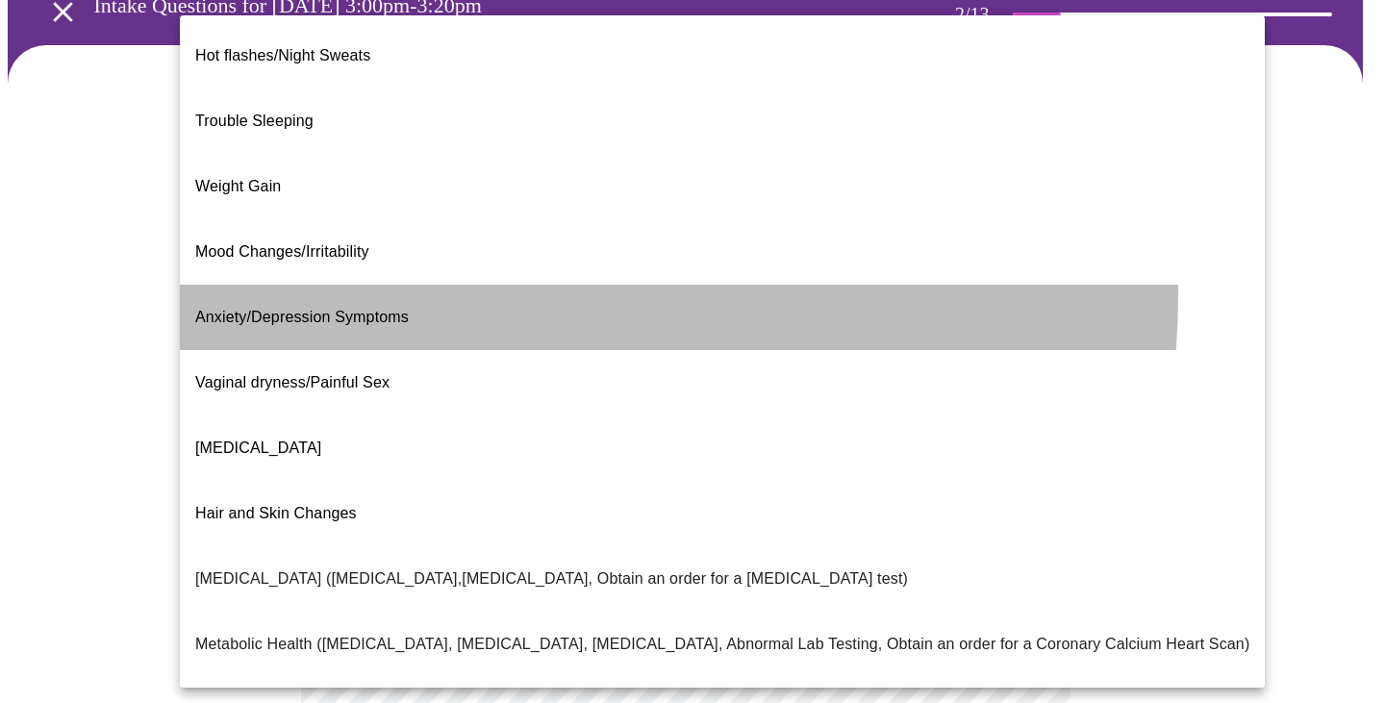
click at [413, 285] on li "Anxiety/Depression Symptoms" at bounding box center [722, 317] width 1085 height 65
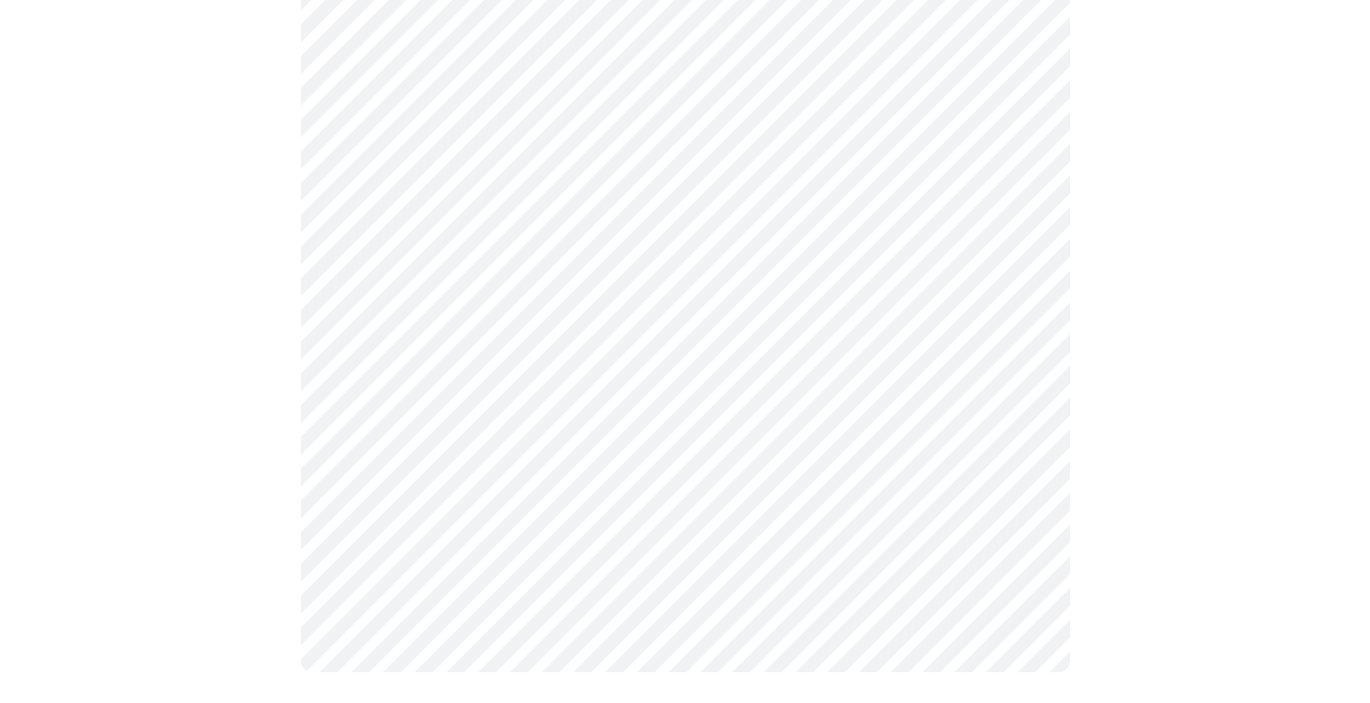
scroll to position [399, 0]
click at [149, 473] on div at bounding box center [685, 226] width 1355 height 968
click at [1112, 499] on div at bounding box center [685, 226] width 1355 height 968
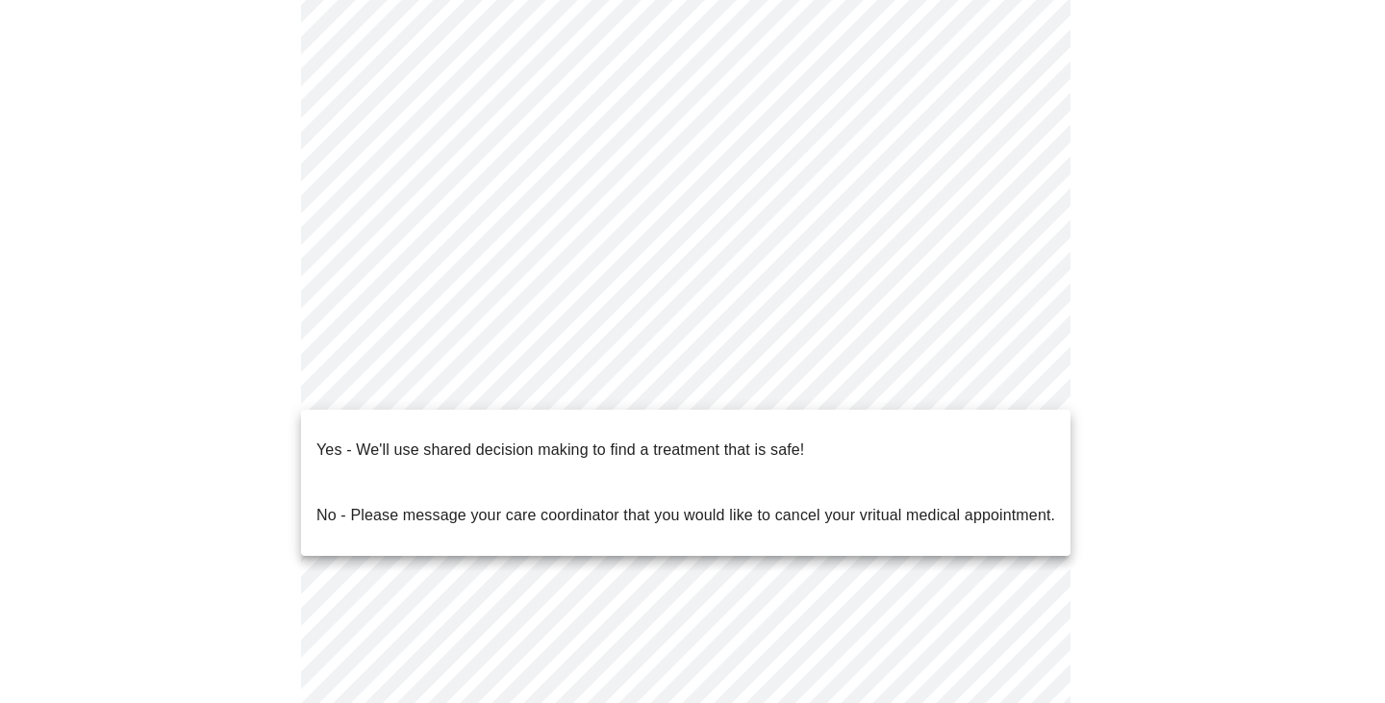
click at [887, 380] on body "MyMenopauseRx Appointments Messaging Labs Uploads Medications Community Refer a…" at bounding box center [692, 352] width 1369 height 1102
click at [769, 439] on p "Yes - We'll use shared decision making to find a treatment that is safe!" at bounding box center [560, 450] width 488 height 23
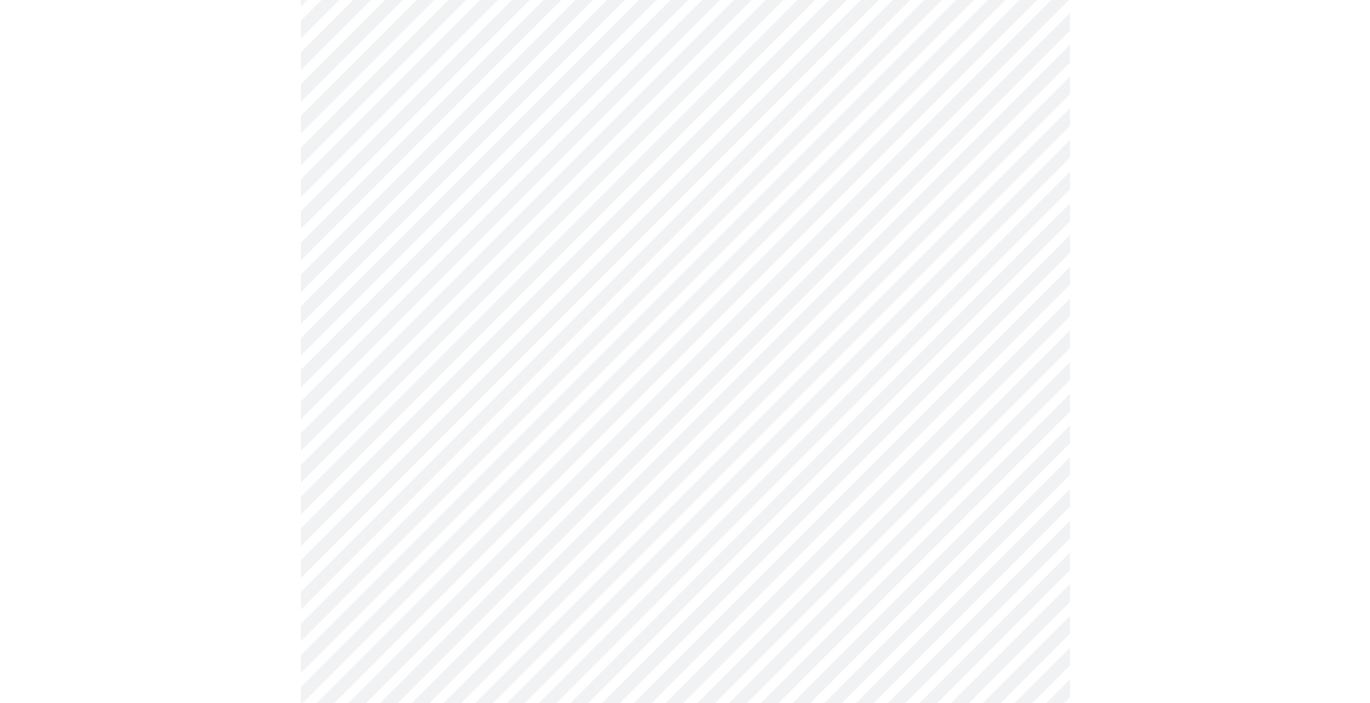
scroll to position [192, 0]
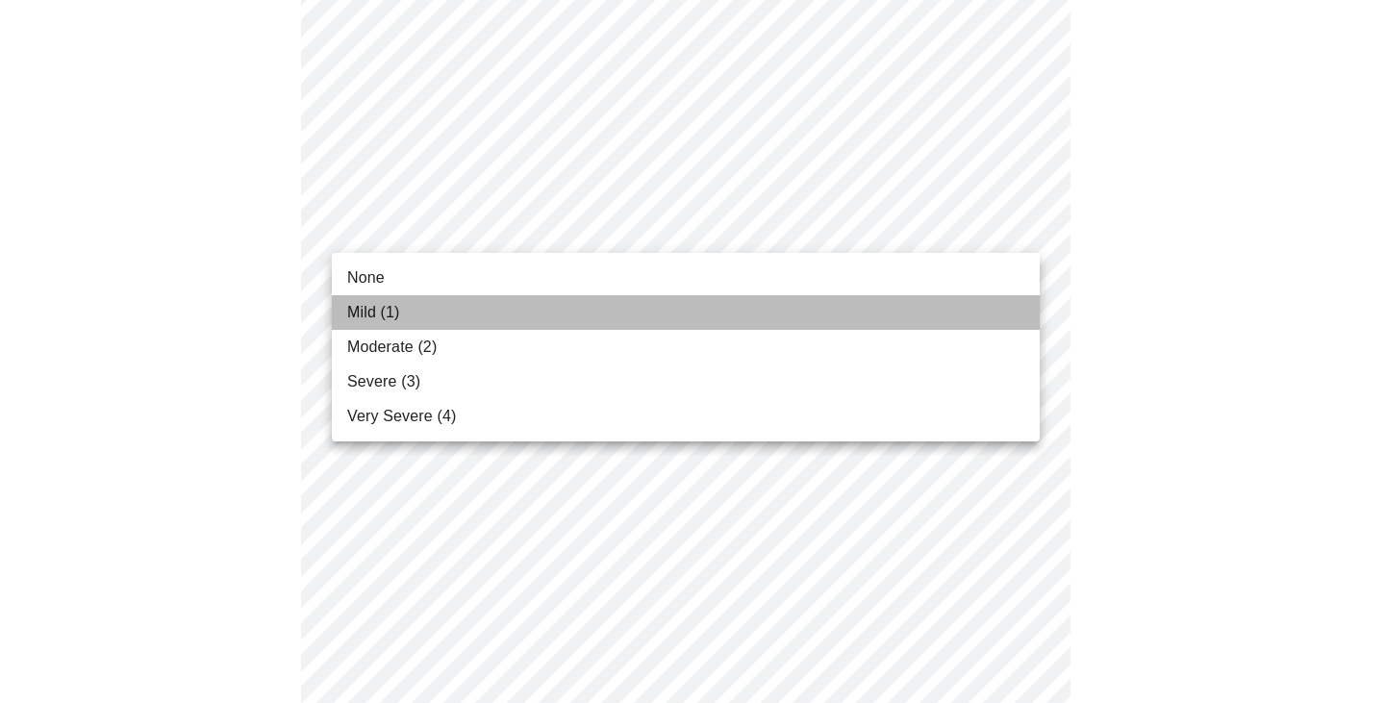
click at [387, 305] on span "Mild (1)" at bounding box center [373, 312] width 53 height 23
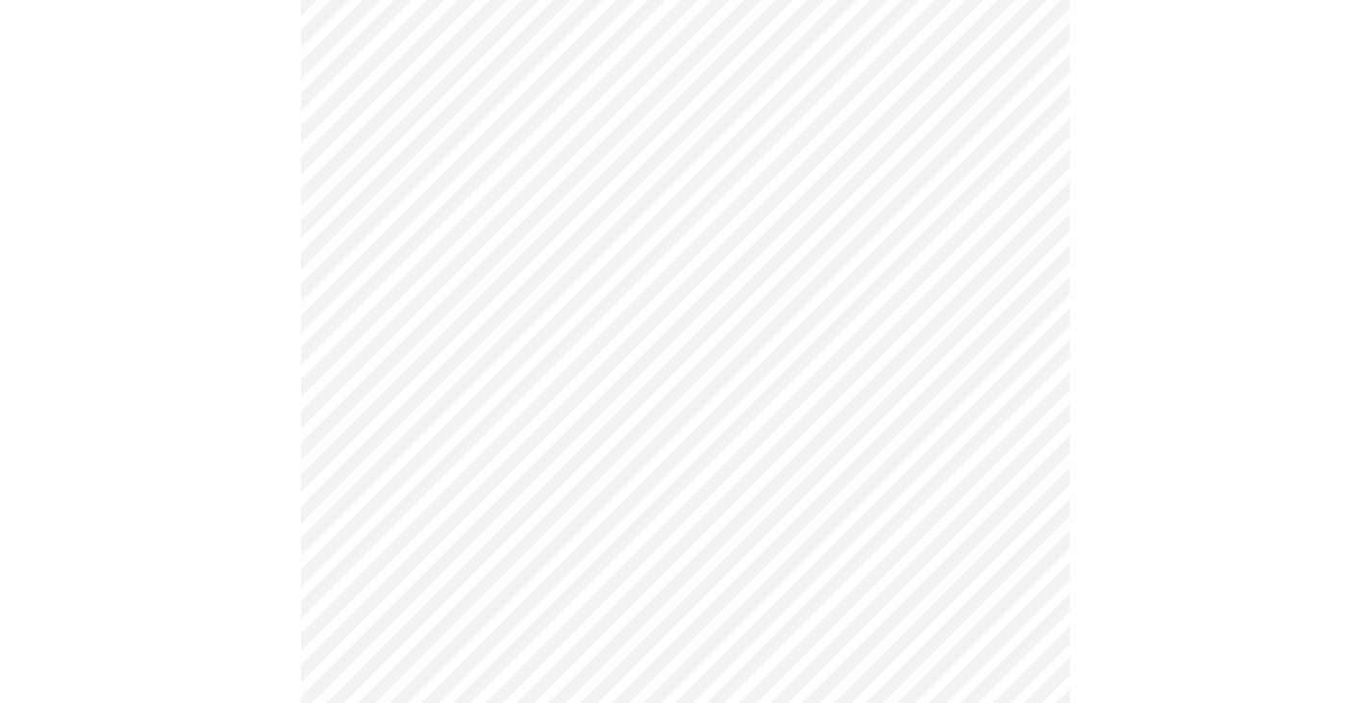
scroll to position [385, 0]
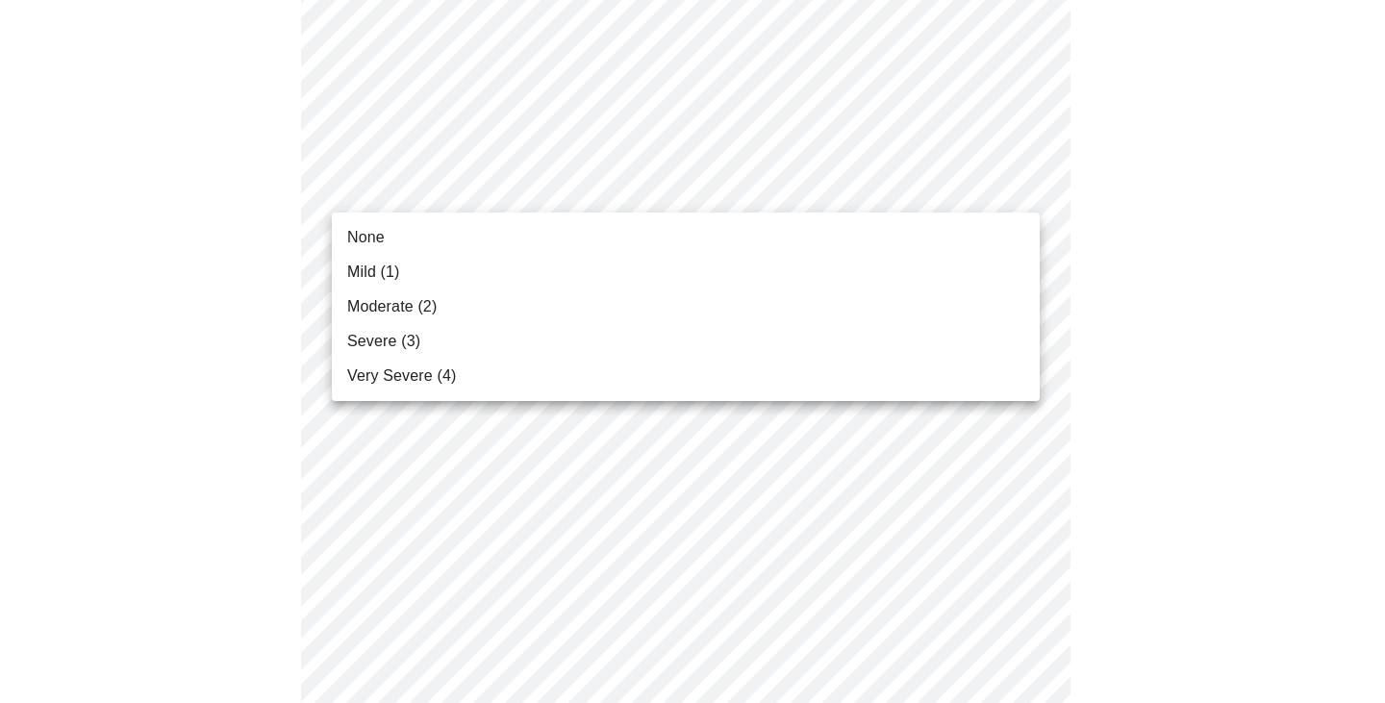
click at [358, 228] on span "None" at bounding box center [366, 237] width 38 height 23
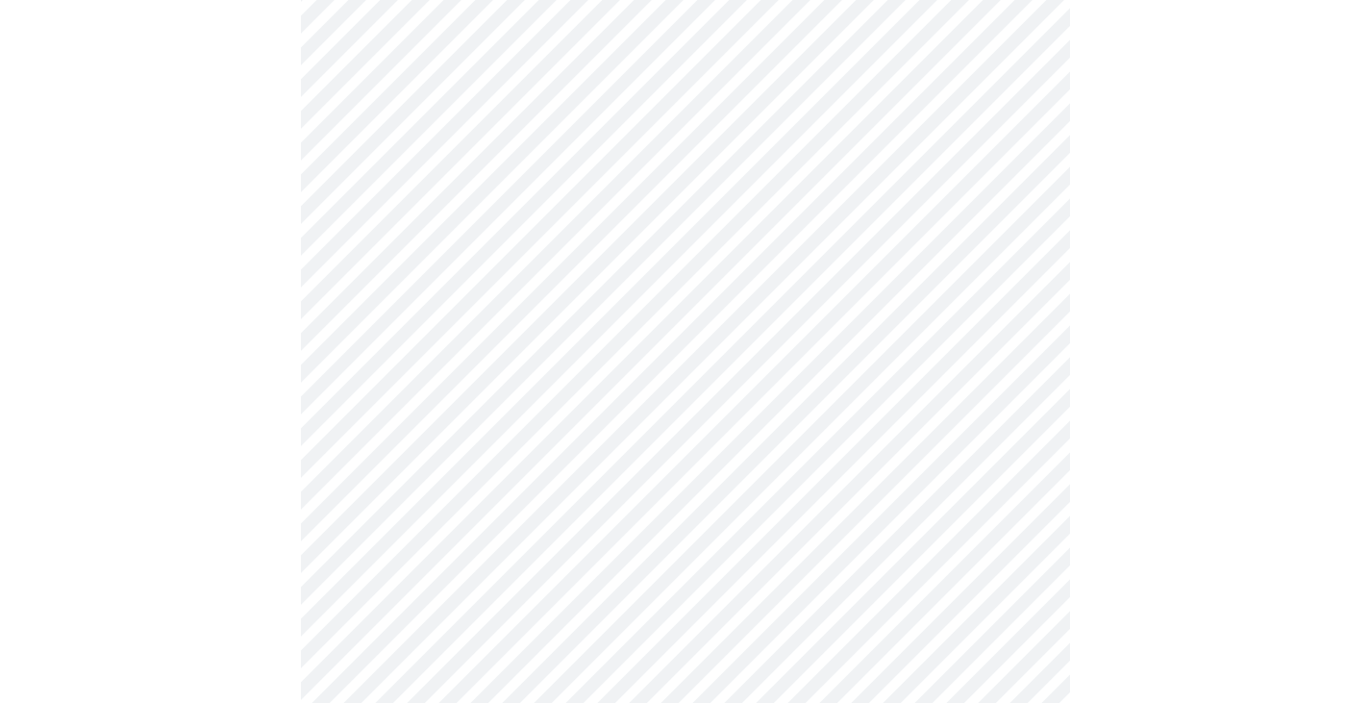
scroll to position [481, 0]
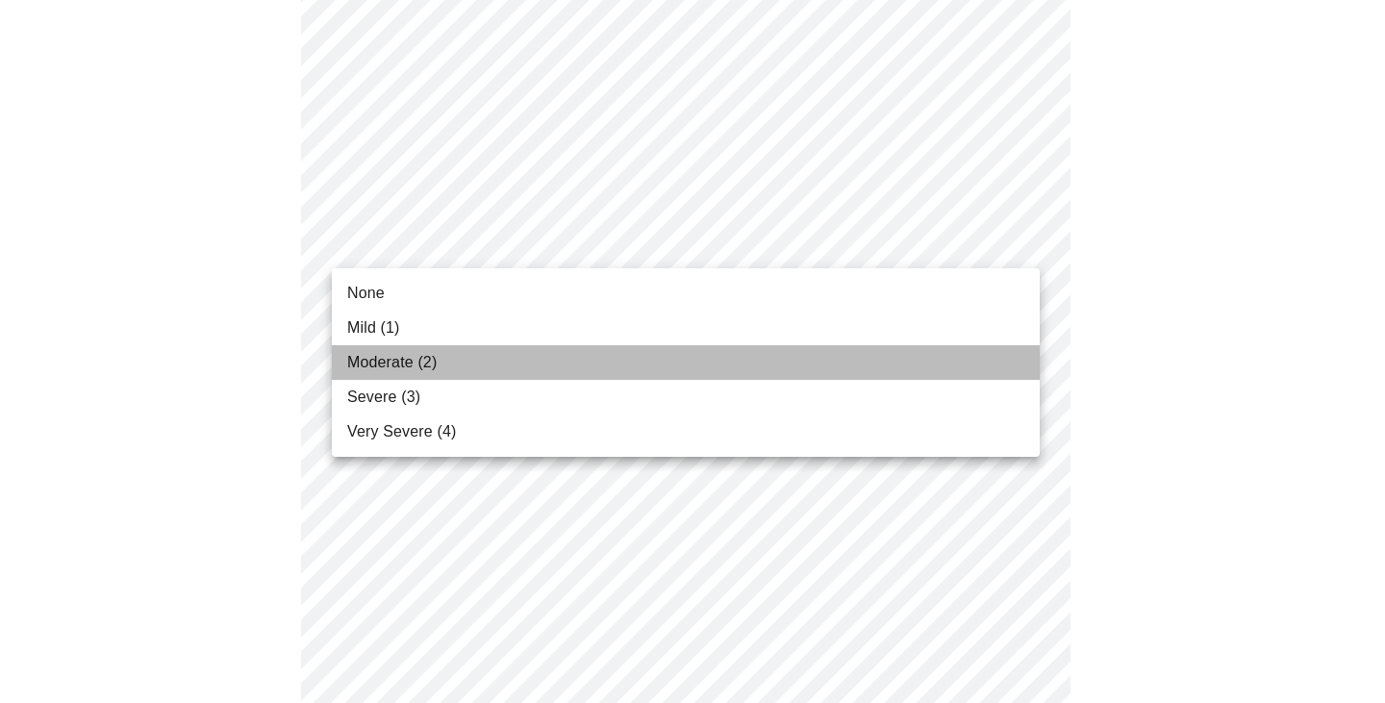
click at [430, 361] on span "Moderate (2)" at bounding box center [391, 362] width 89 height 23
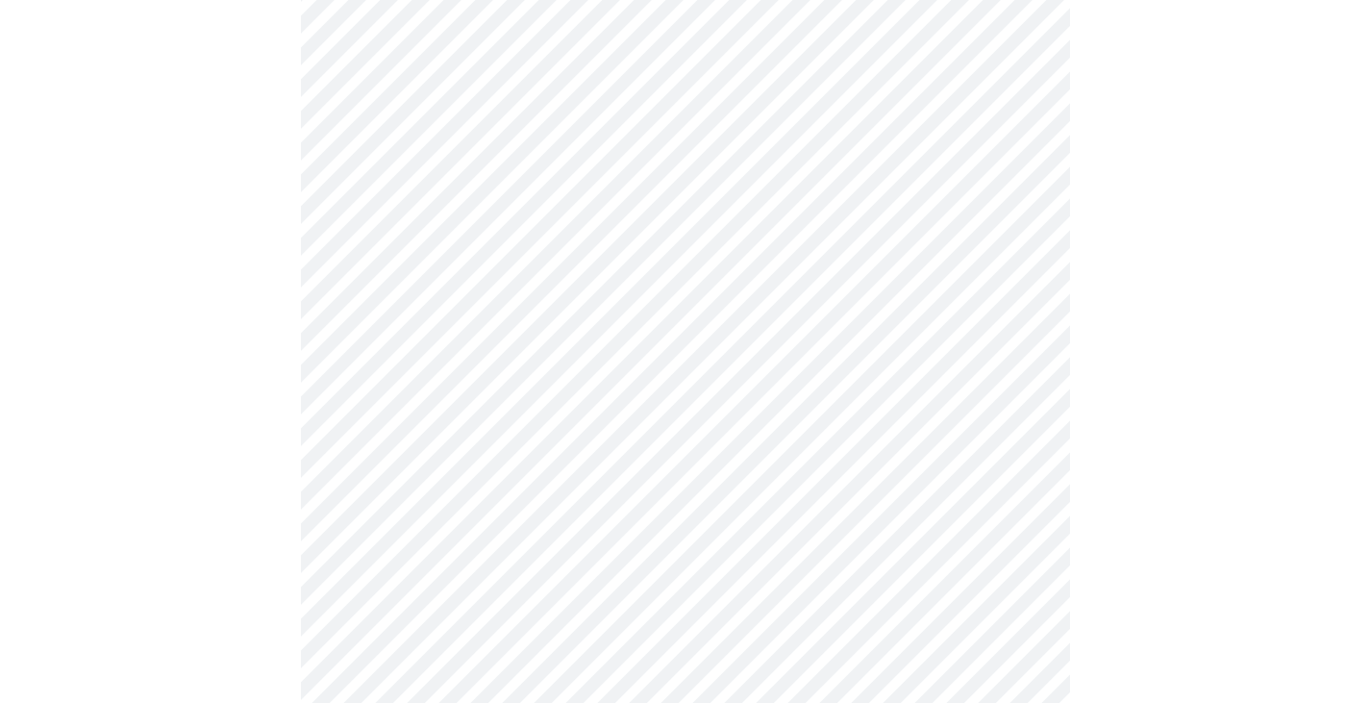
scroll to position [673, 0]
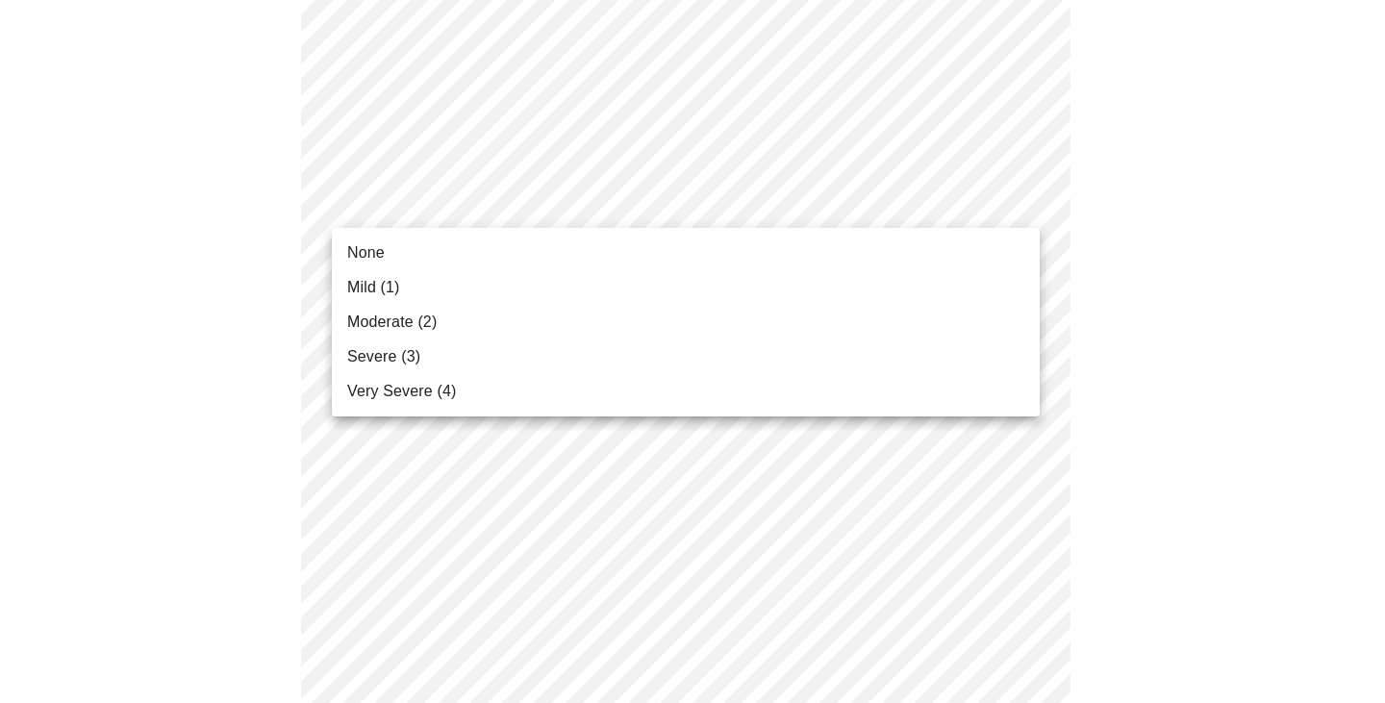
click at [1020, 197] on body "MyMenopauseRx Appointments Messaging Labs Uploads Medications Community Refer a…" at bounding box center [692, 573] width 1369 height 2477
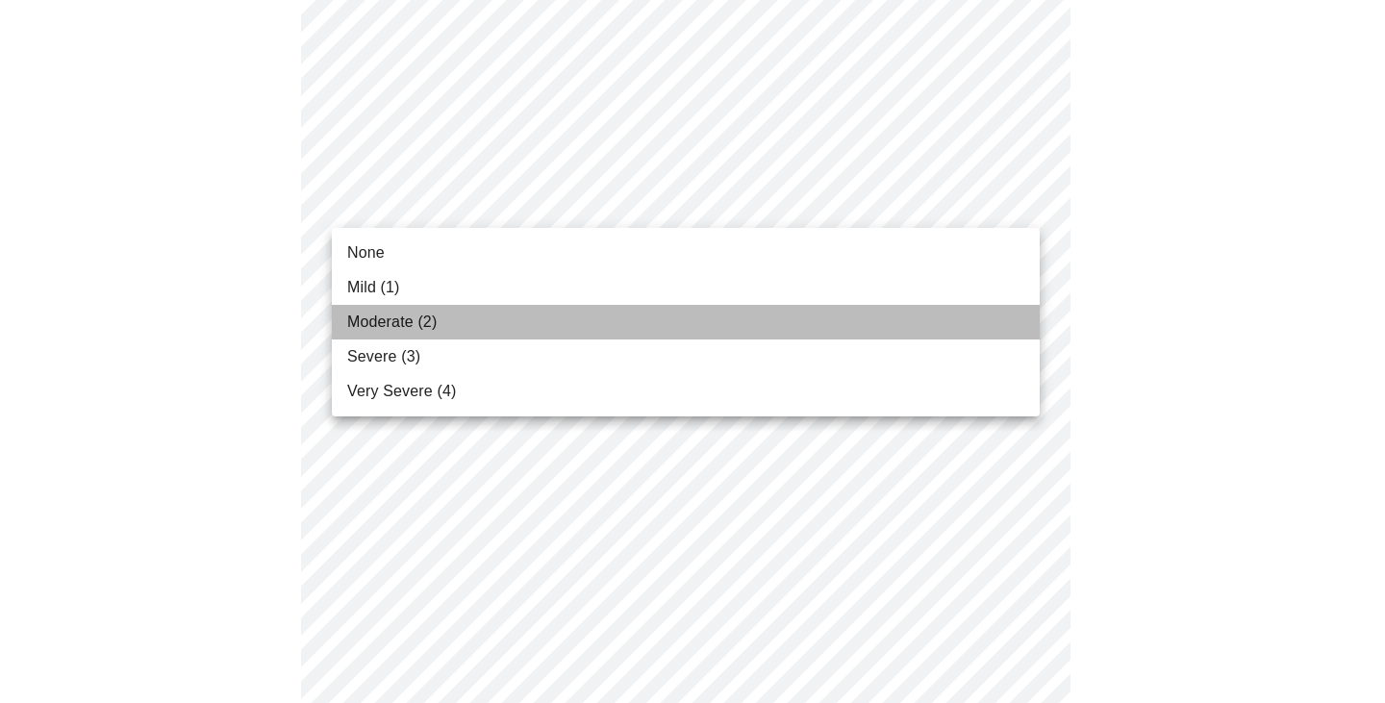
click at [487, 321] on li "Moderate (2)" at bounding box center [686, 322] width 708 height 35
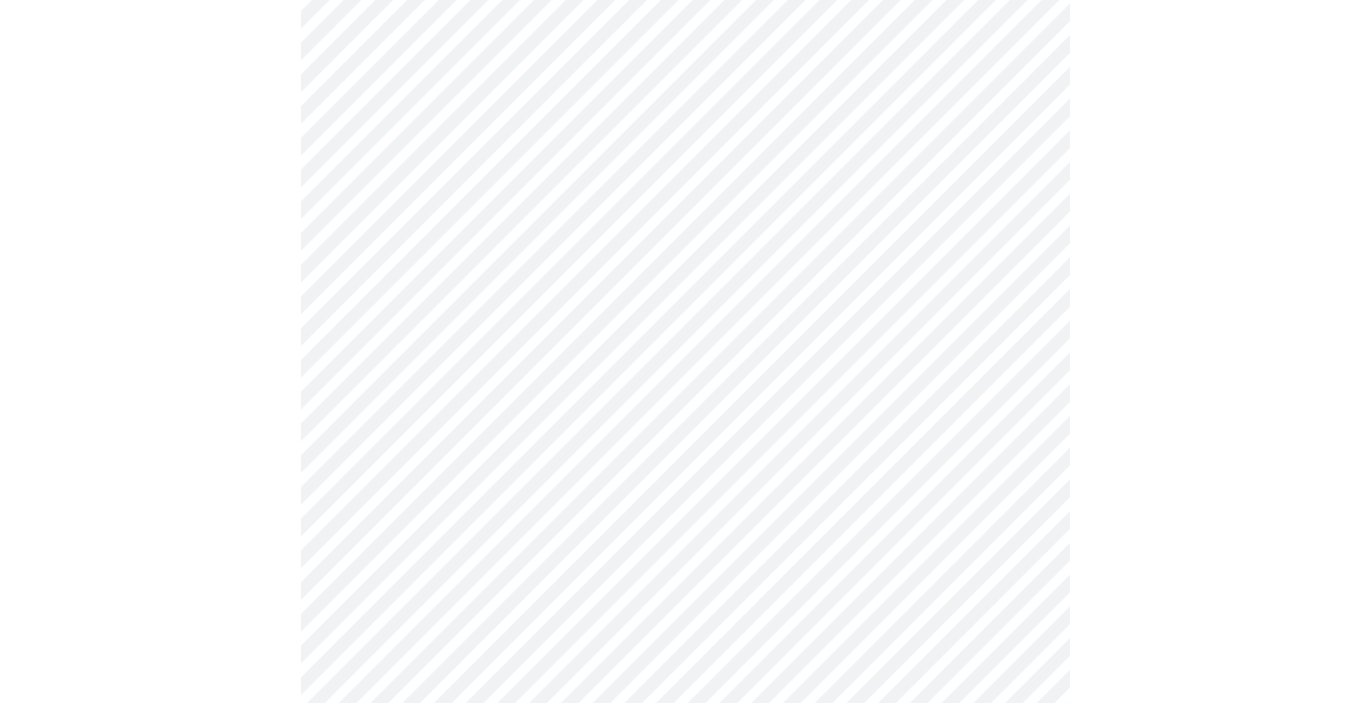
scroll to position [865, 0]
click at [1016, 134] on body "MyMenopauseRx Appointments Messaging Labs Uploads Medications Community Refer a…" at bounding box center [692, 367] width 1369 height 2450
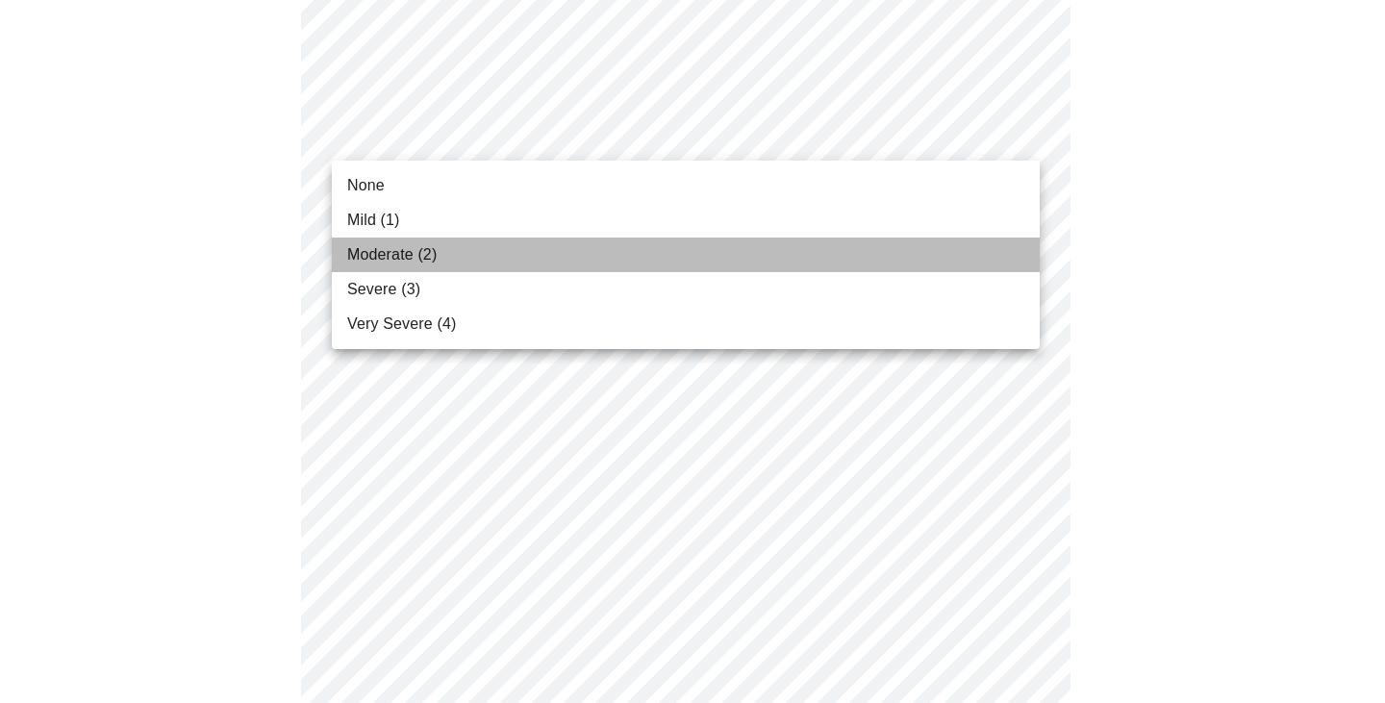
click at [590, 253] on li "Moderate (2)" at bounding box center [686, 255] width 708 height 35
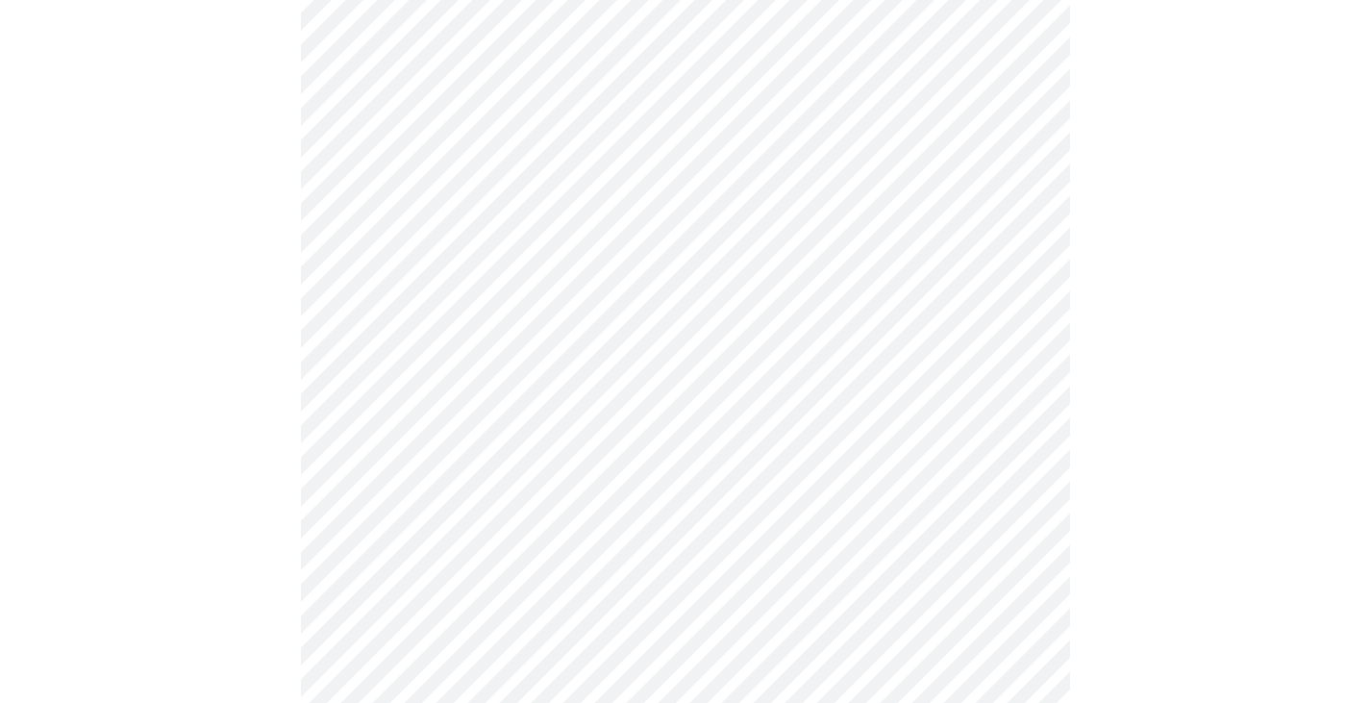
scroll to position [962, 0]
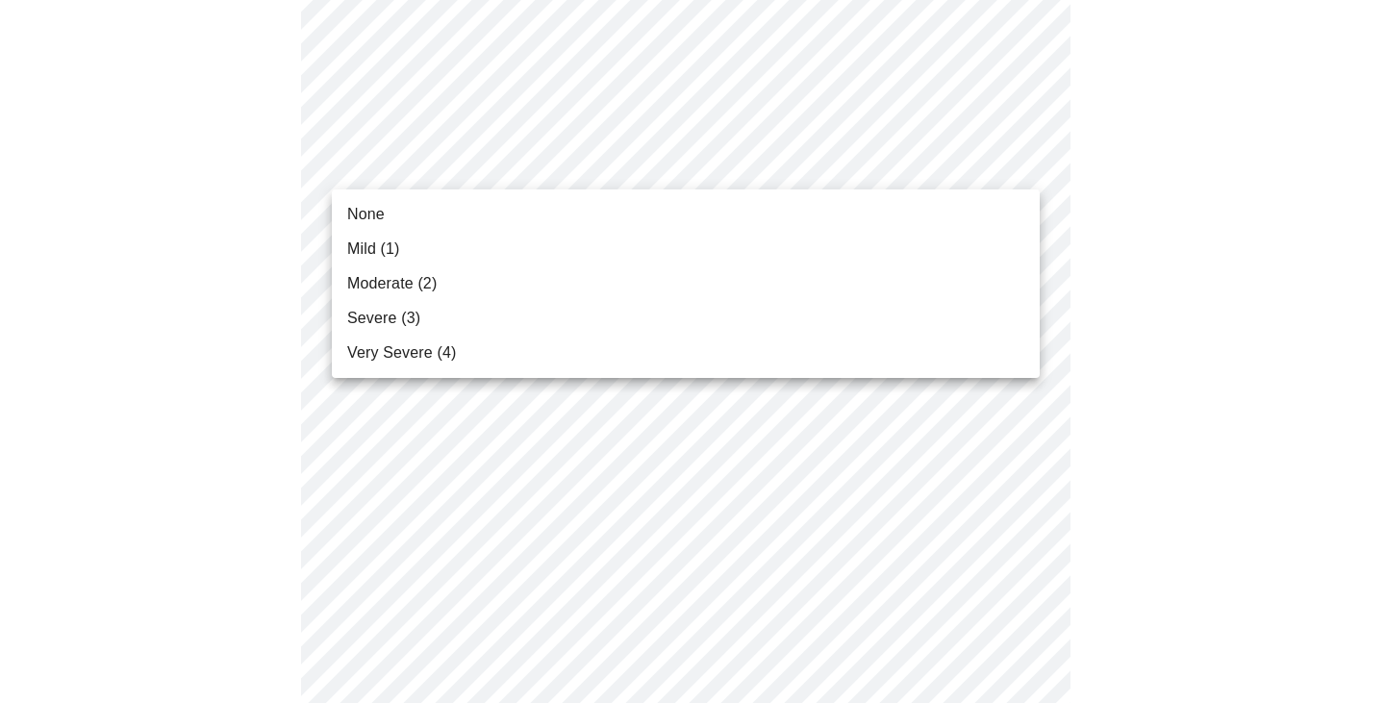
click at [1025, 163] on body "MyMenopauseRx Appointments Messaging Labs Uploads Medications Community Refer a…" at bounding box center [692, 257] width 1369 height 2423
click at [545, 277] on li "Moderate (2)" at bounding box center [686, 283] width 708 height 35
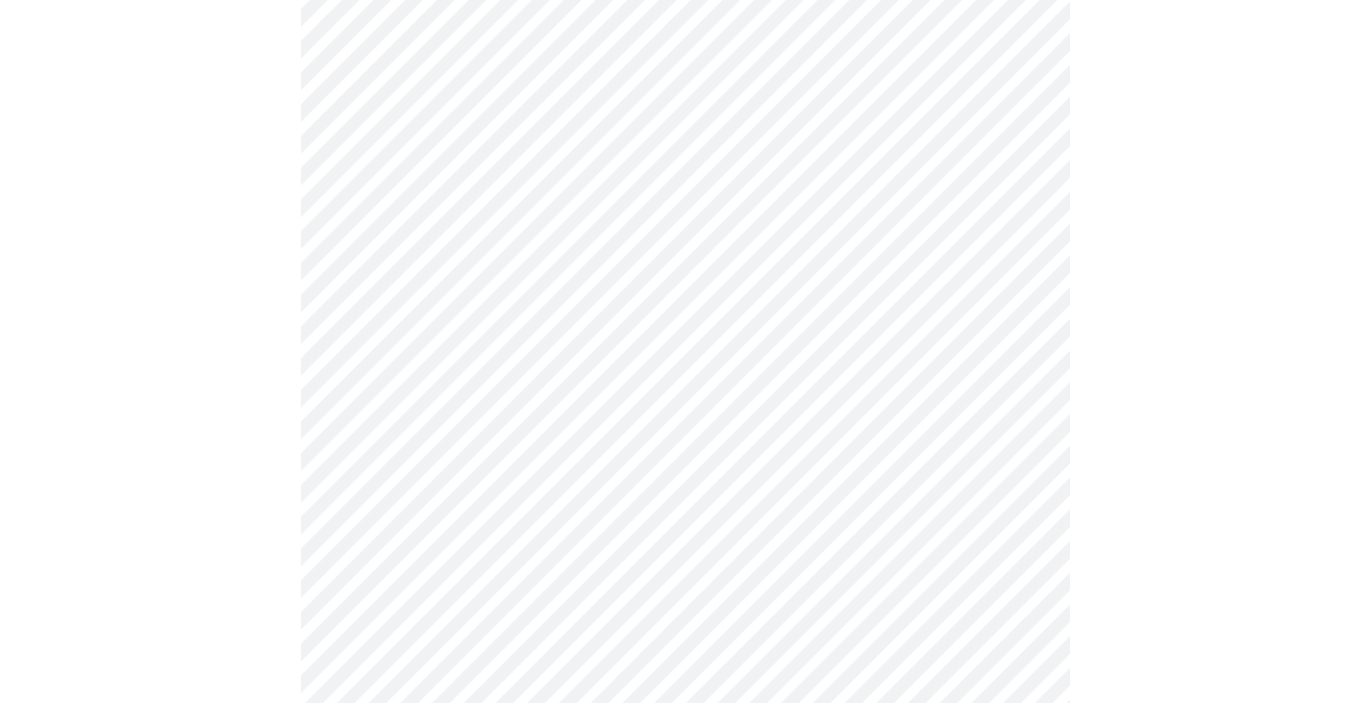
scroll to position [1058, 0]
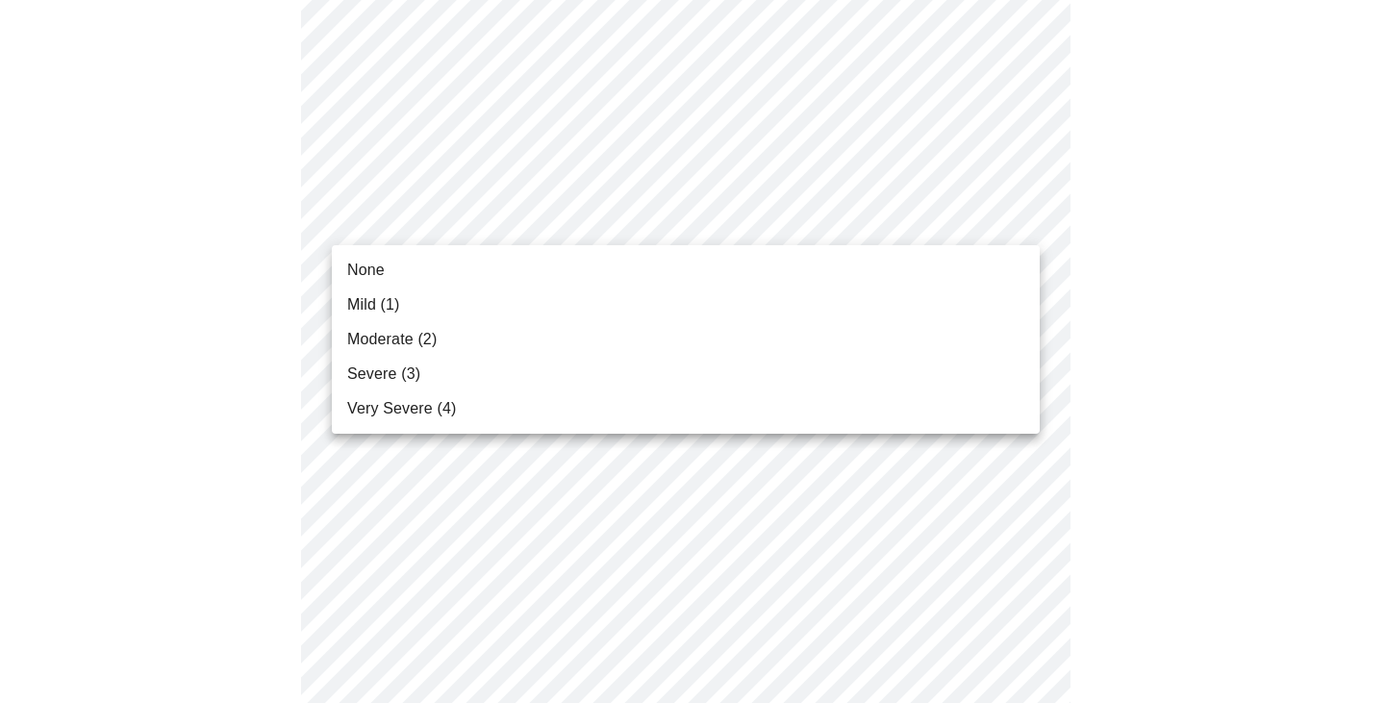
click at [1018, 220] on body "MyMenopauseRx Appointments Messaging Labs Uploads Medications Community Refer a…" at bounding box center [692, 148] width 1369 height 2396
click at [504, 370] on li "Severe (3)" at bounding box center [686, 374] width 708 height 35
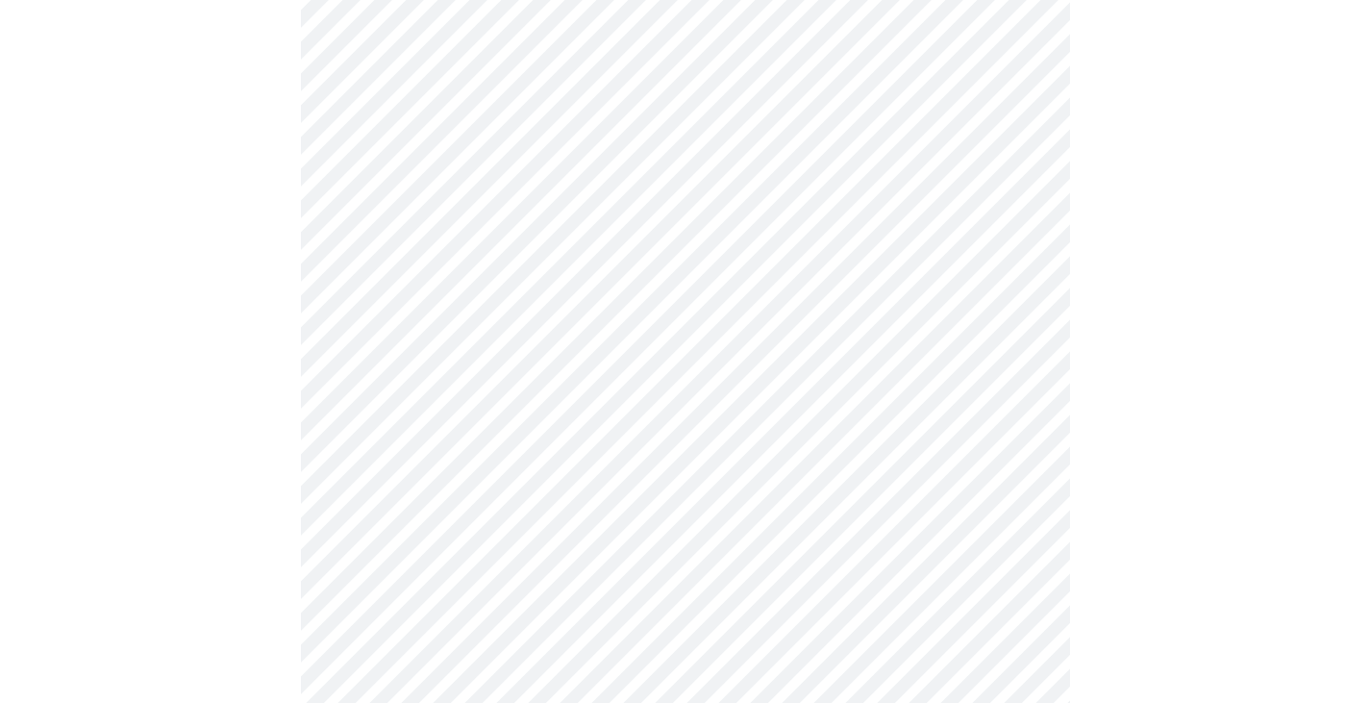
scroll to position [1250, 0]
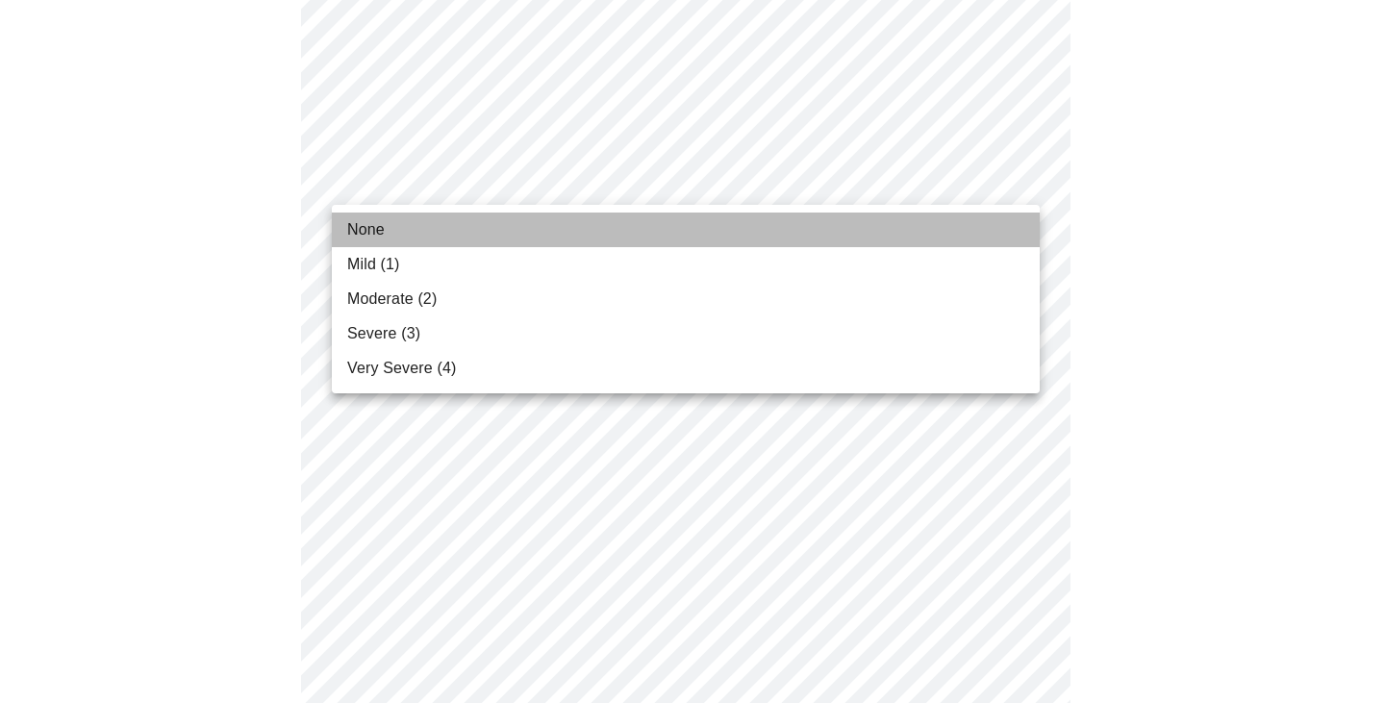
click at [620, 222] on li "None" at bounding box center [686, 230] width 708 height 35
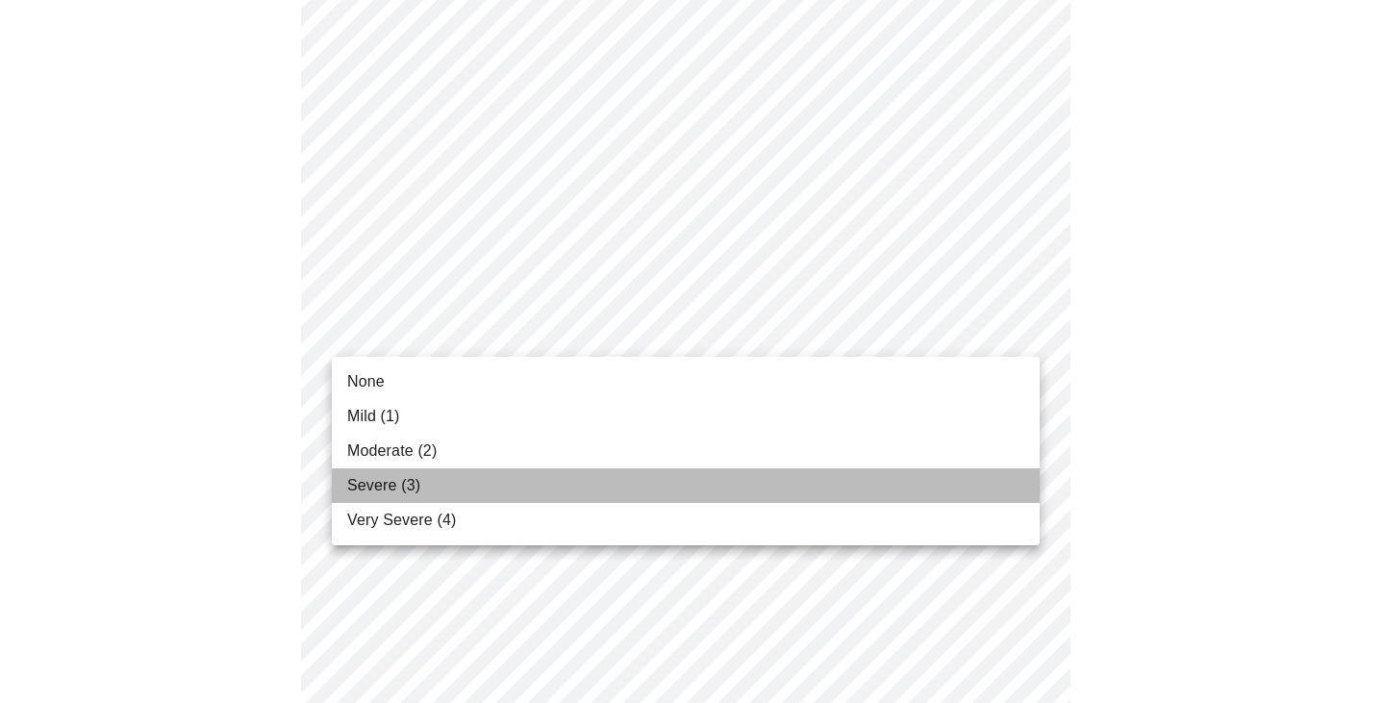
click at [468, 469] on li "Severe (3)" at bounding box center [686, 485] width 708 height 35
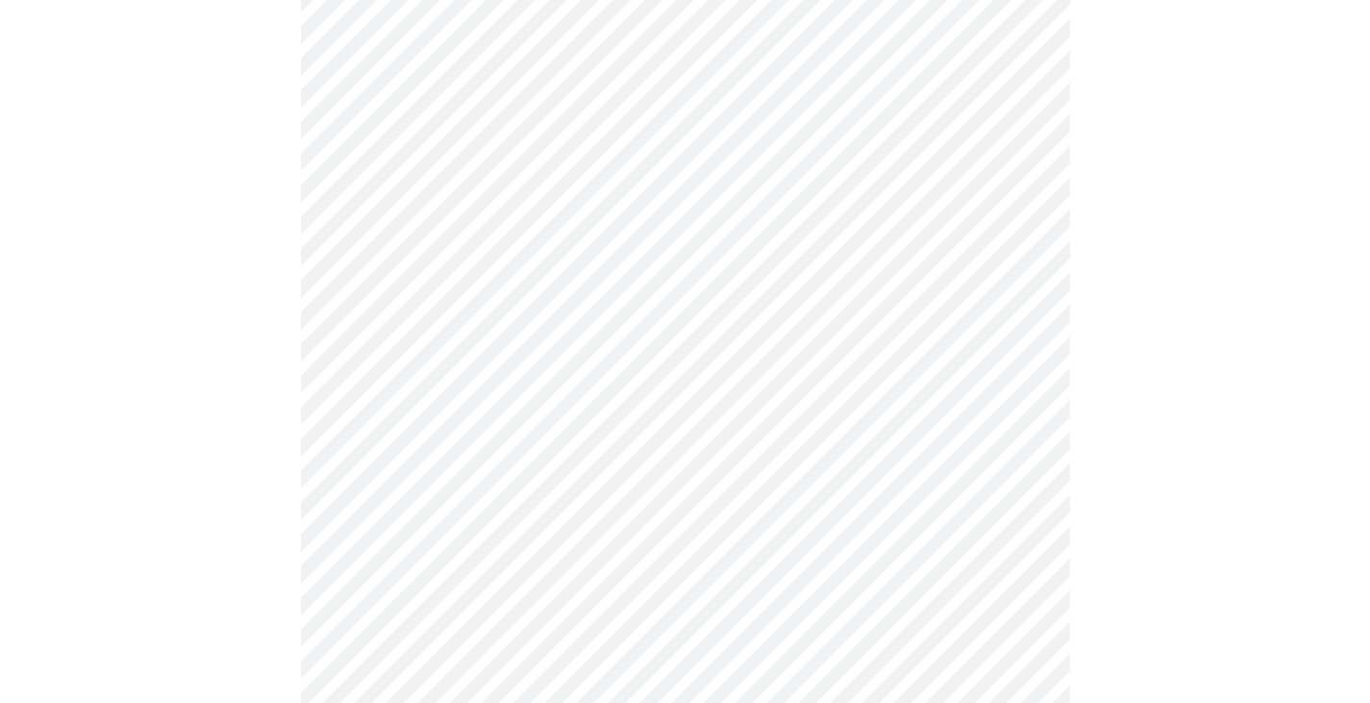
scroll to position [1442, 0]
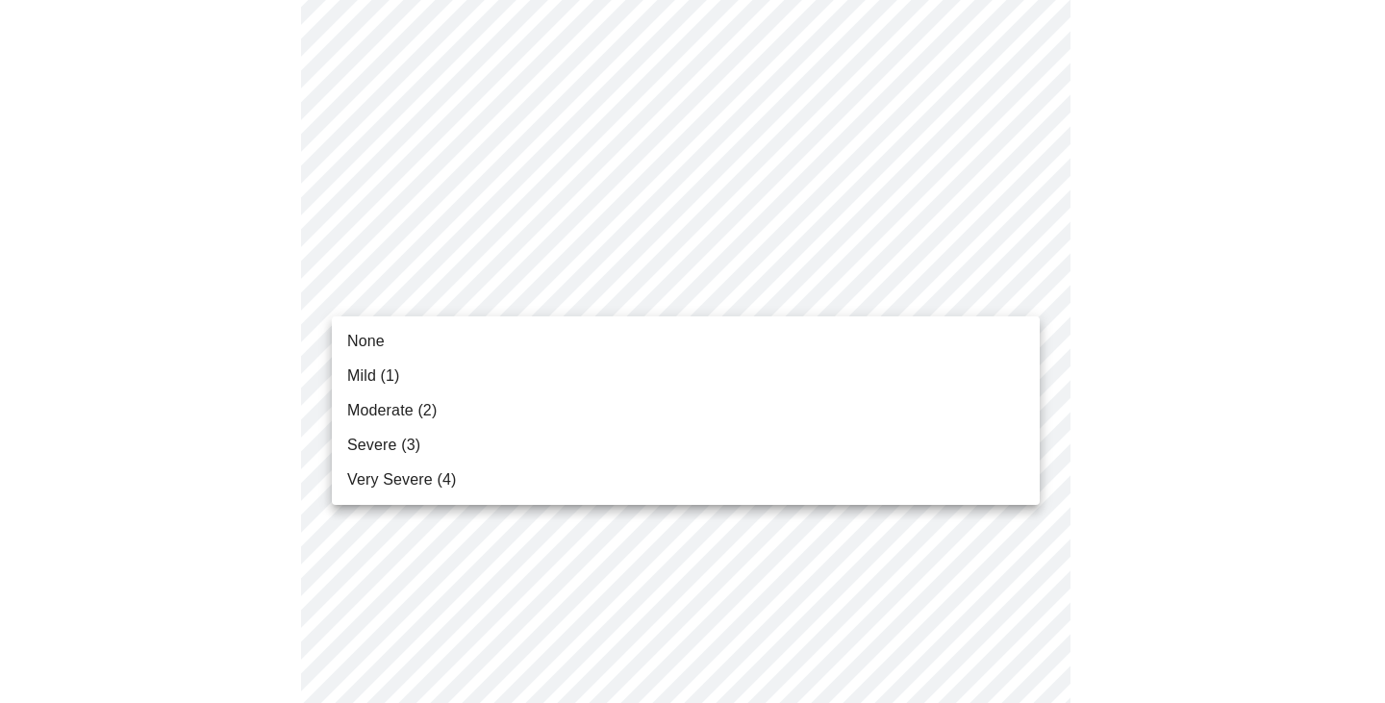
click at [518, 333] on li "None" at bounding box center [686, 341] width 708 height 35
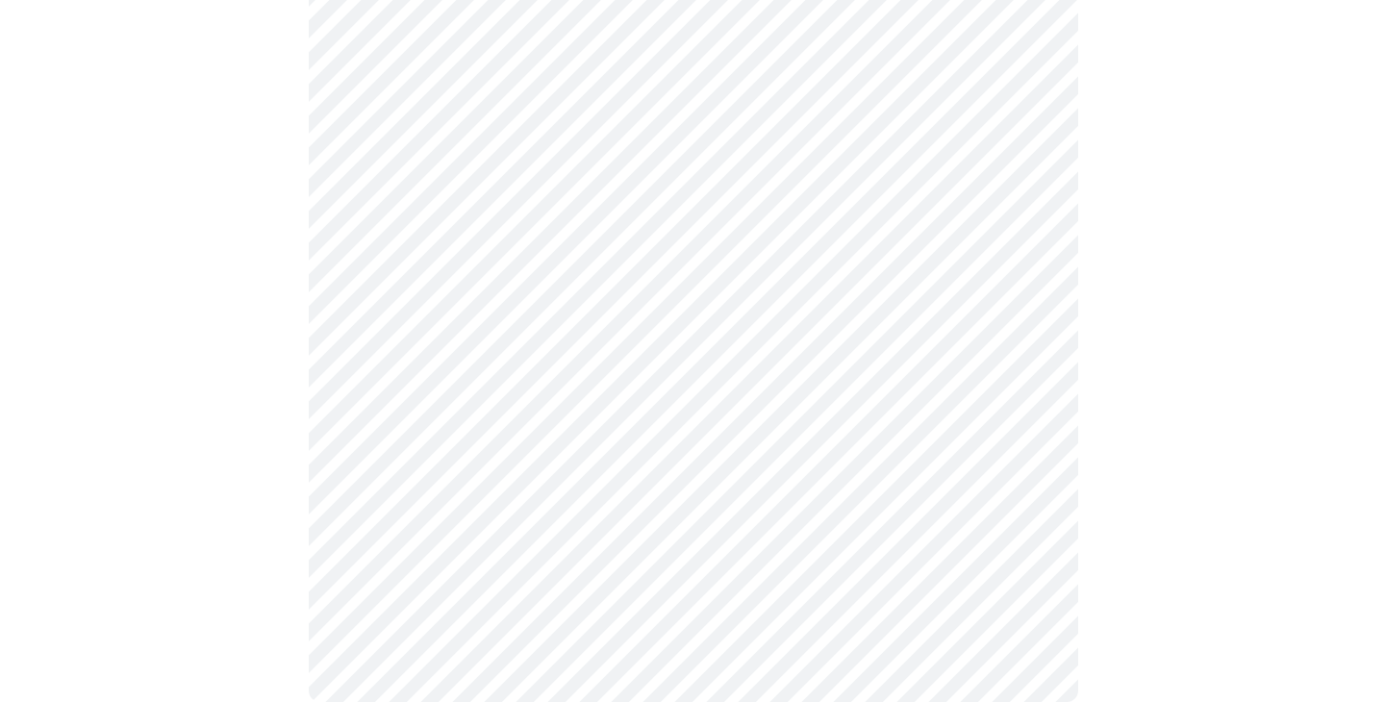
scroll to position [1586, 0]
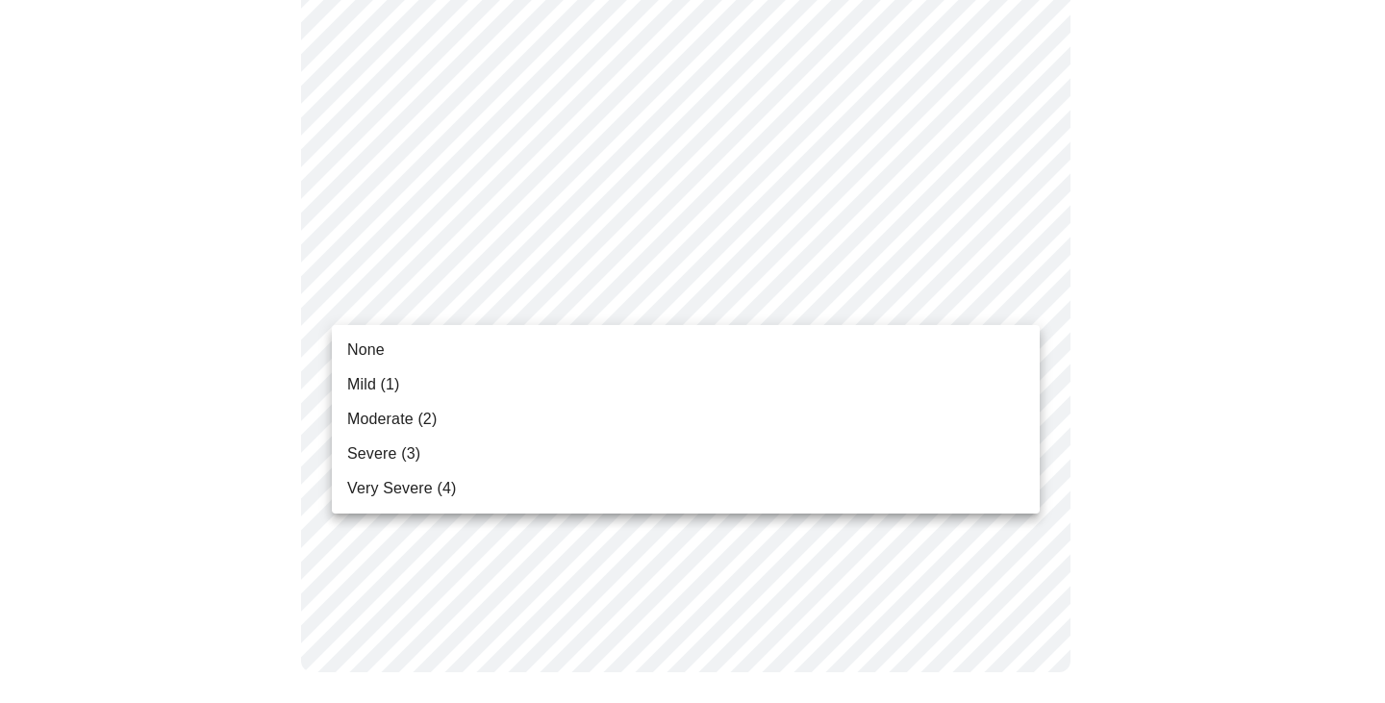
click at [504, 377] on li "Mild (1)" at bounding box center [686, 384] width 708 height 35
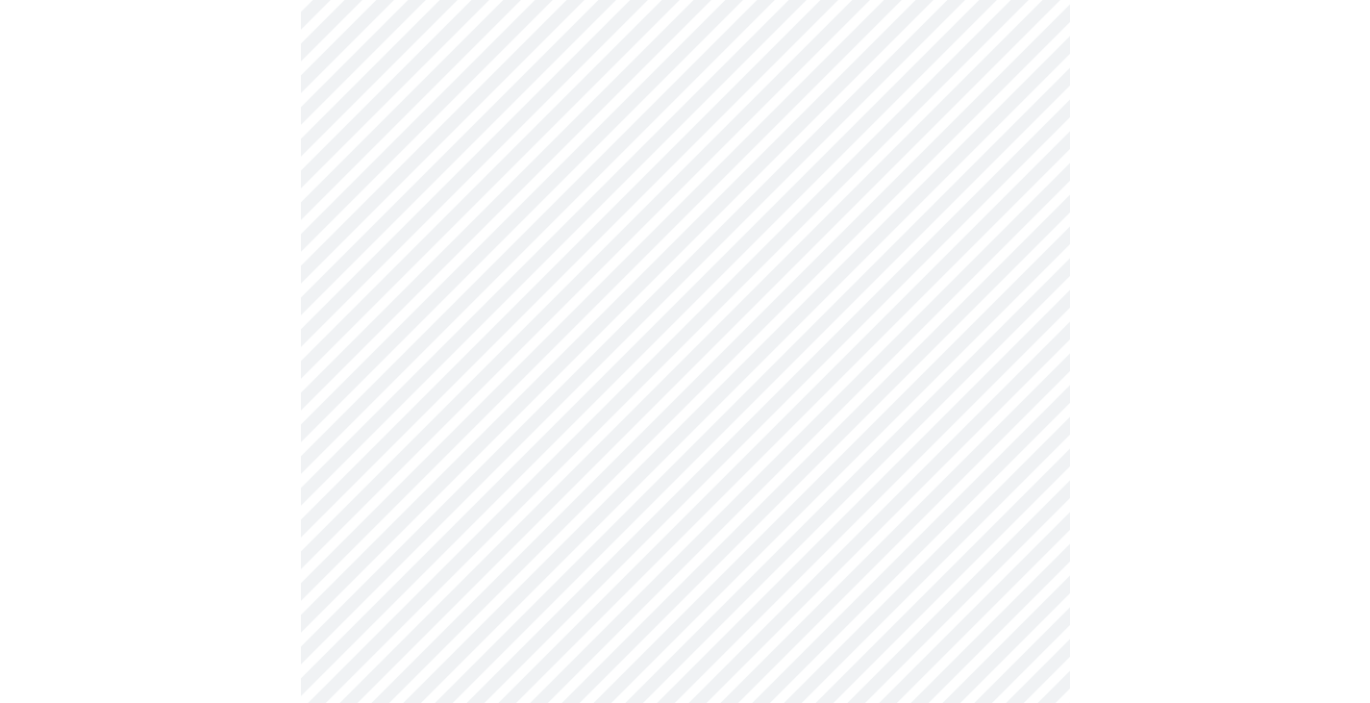
scroll to position [865, 0]
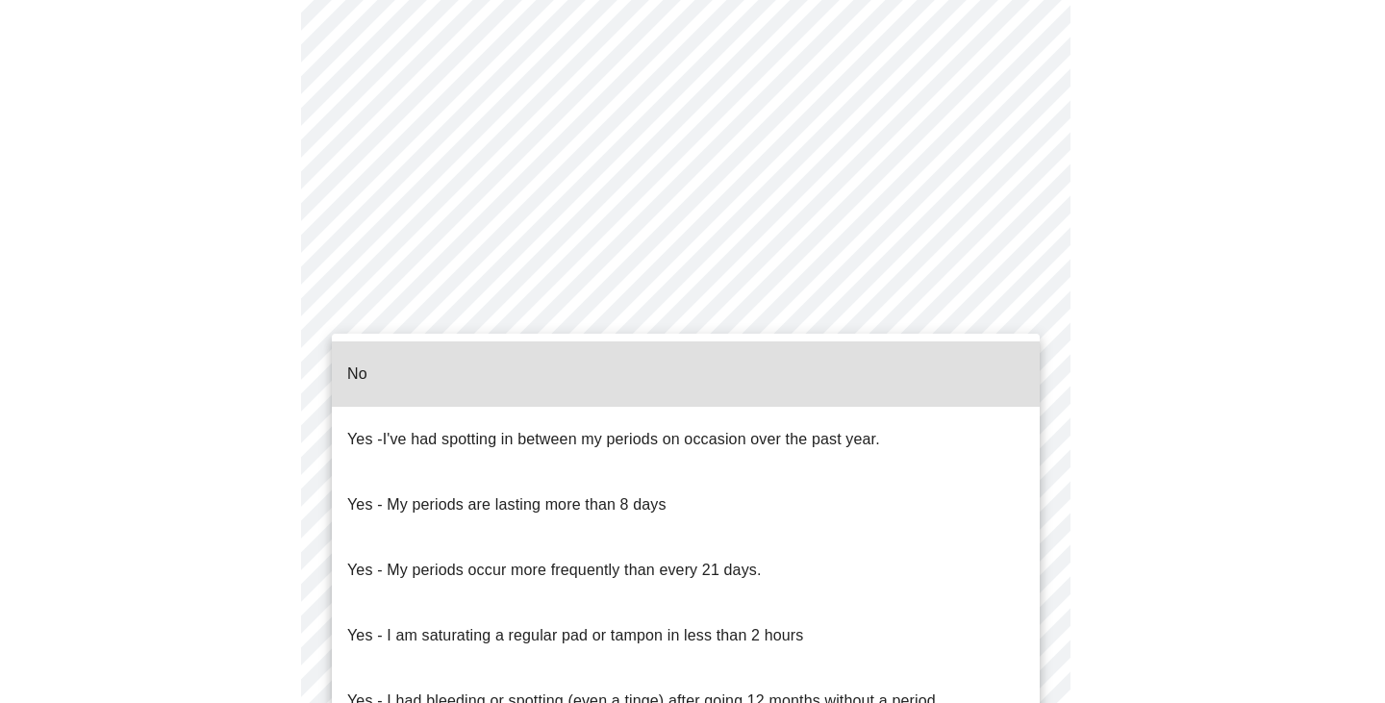
click at [961, 303] on body "MyMenopauseRx Appointments Messaging Labs Uploads Medications Community Refer a…" at bounding box center [692, 91] width 1369 height 1898
click at [849, 373] on li "No" at bounding box center [686, 373] width 708 height 65
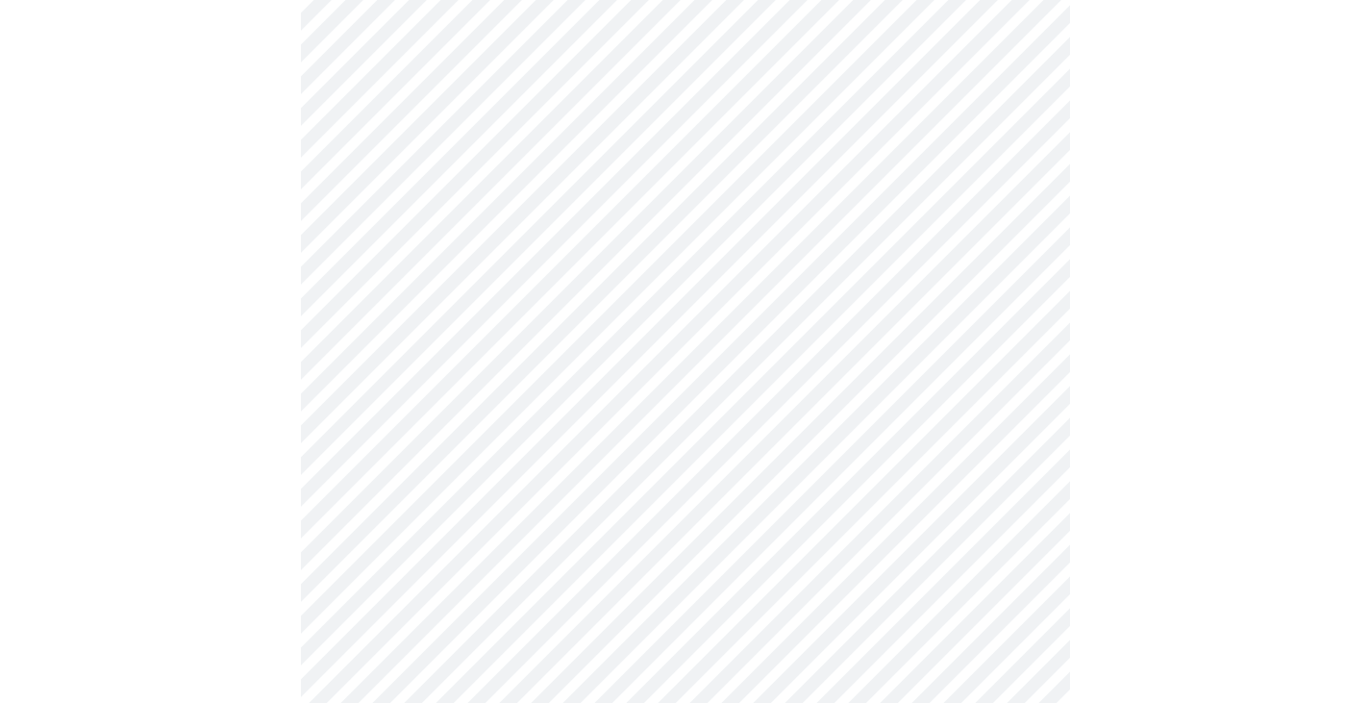
scroll to position [1058, 0]
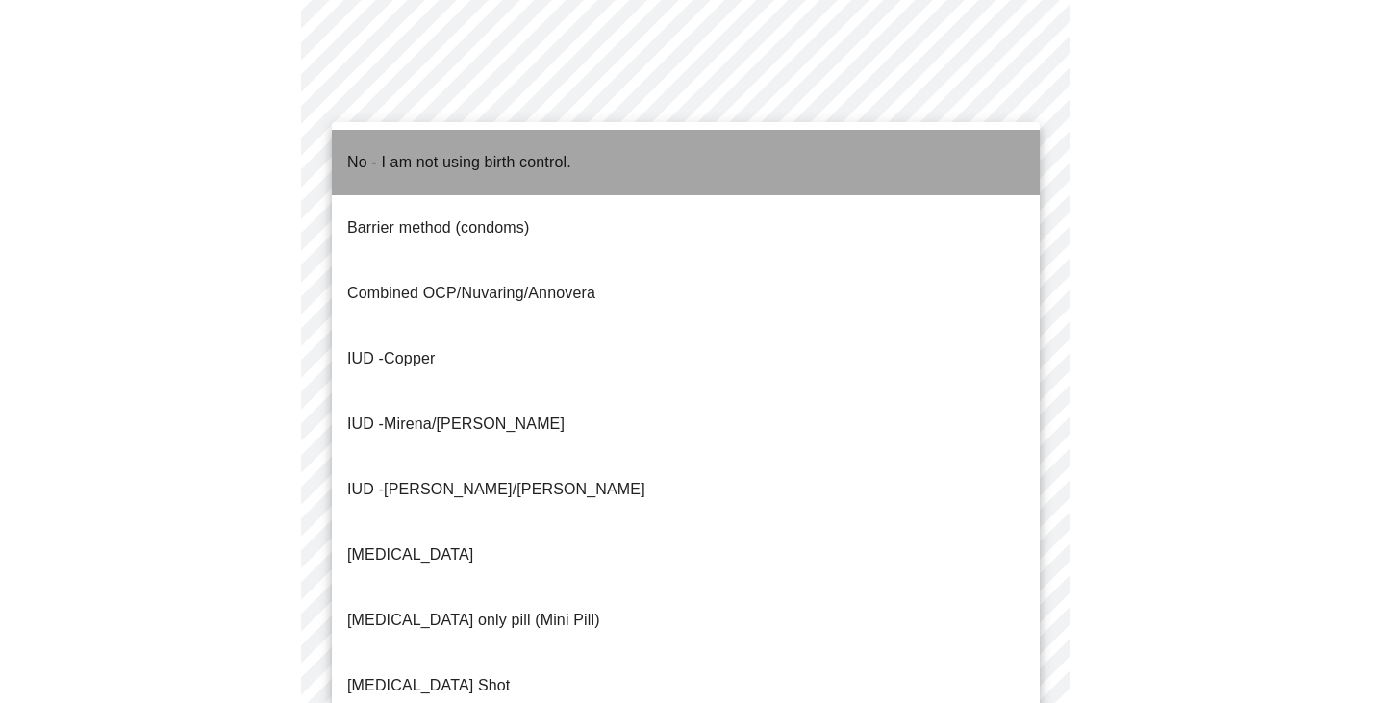
click at [487, 158] on p "No - I am not using birth control." at bounding box center [459, 162] width 224 height 23
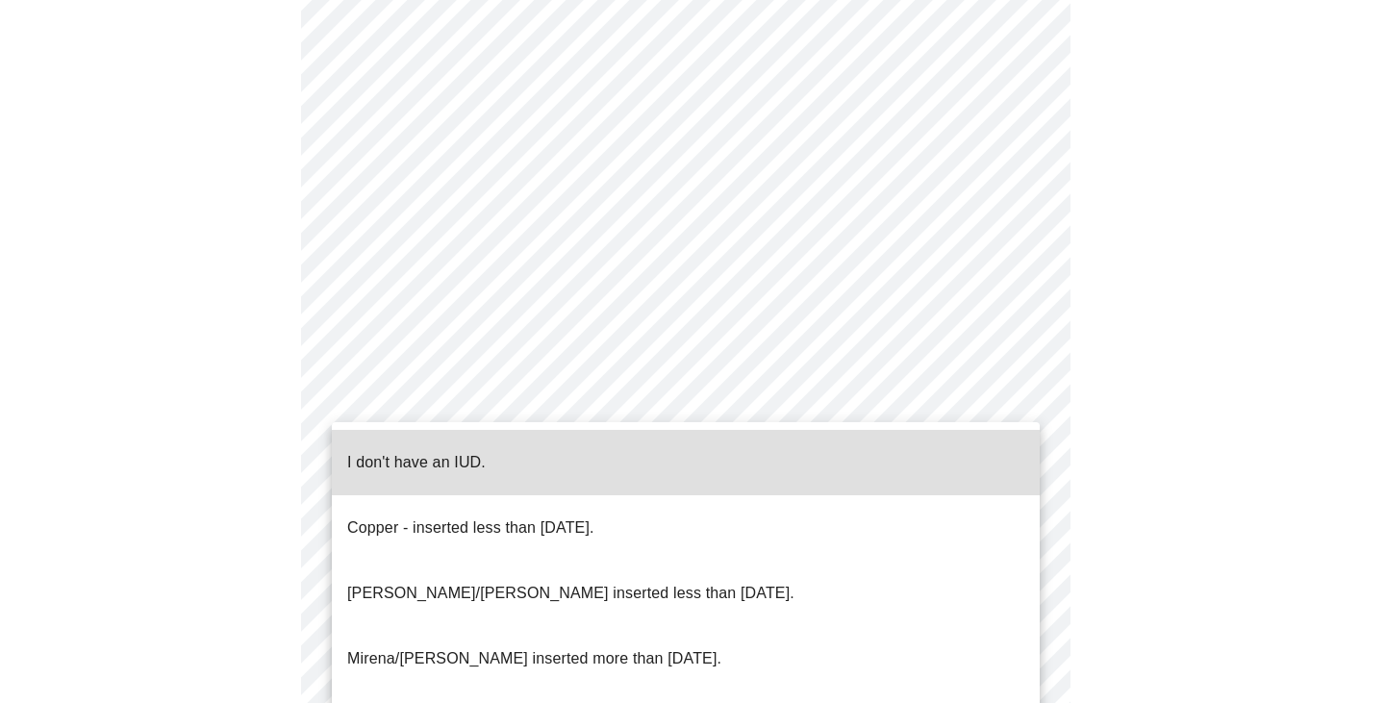
click at [455, 453] on p "I don't have an IUD." at bounding box center [416, 462] width 138 height 23
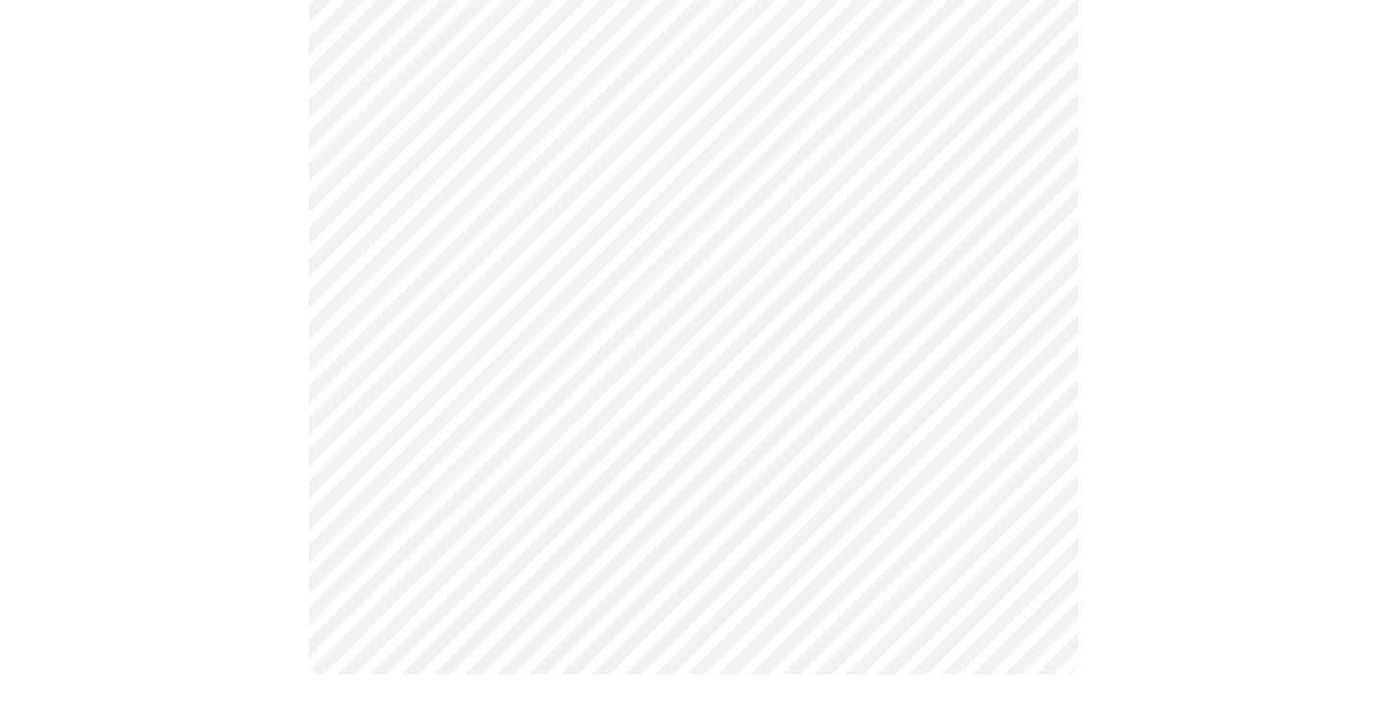
scroll to position [1161, 0]
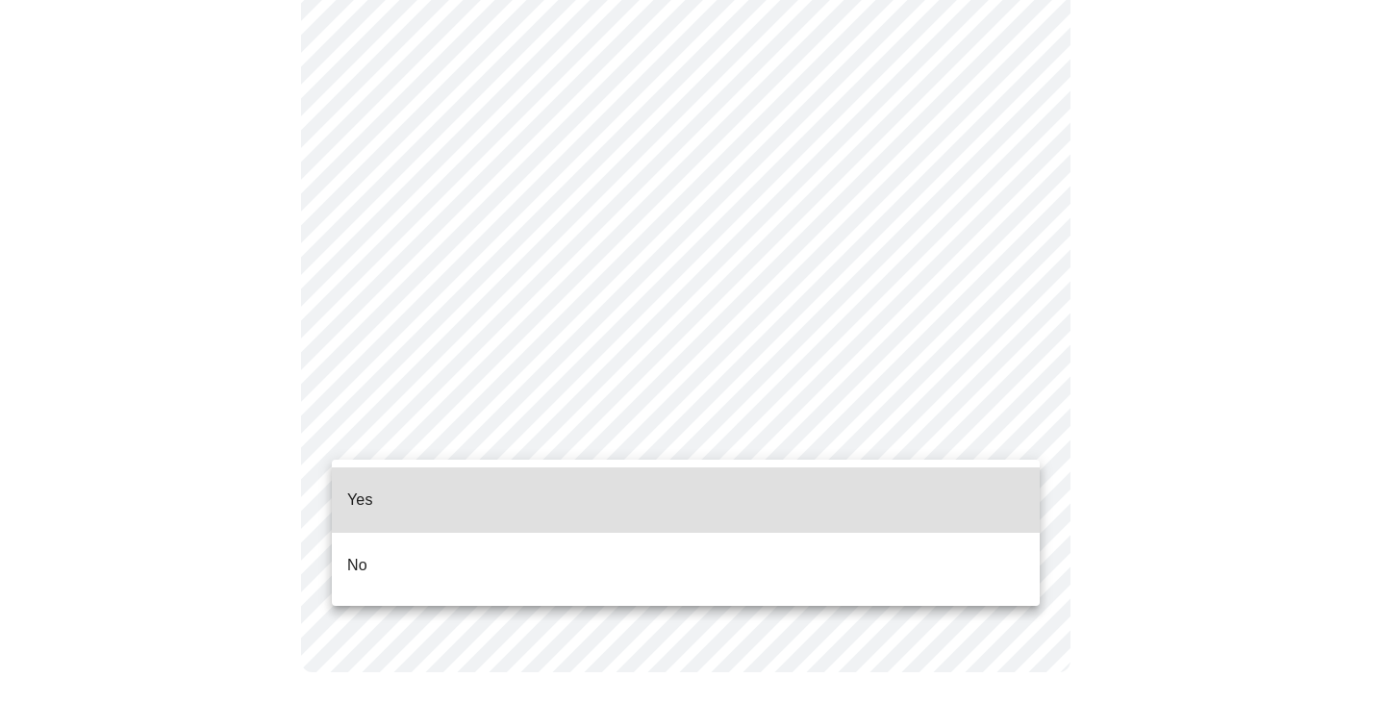
click at [385, 496] on li "Yes" at bounding box center [686, 499] width 708 height 65
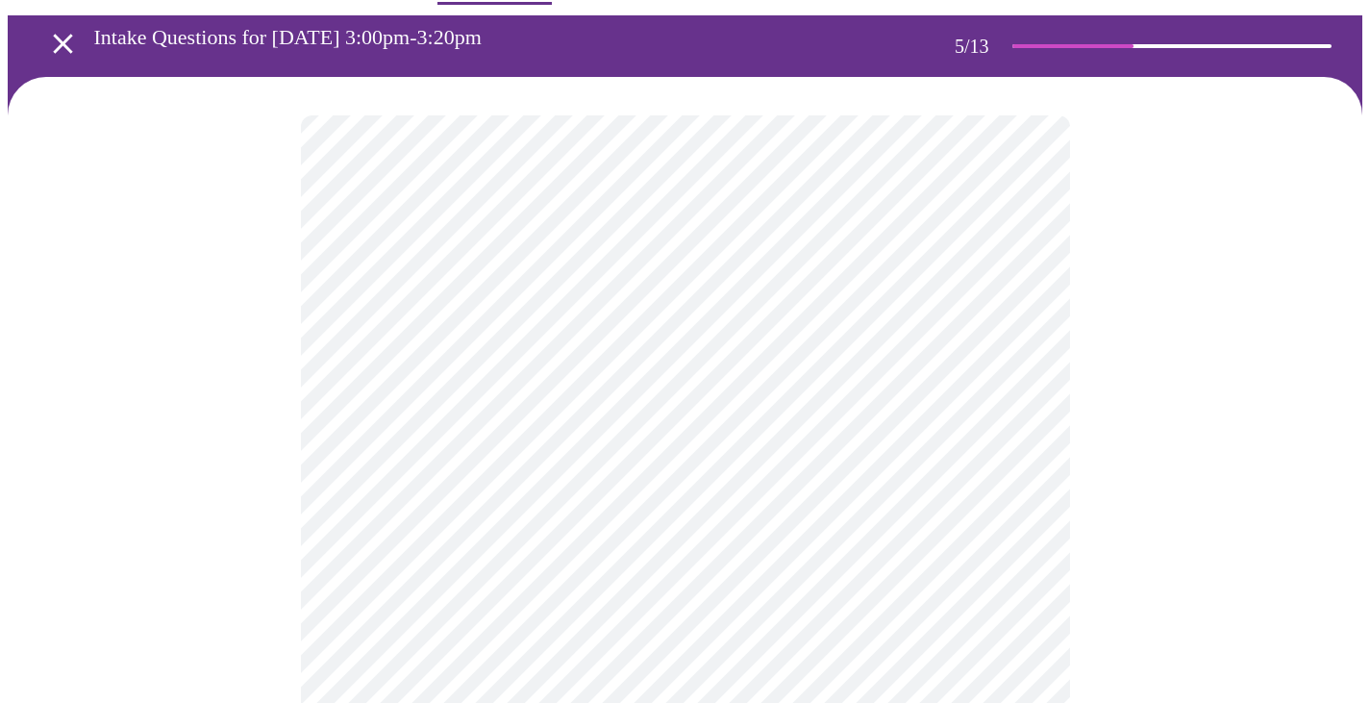
scroll to position [96, 0]
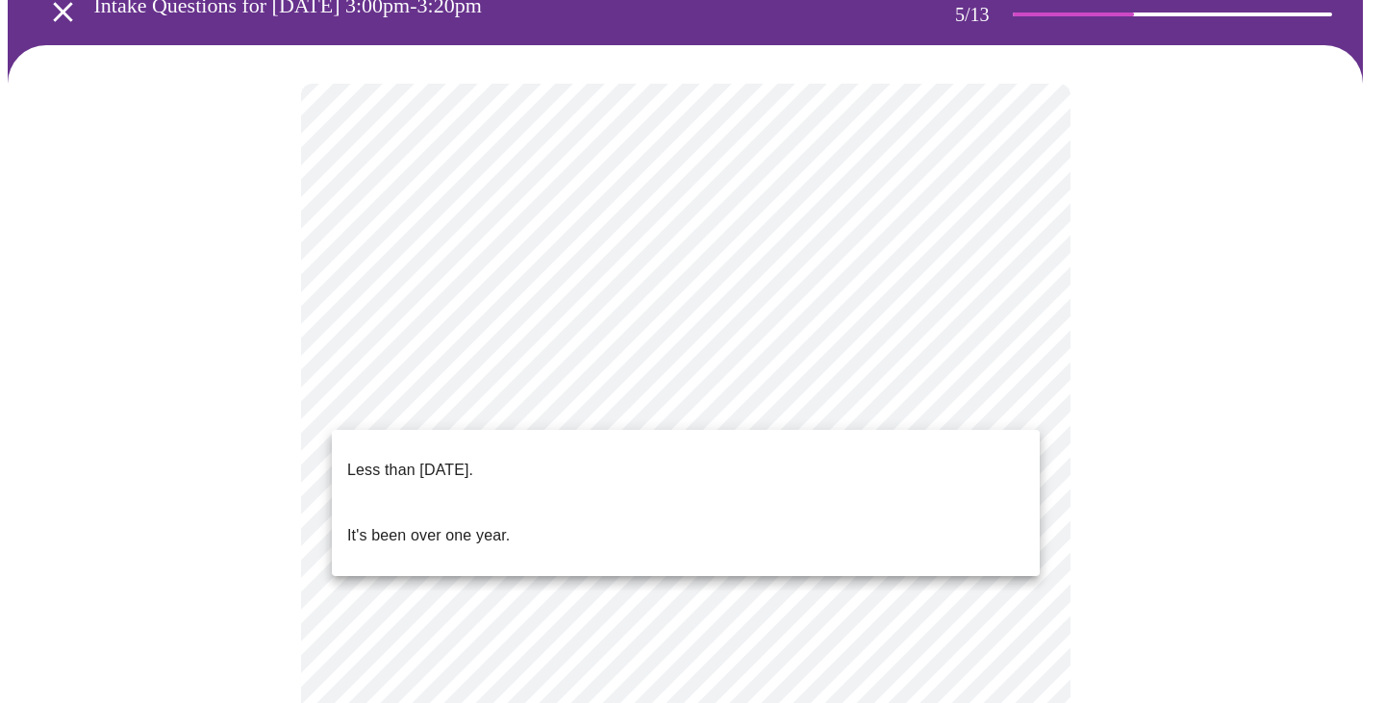
click at [504, 406] on body "MyMenopauseRx Appointments Messaging Labs Uploads Medications Community Refer a…" at bounding box center [692, 691] width 1369 height 1558
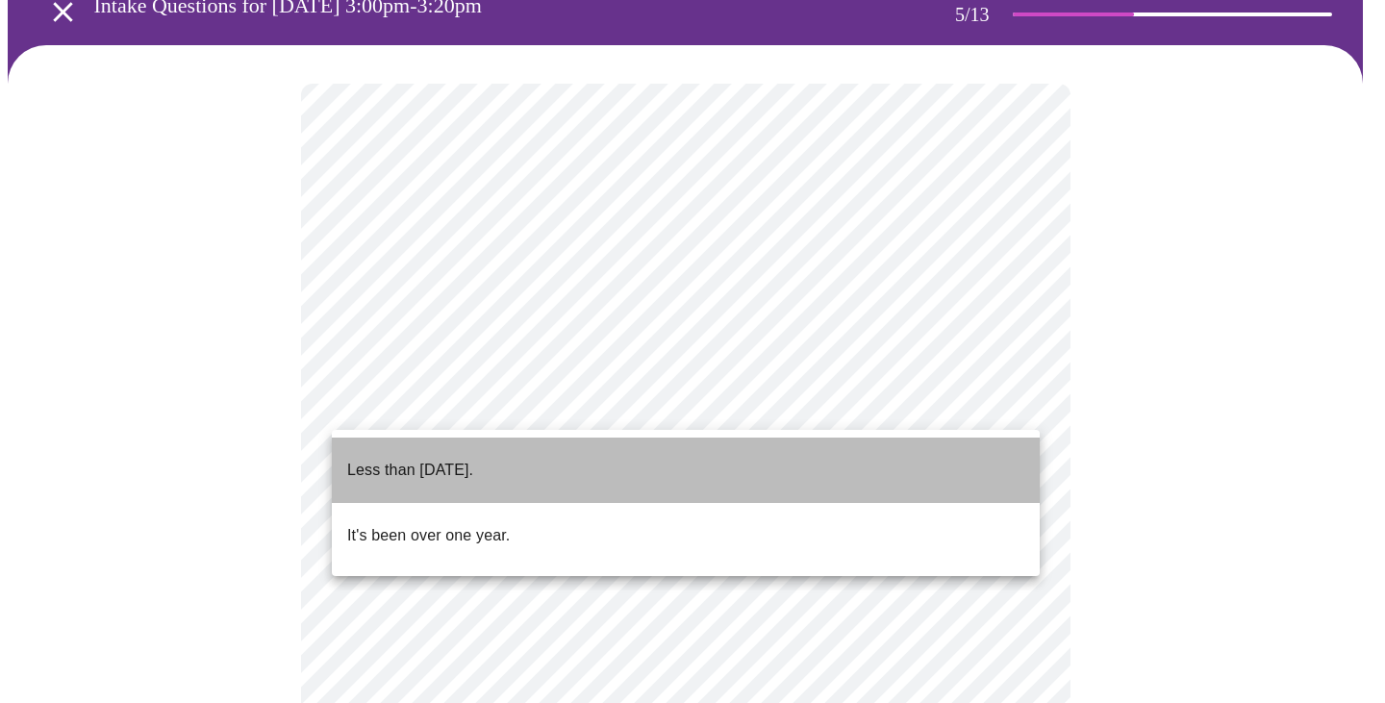
click at [467, 464] on p "Less than [DATE]." at bounding box center [410, 470] width 126 height 23
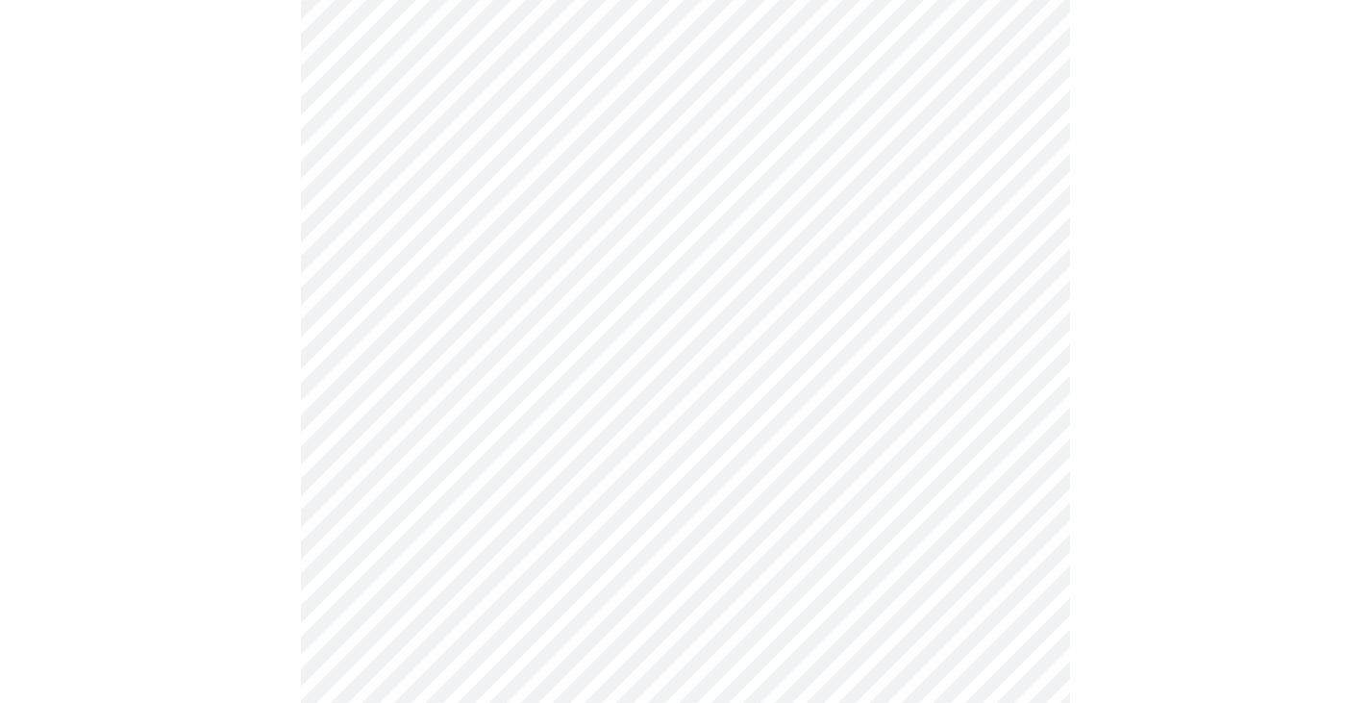
scroll to position [288, 0]
click at [514, 377] on body "MyMenopauseRx Appointments Messaging Labs Uploads Medications Community Refer a…" at bounding box center [692, 492] width 1369 height 1546
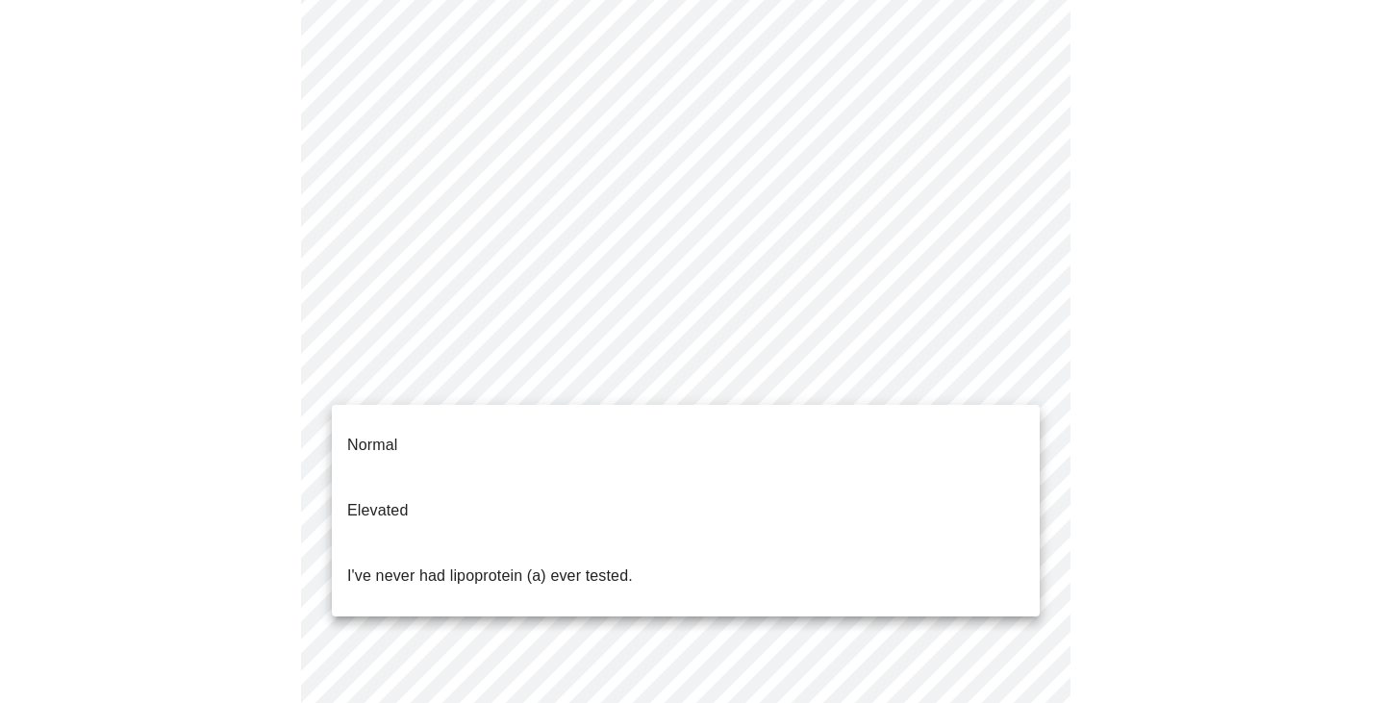
click at [262, 406] on div at bounding box center [692, 351] width 1385 height 703
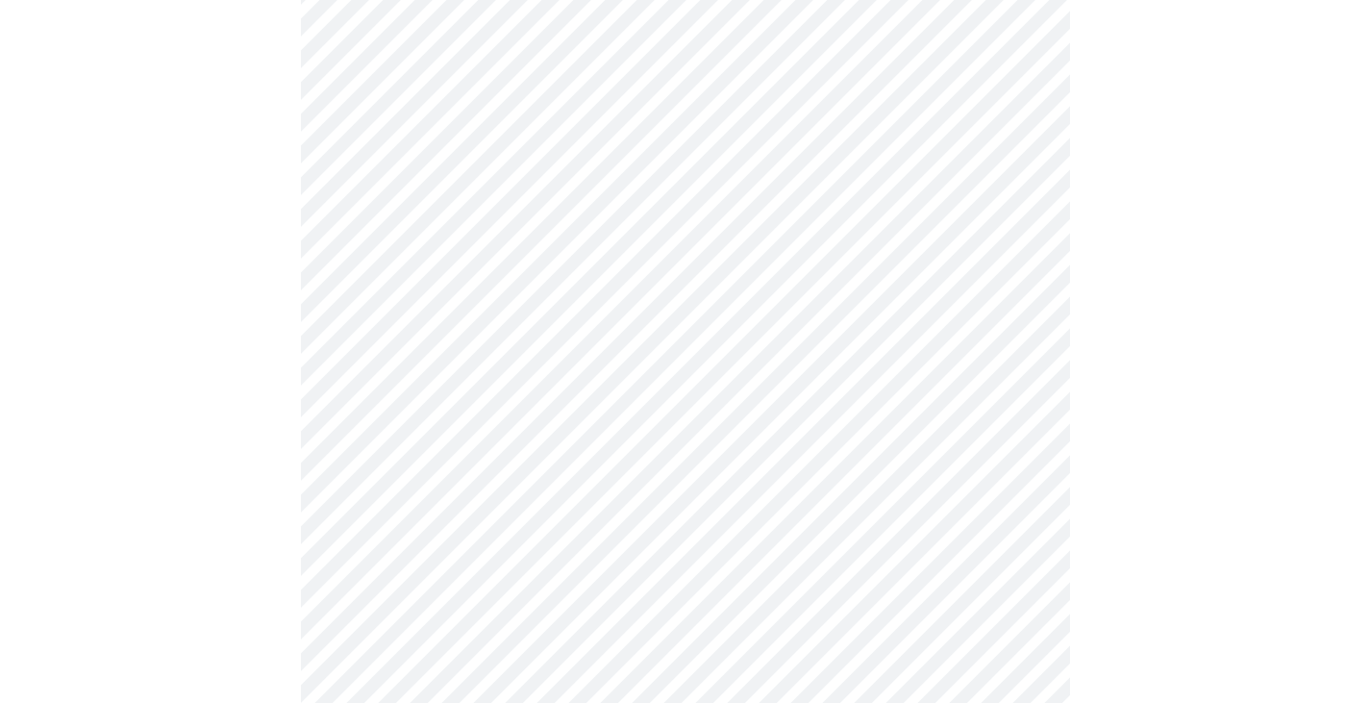
click at [537, 375] on body "MyMenopauseRx Appointments Messaging Labs Uploads Medications Community Refer a…" at bounding box center [685, 492] width 1355 height 1546
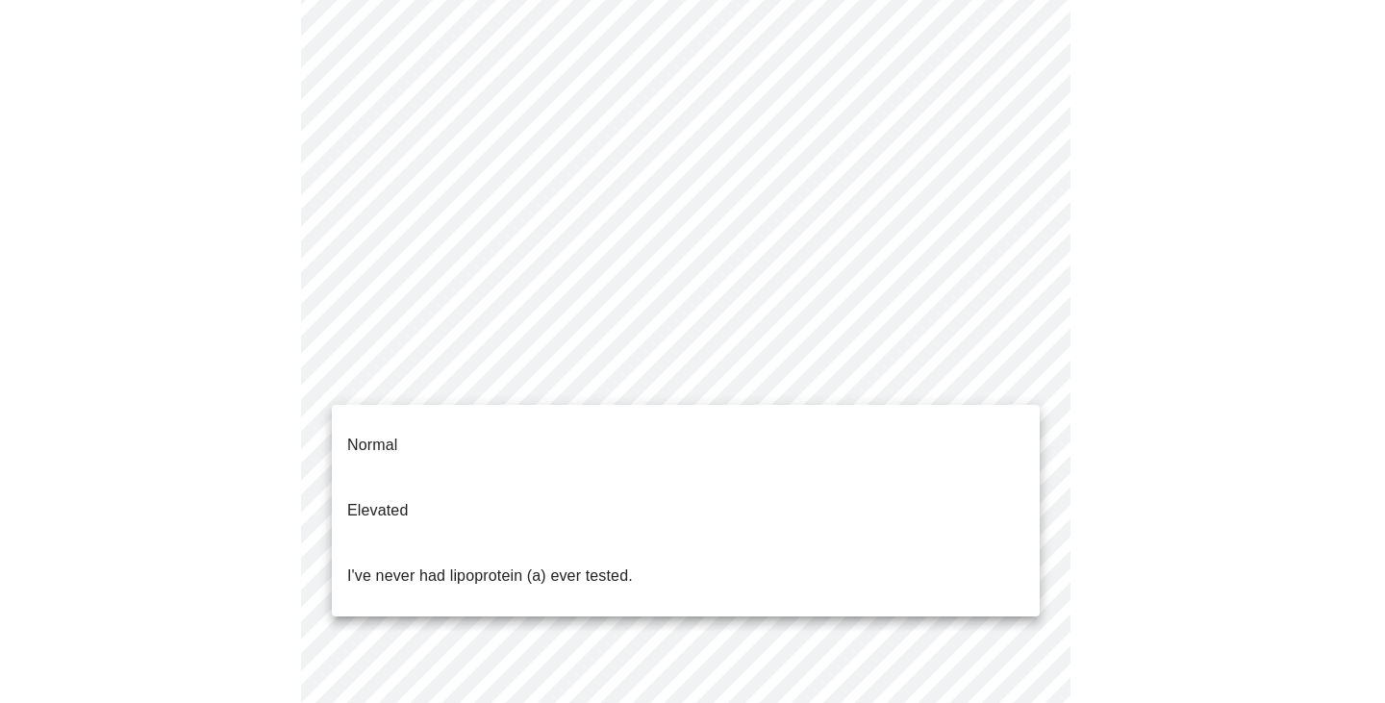
click at [523, 564] on p "I've never had lipoprotein (a) ever tested." at bounding box center [490, 575] width 286 height 23
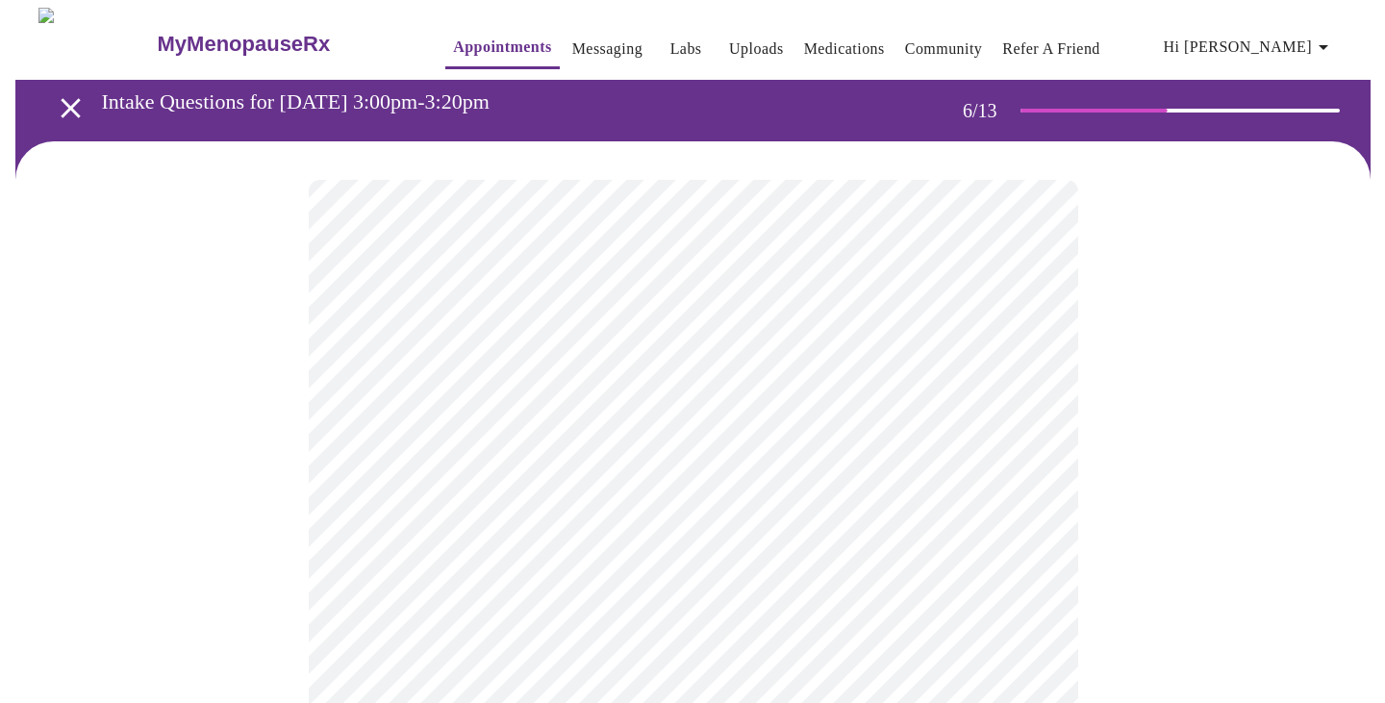
scroll to position [96, 0]
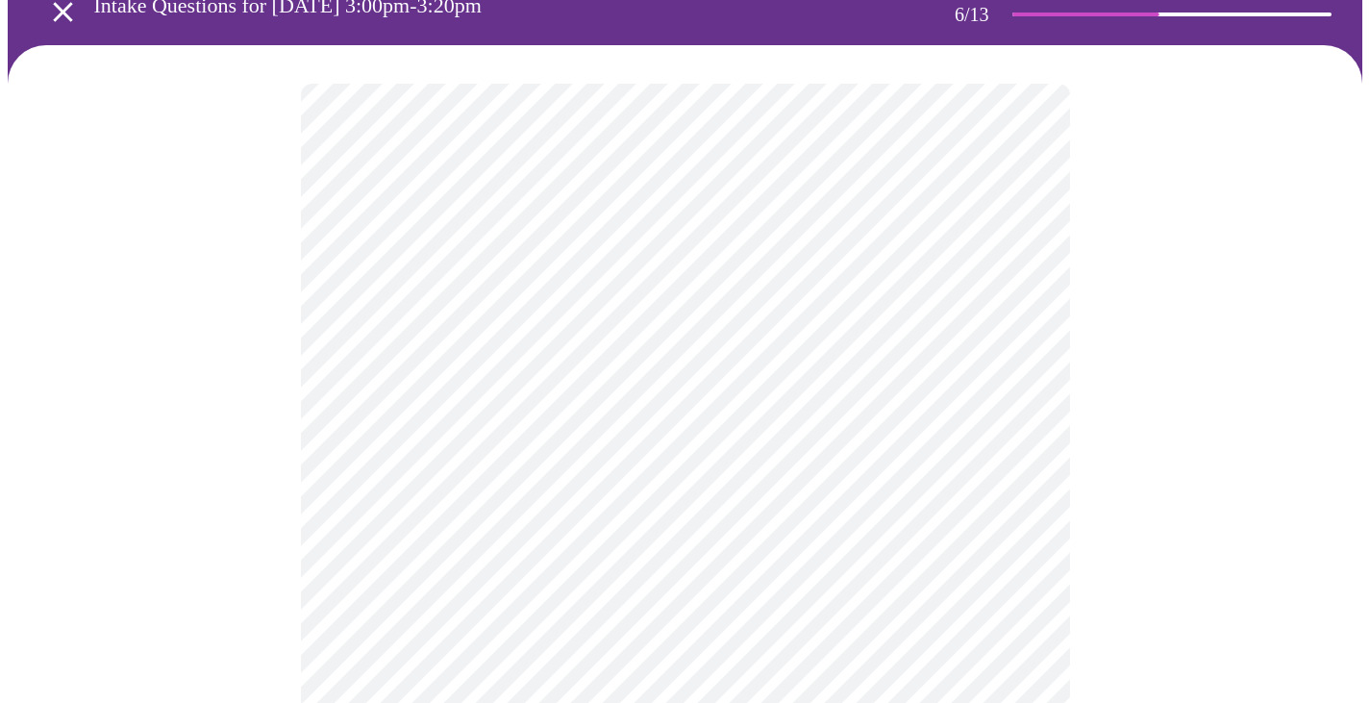
click at [531, 455] on body "MyMenopauseRx Appointments Messaging Labs Uploads Medications Community Refer a…" at bounding box center [685, 425] width 1355 height 1027
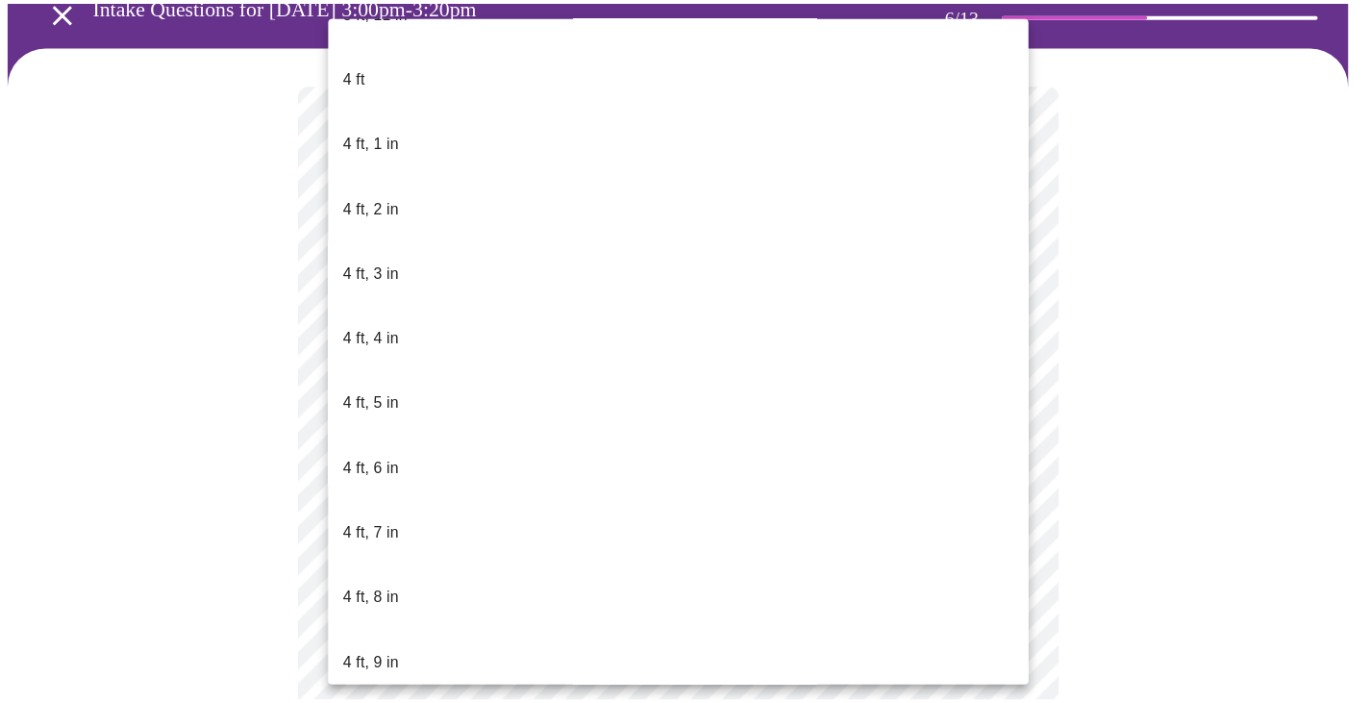
scroll to position [865, 0]
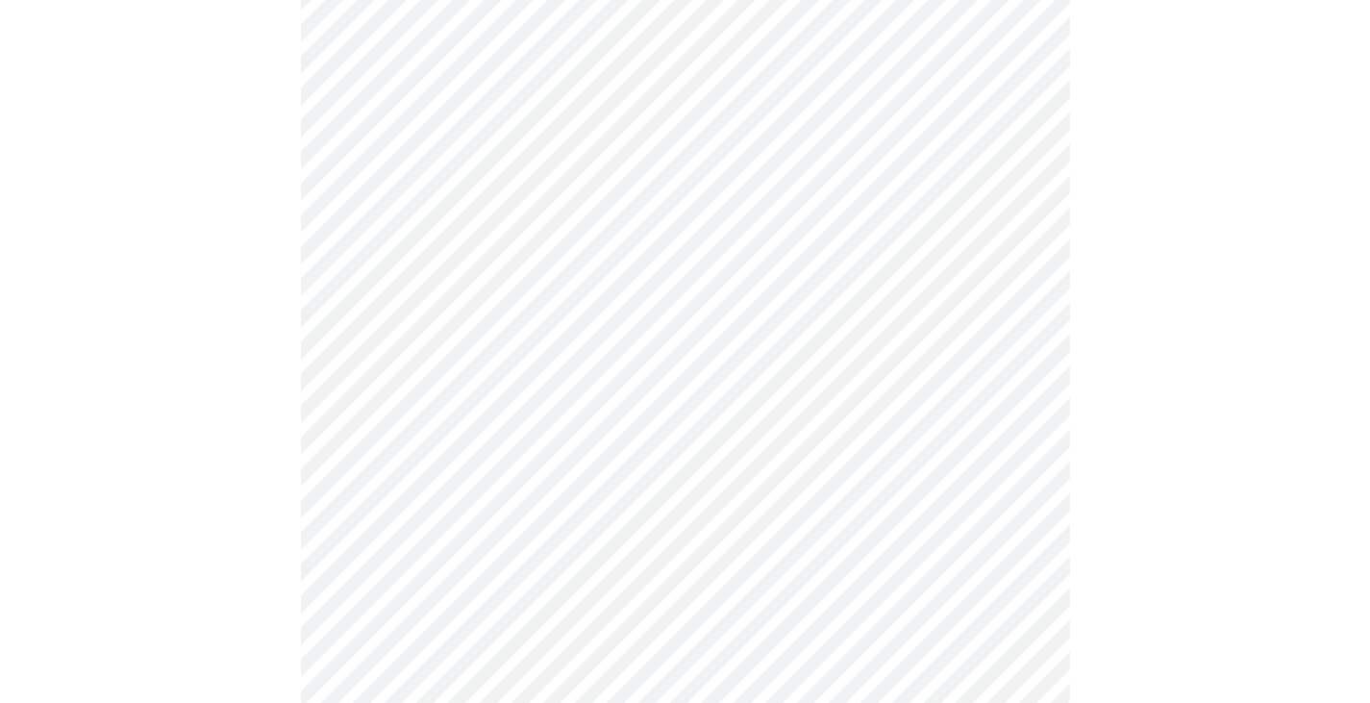
scroll to position [5097, 0]
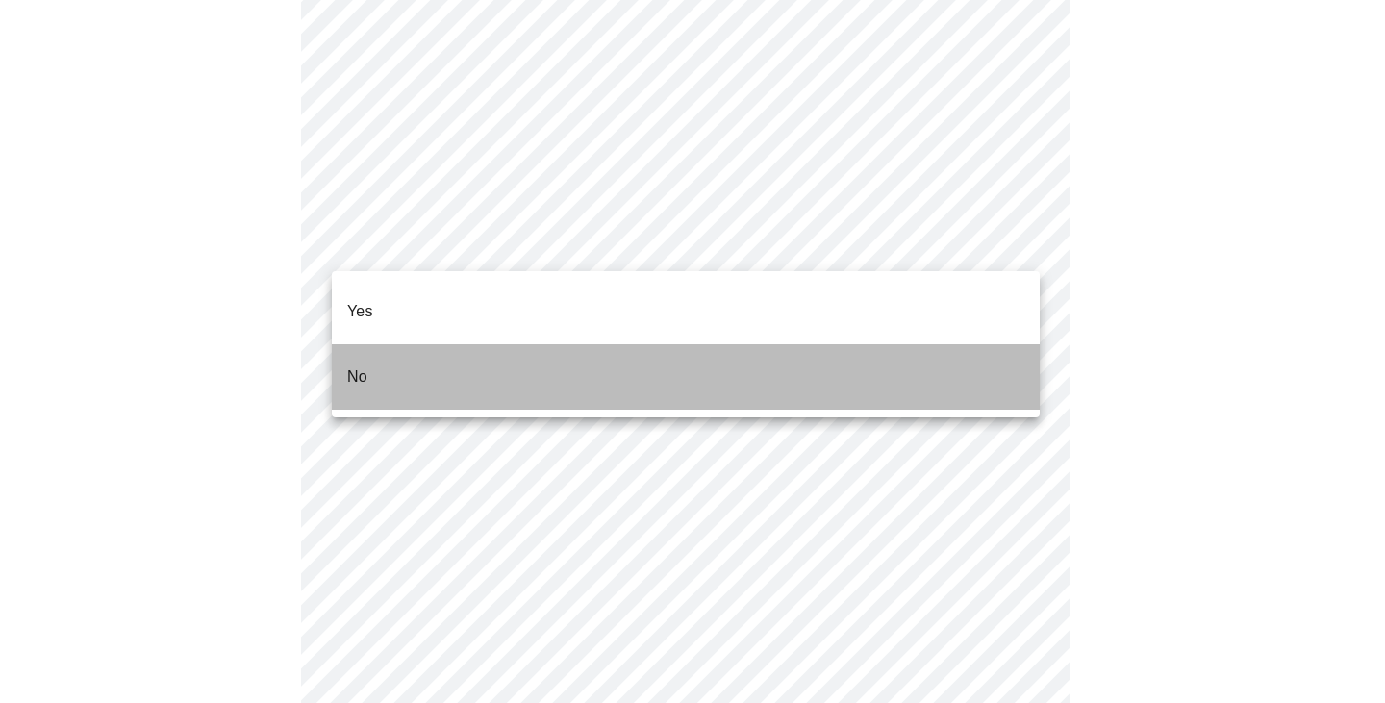
click at [394, 346] on li "No" at bounding box center [686, 376] width 708 height 65
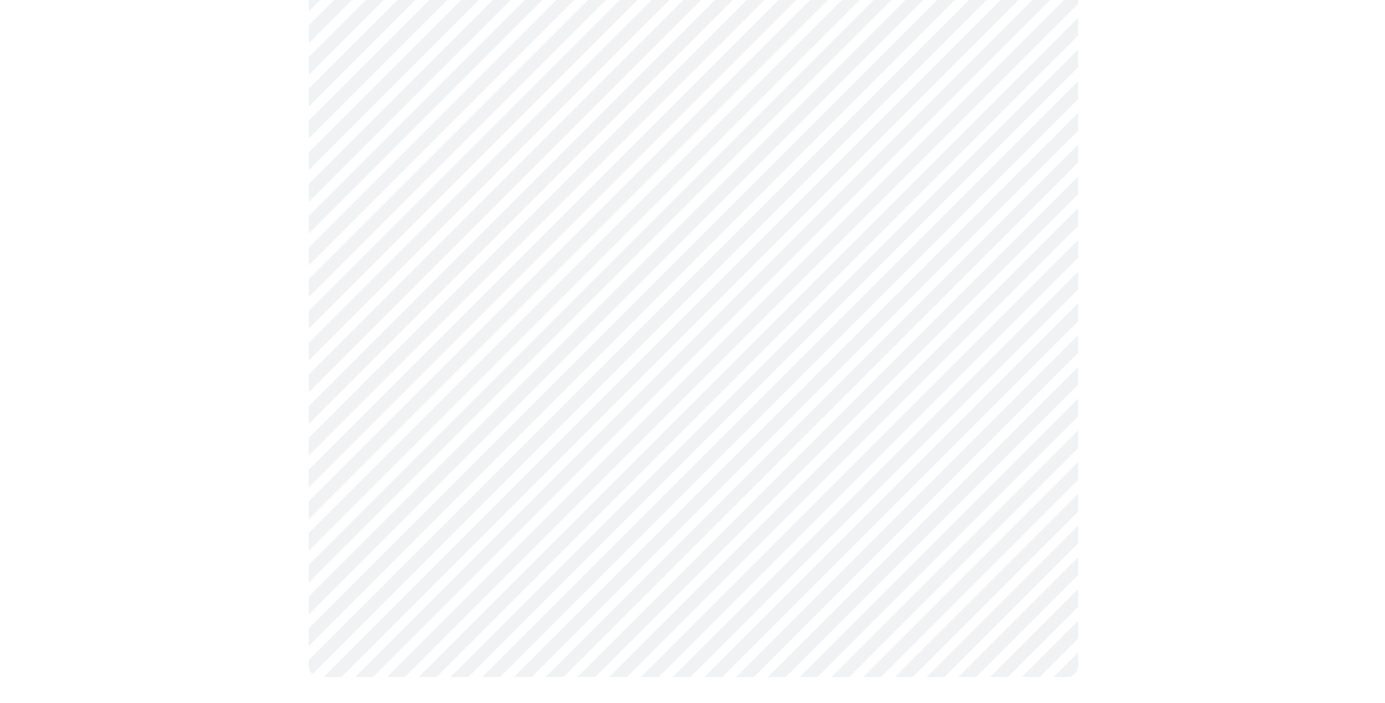
scroll to position [1175, 0]
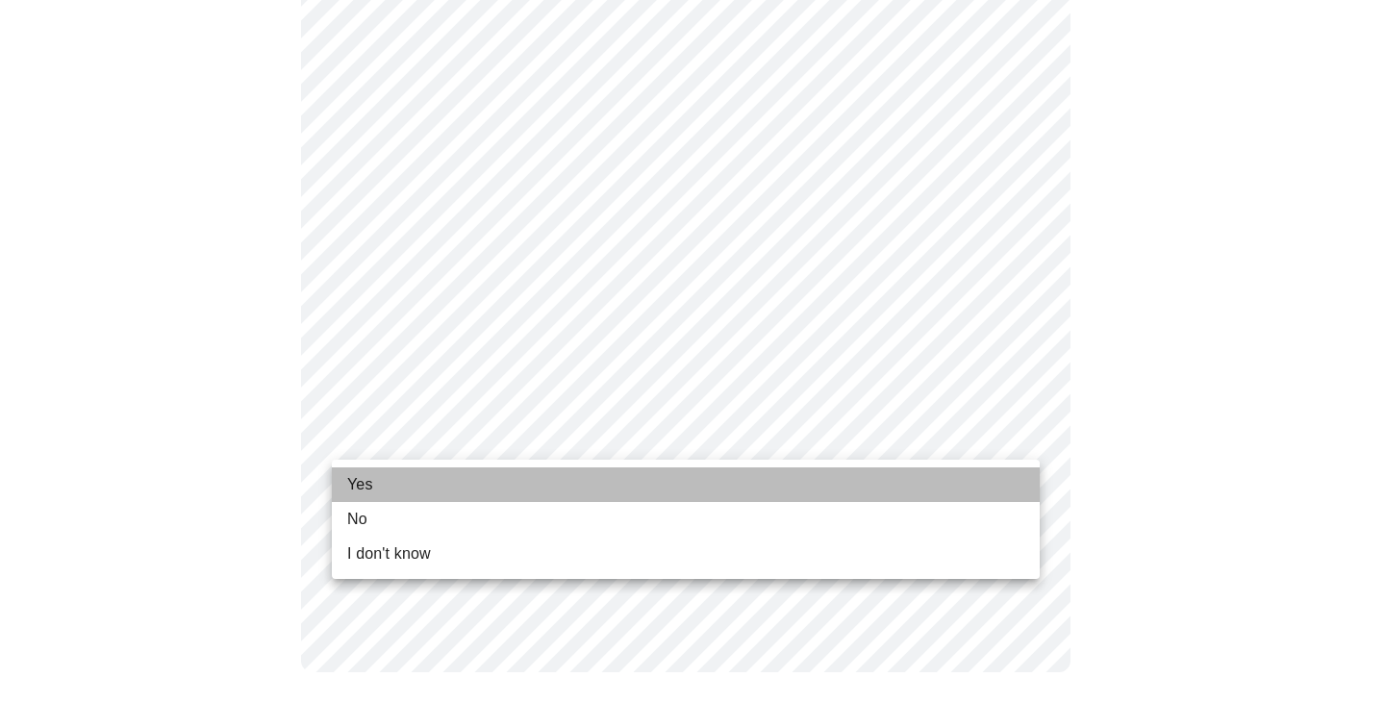
click at [459, 494] on li "Yes" at bounding box center [686, 484] width 708 height 35
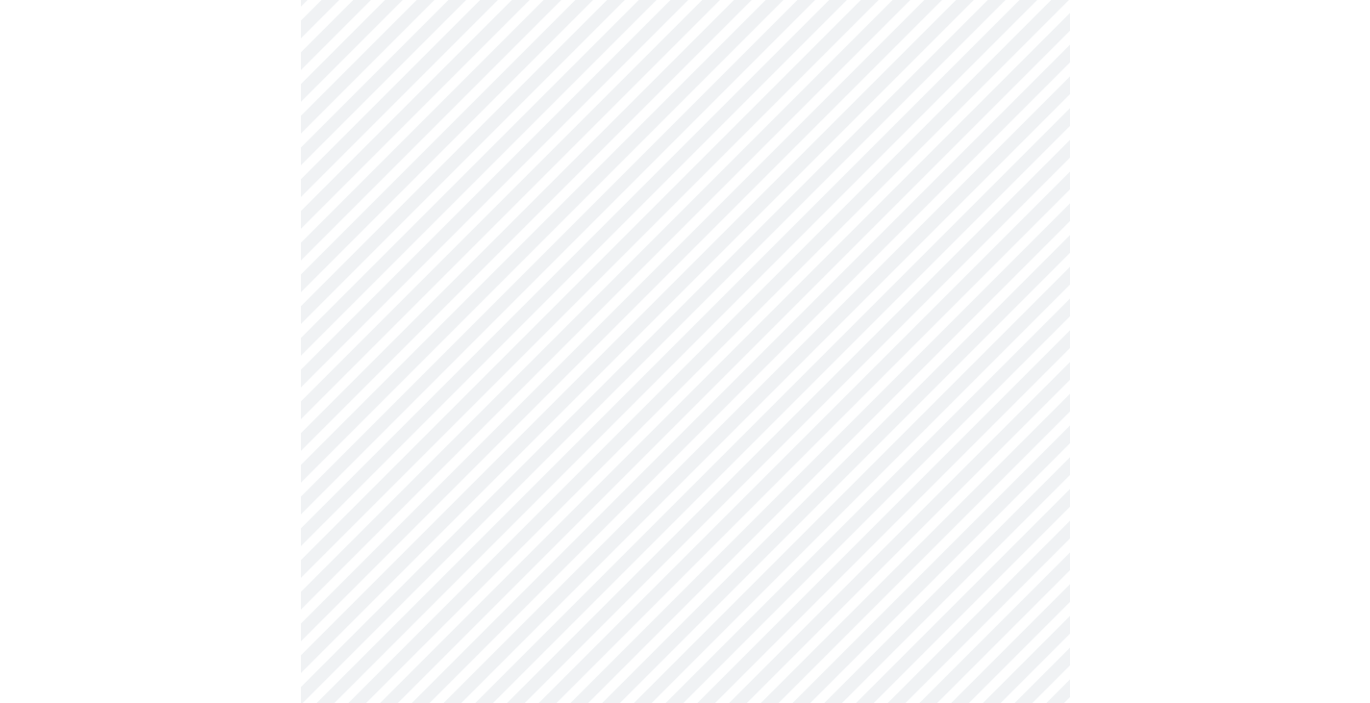
scroll to position [288, 0]
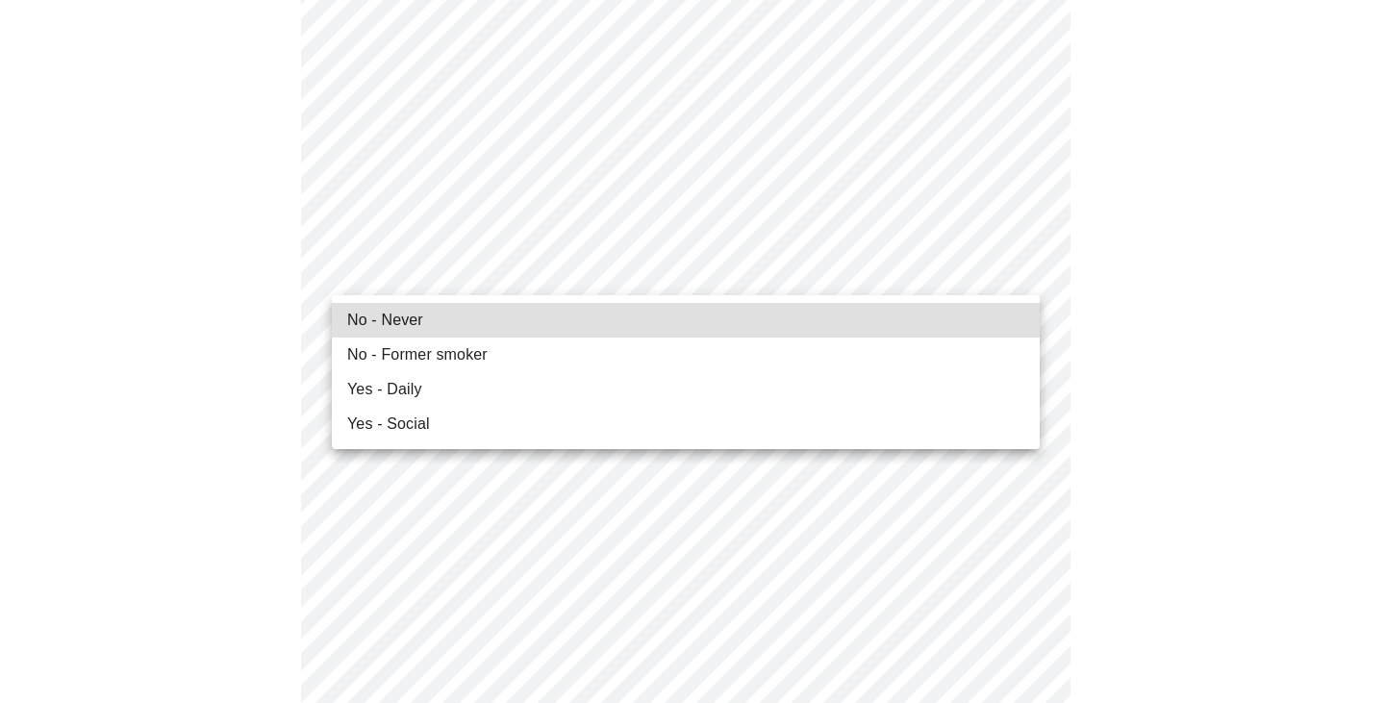
click at [421, 325] on li "No - Never" at bounding box center [686, 320] width 708 height 35
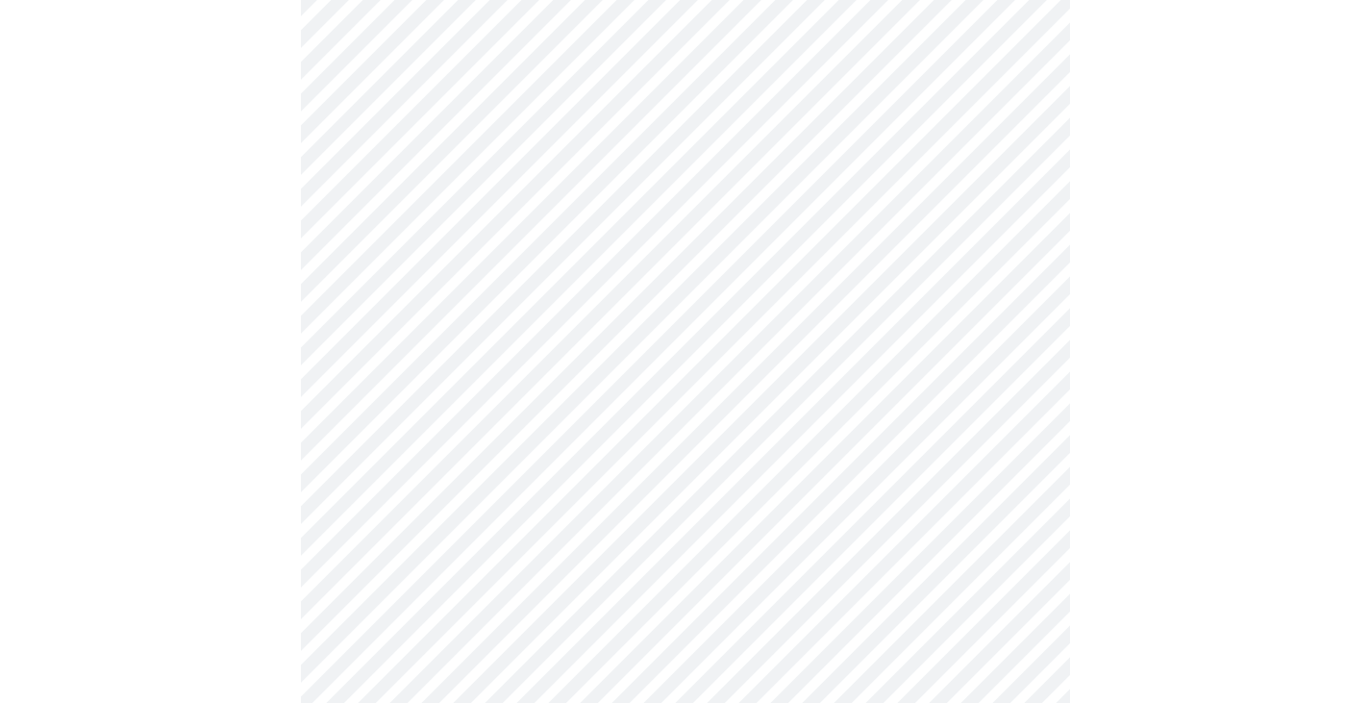
scroll to position [1635, 0]
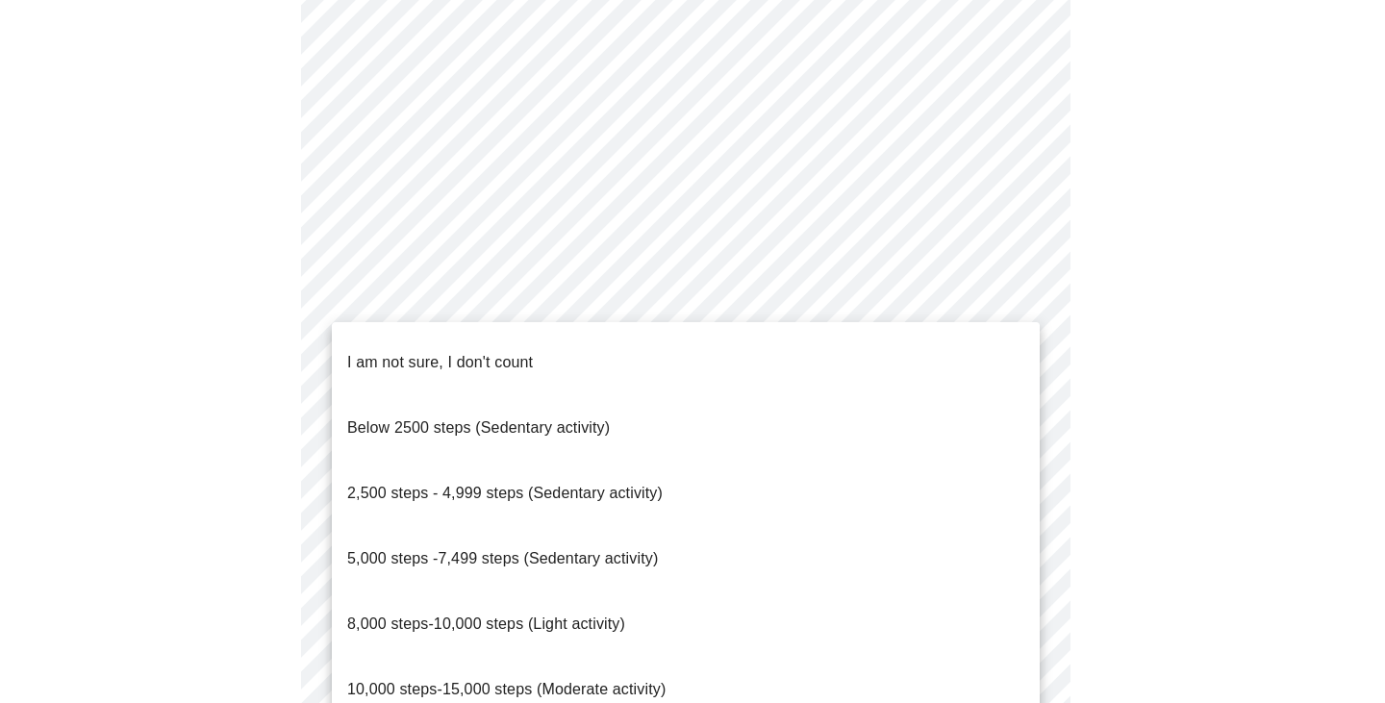
click at [683, 526] on li "5,000 steps -7,499 steps (Sedentary activity)" at bounding box center [686, 558] width 708 height 65
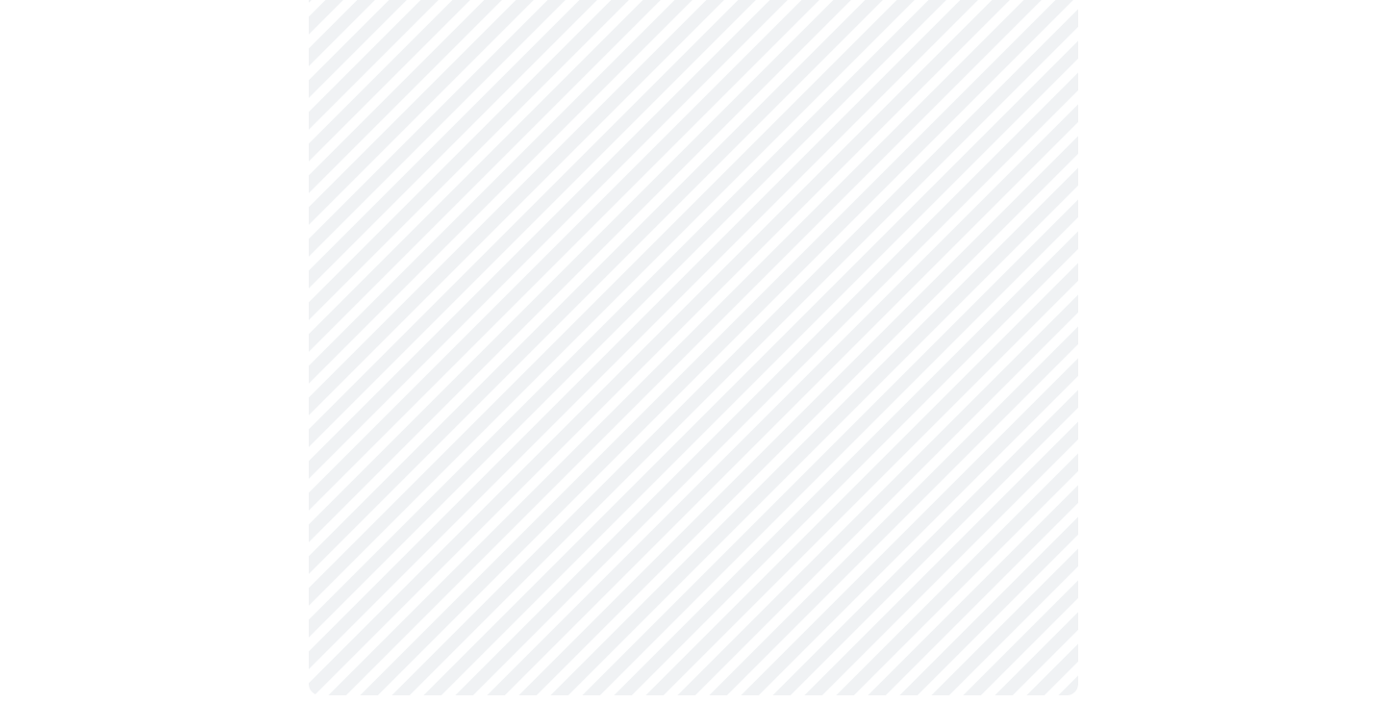
scroll to position [1805, 0]
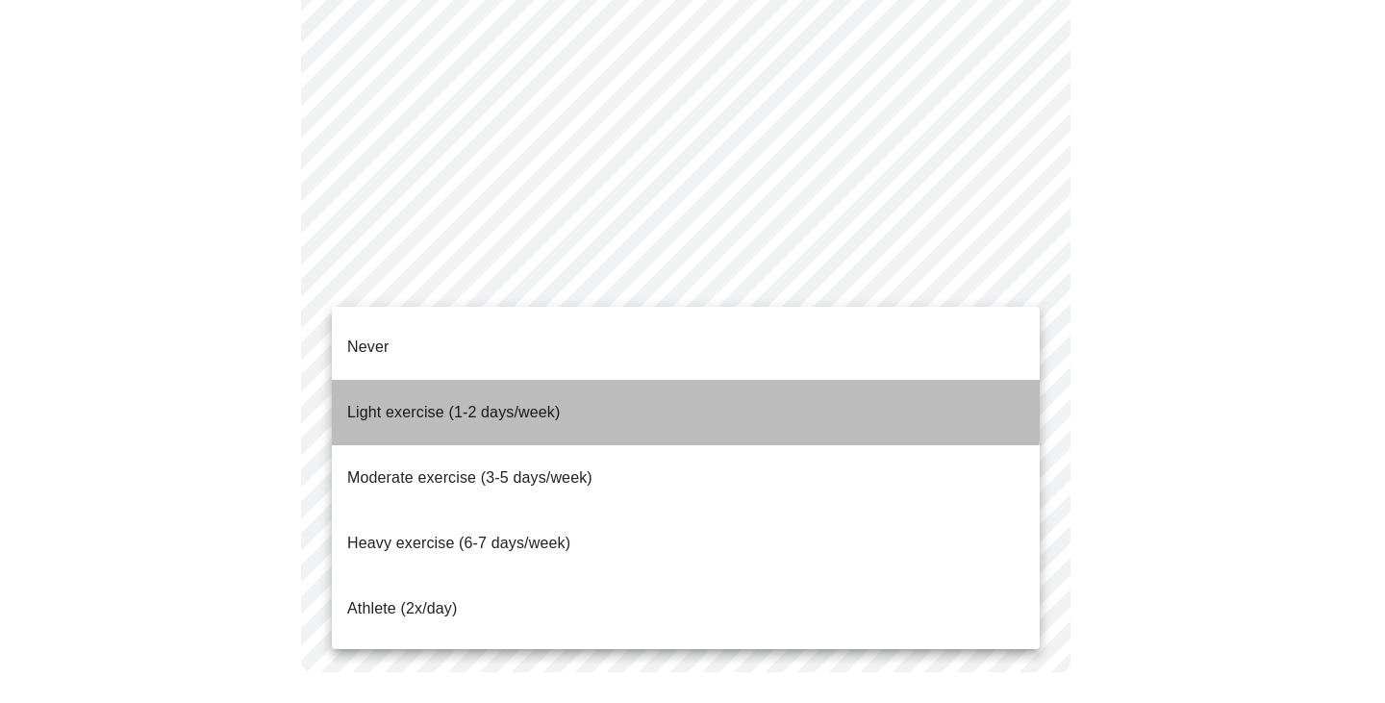
click at [559, 404] on span "Light exercise (1-2 days/week)" at bounding box center [453, 412] width 213 height 16
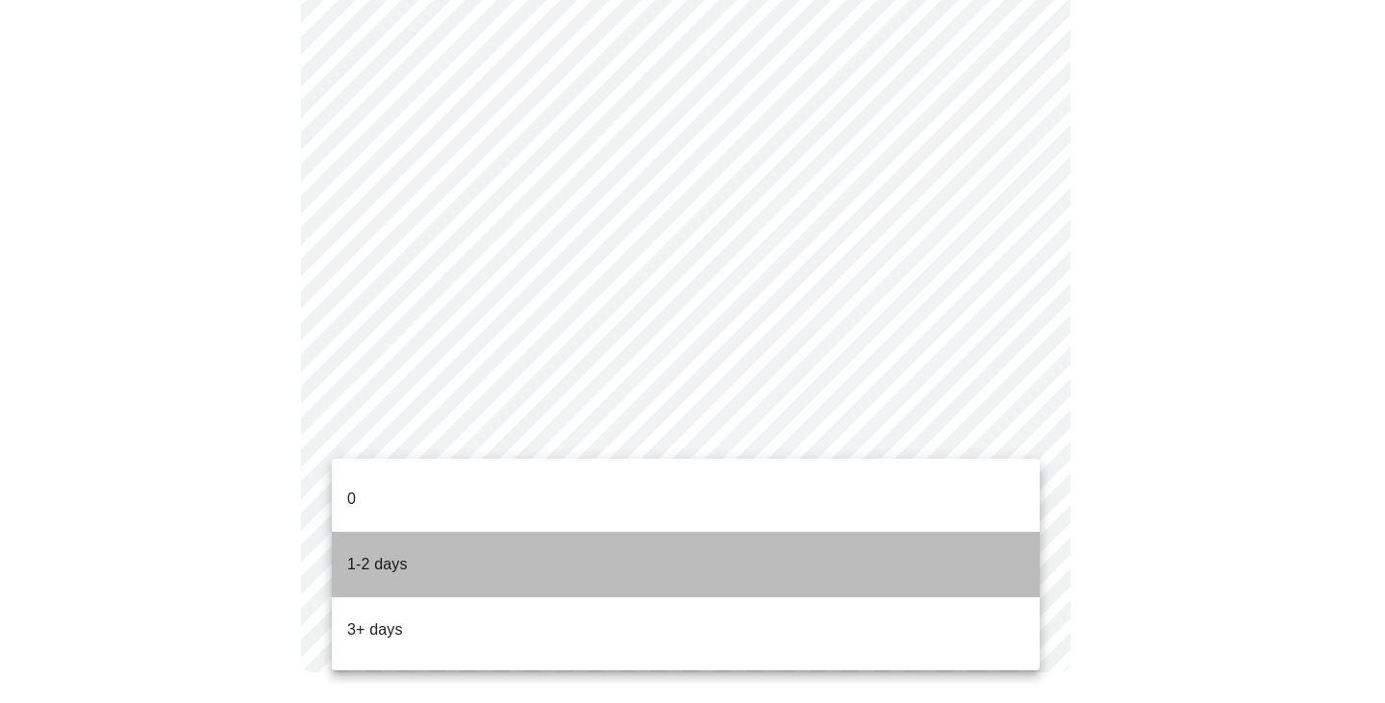
click at [463, 535] on li "1-2 days" at bounding box center [686, 564] width 708 height 65
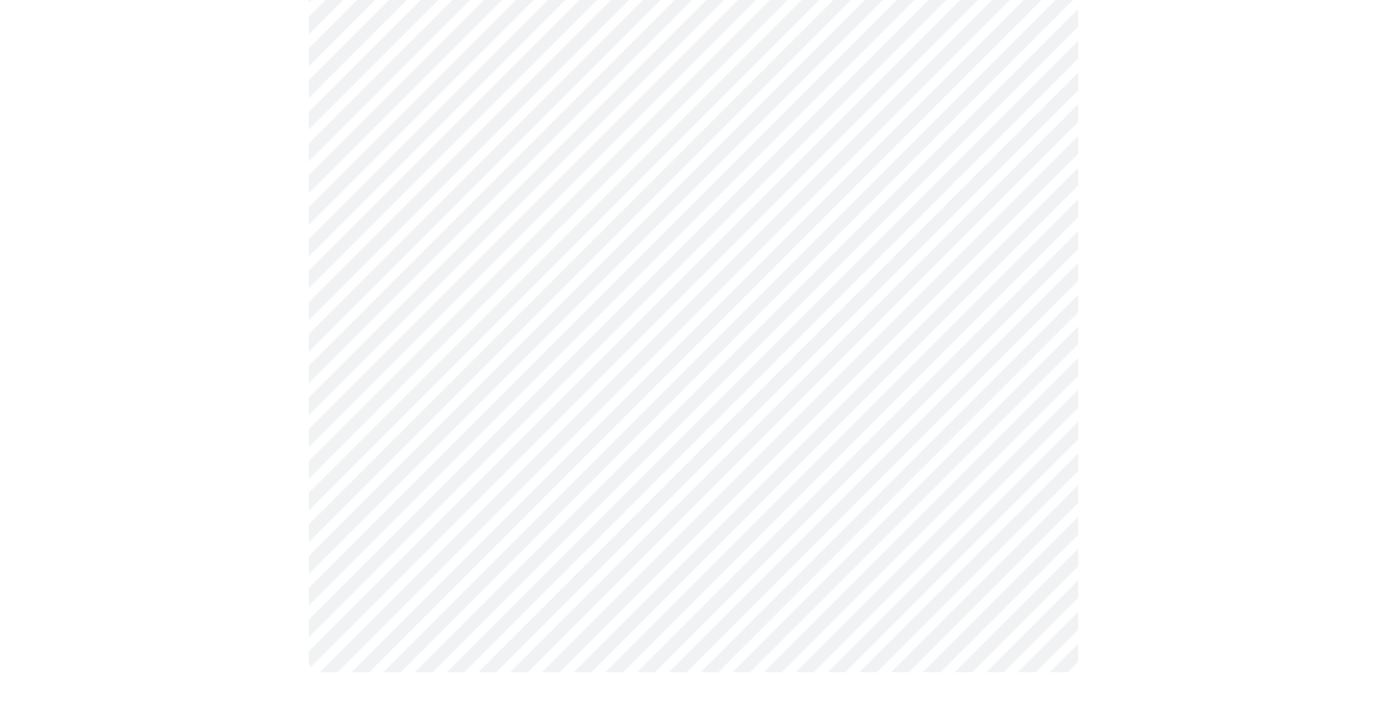
scroll to position [0, 0]
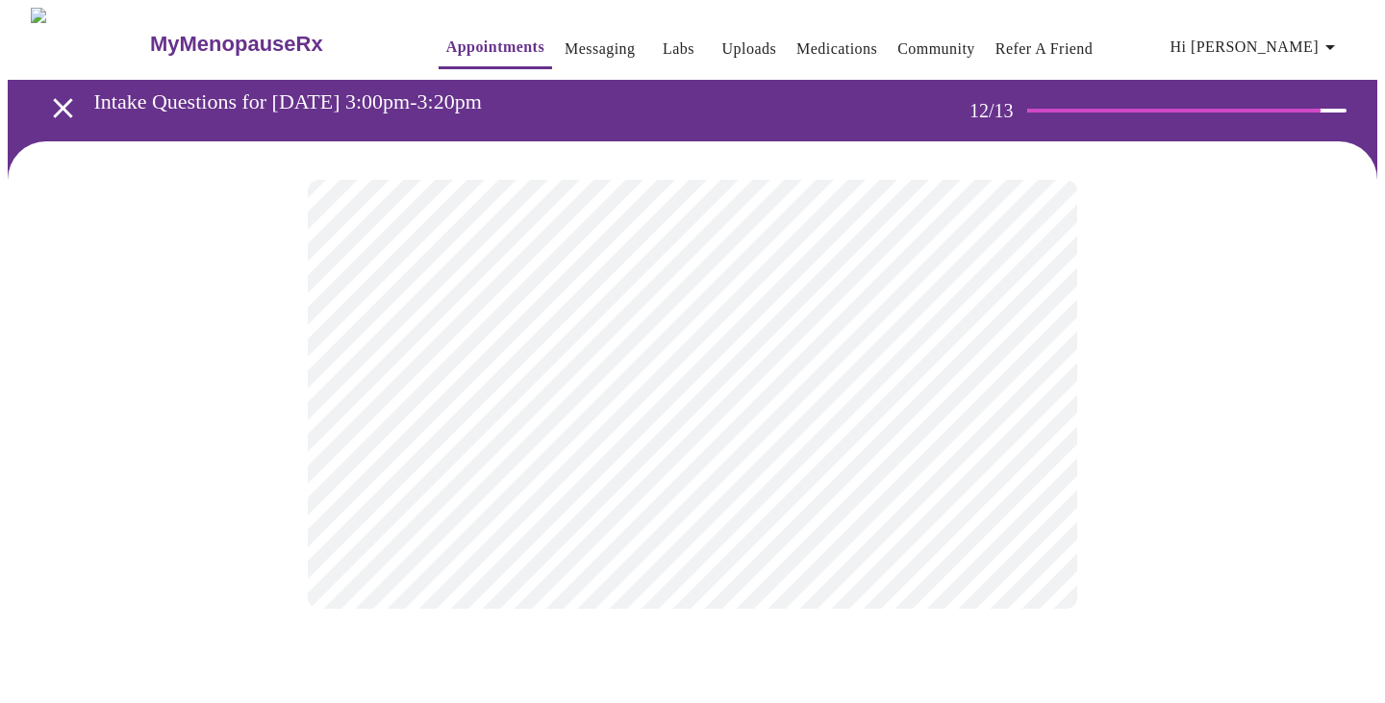
click at [1008, 402] on body "MyMenopauseRx Appointments Messaging Labs Uploads Medications Community Refer a…" at bounding box center [692, 327] width 1369 height 639
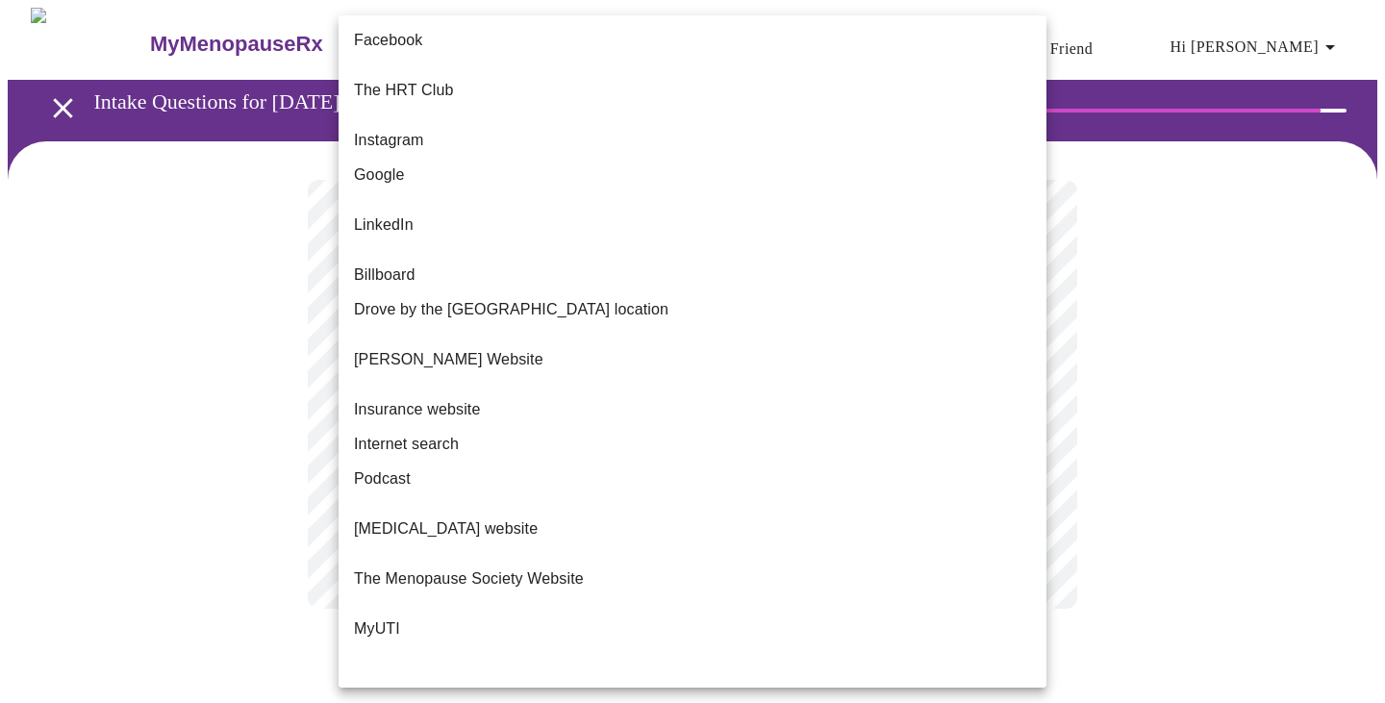
click at [774, 327] on li "[PERSON_NAME] Website" at bounding box center [692, 359] width 708 height 65
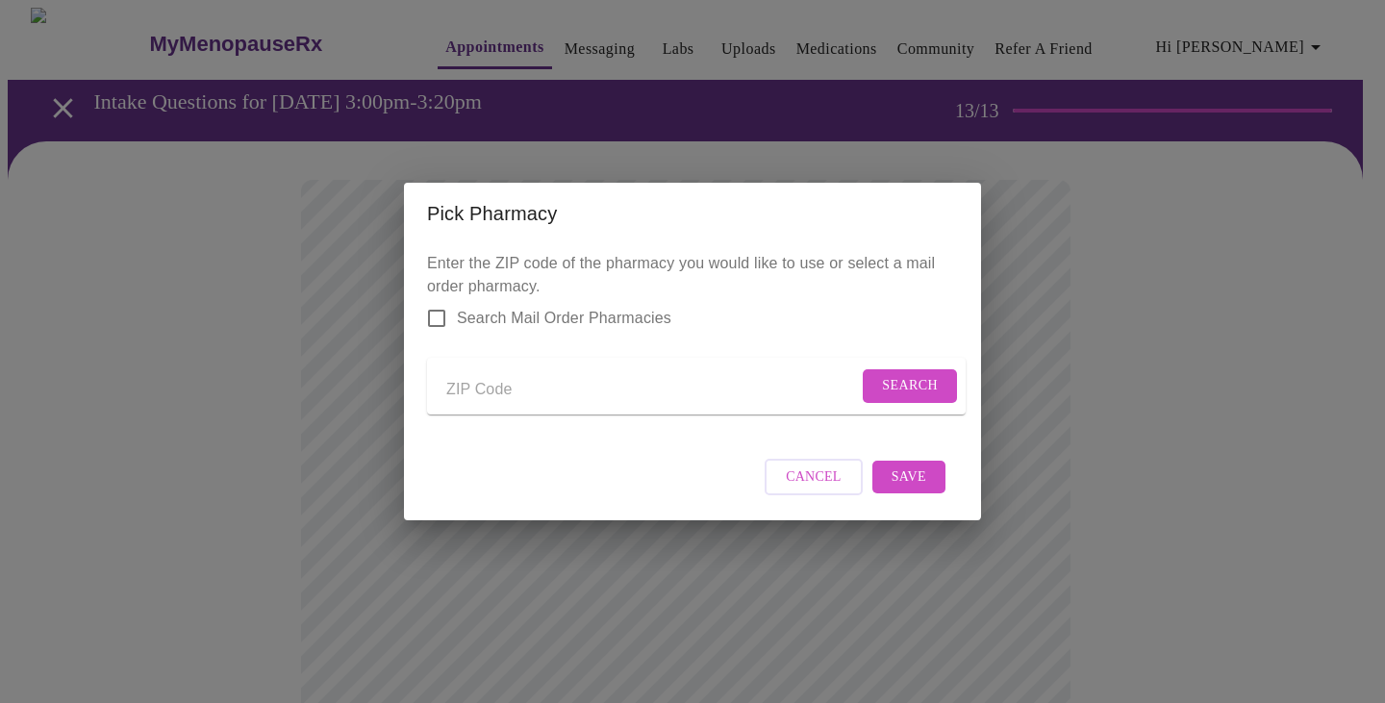
click at [482, 390] on input "Send a message to your care team" at bounding box center [652, 389] width 412 height 31
type input "60137"
drag, startPoint x: 930, startPoint y: 367, endPoint x: 928, endPoint y: 377, distance: 9.8
click at [928, 377] on button "Search" at bounding box center [910, 386] width 94 height 34
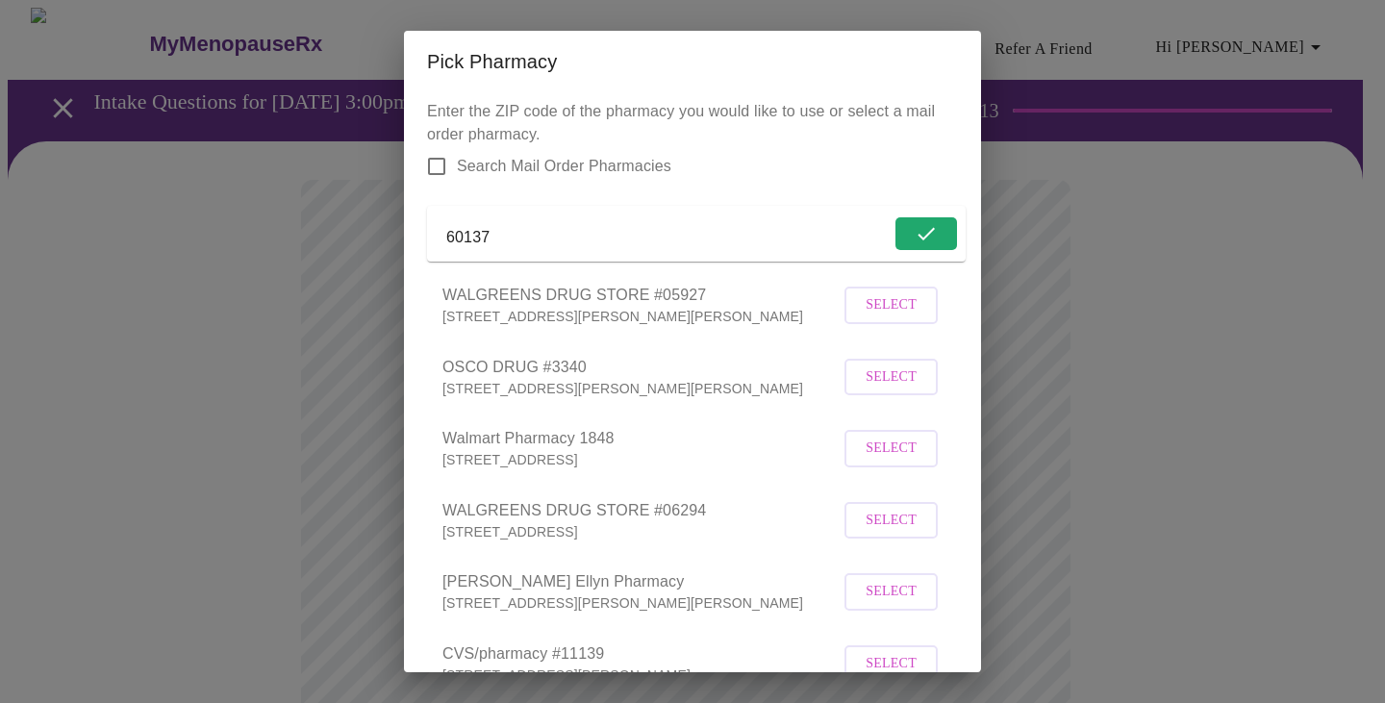
click at [872, 317] on span "Select" at bounding box center [890, 305] width 51 height 24
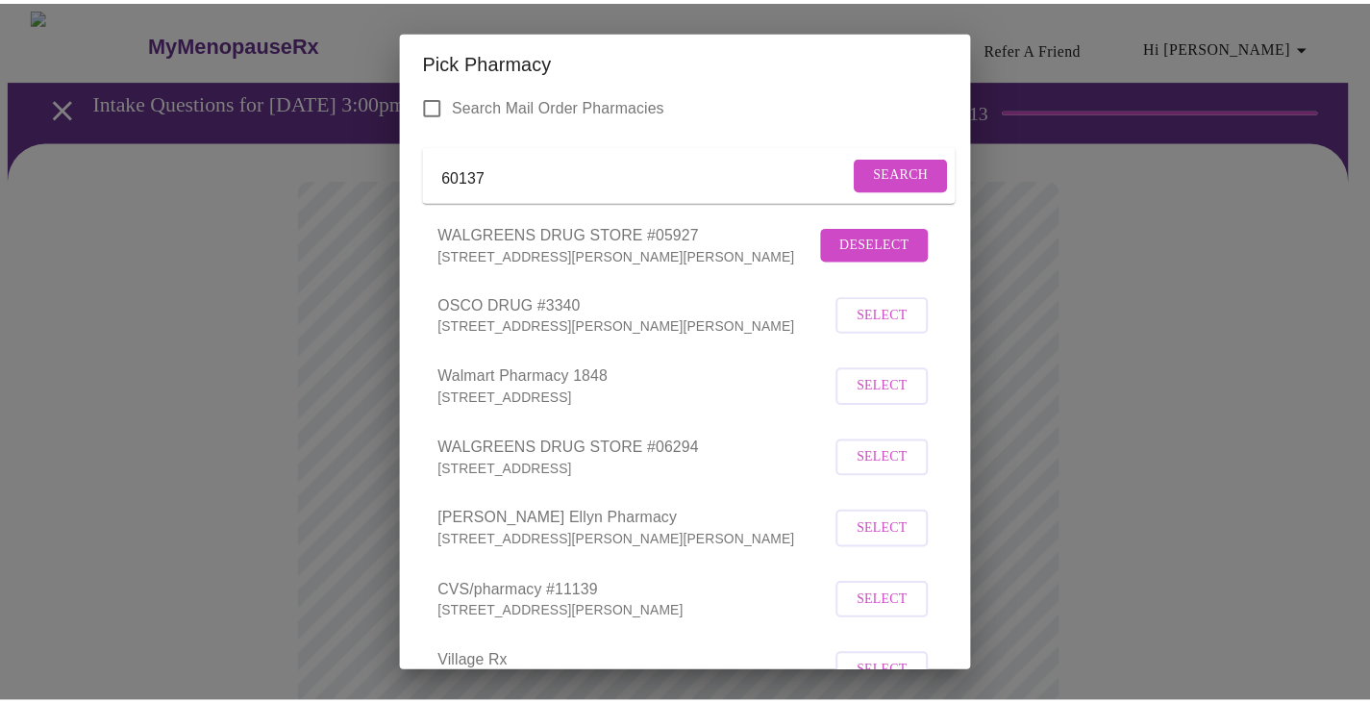
scroll to position [294, 0]
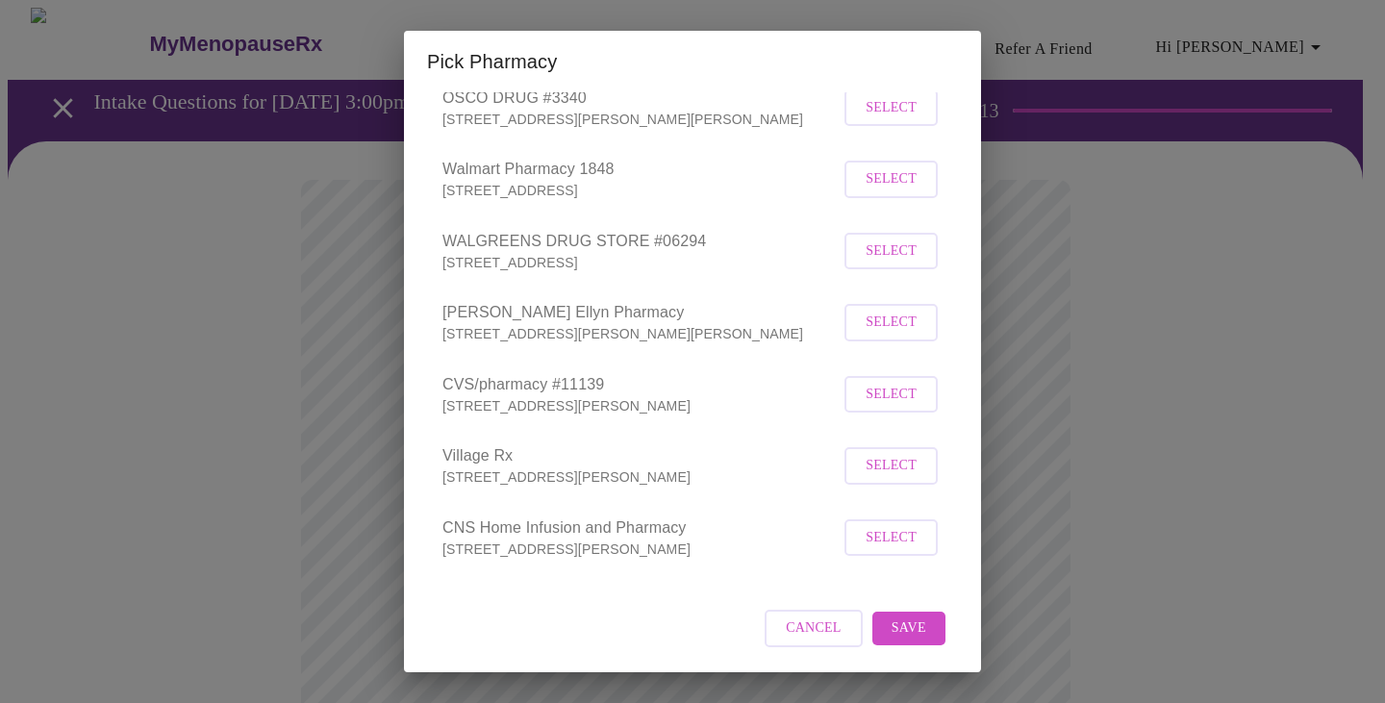
click at [891, 625] on span "Save" at bounding box center [908, 628] width 35 height 24
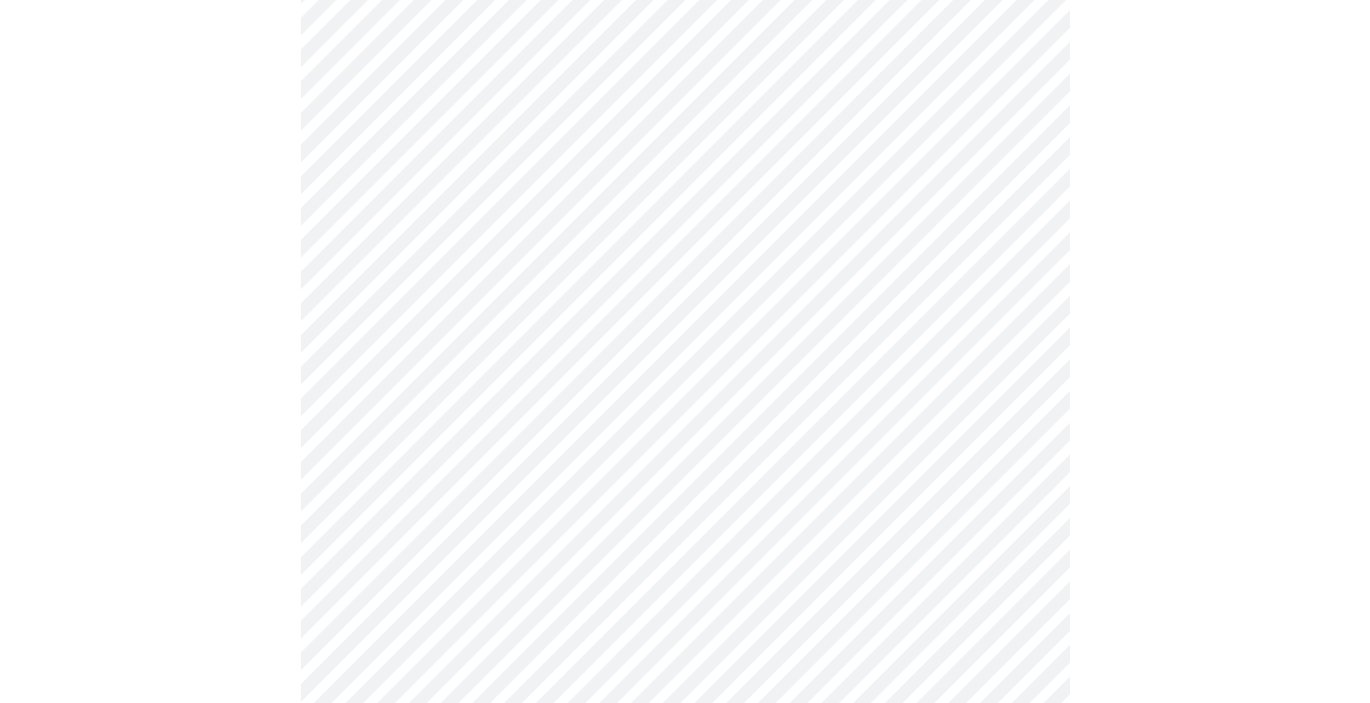
scroll to position [743, 0]
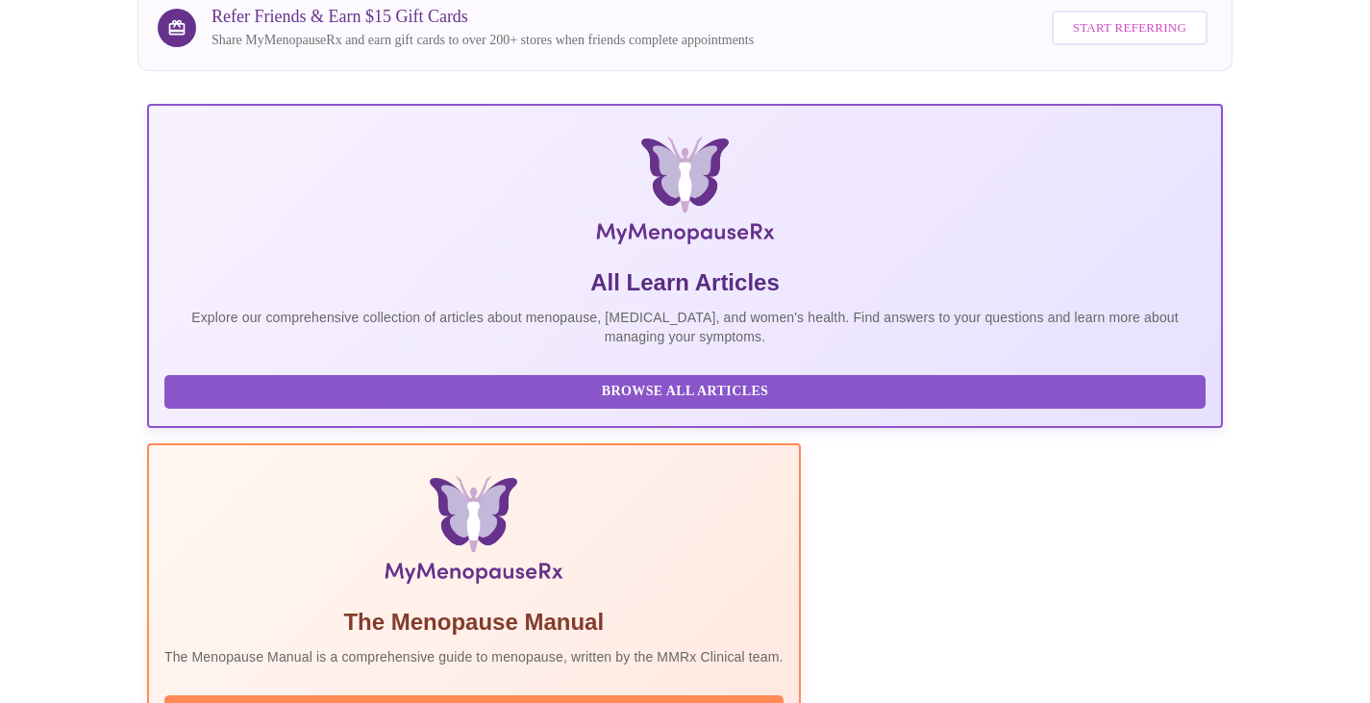
scroll to position [288, 0]
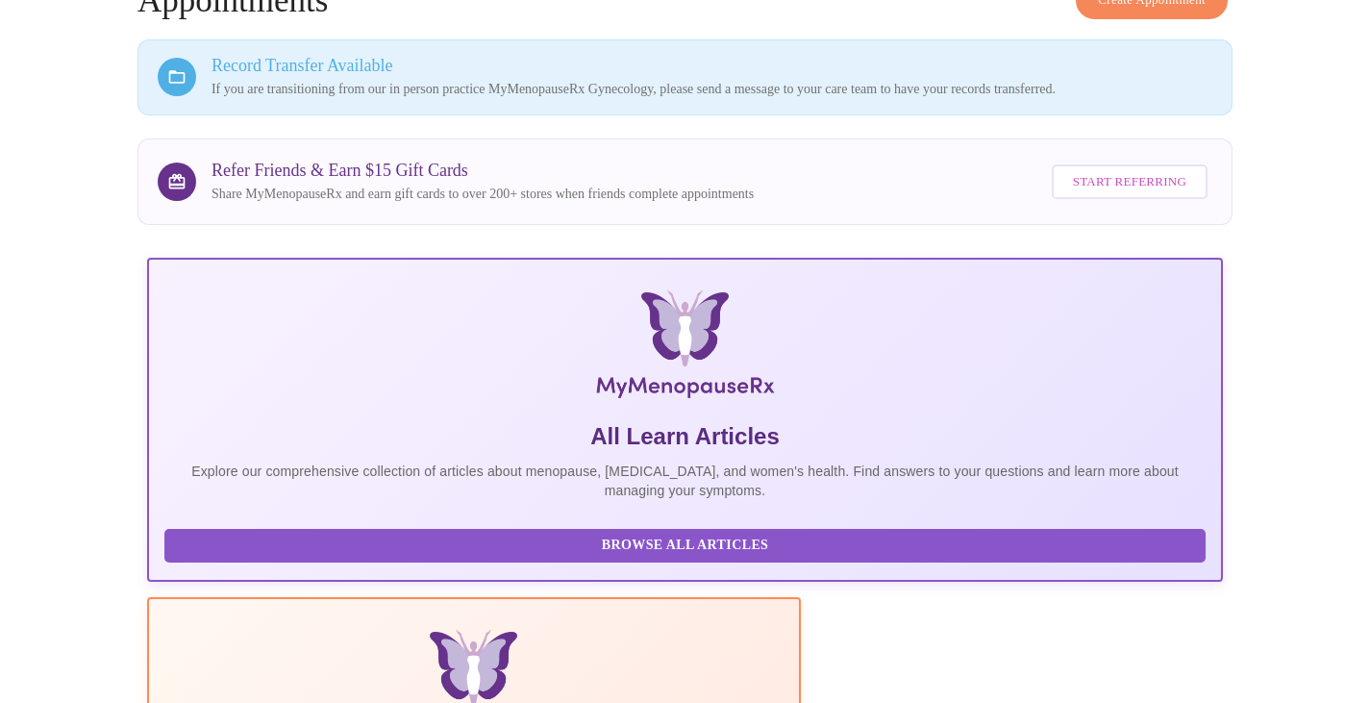
scroll to position [64, 0]
